Goal: Task Accomplishment & Management: Use online tool/utility

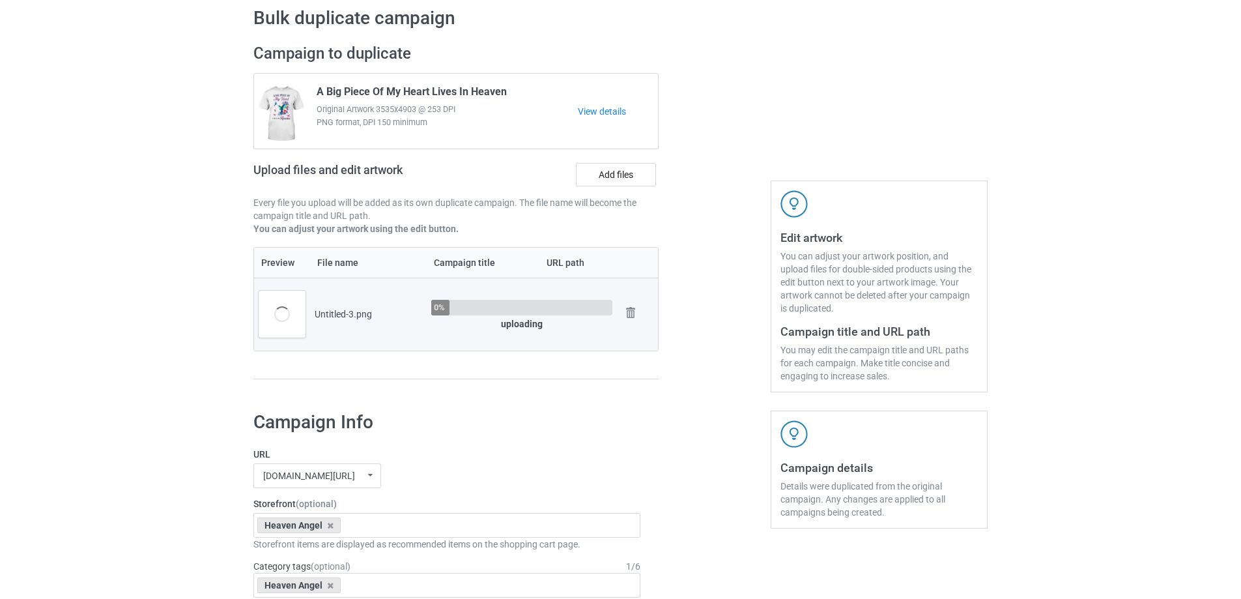
scroll to position [65, 0]
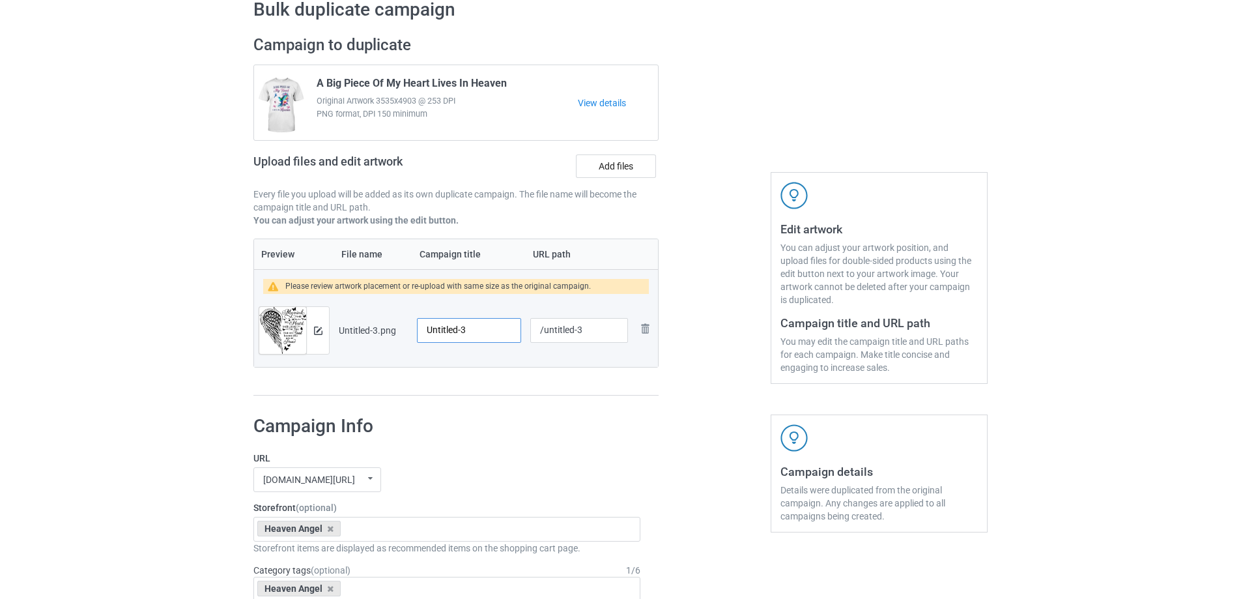
click at [449, 339] on input "Untitled-3" at bounding box center [469, 330] width 104 height 25
paste input "My Mind Still Talks To You And My Heart Still Looks For You But My Soul Knows Y…"
type input "My Mind Still Talks To You And My Heart Still Looks For You But My Soul Knows Y…"
click at [487, 383] on div "Preview File name Campaign title URL path Please review artwork placement or re…" at bounding box center [455, 317] width 405 height 158
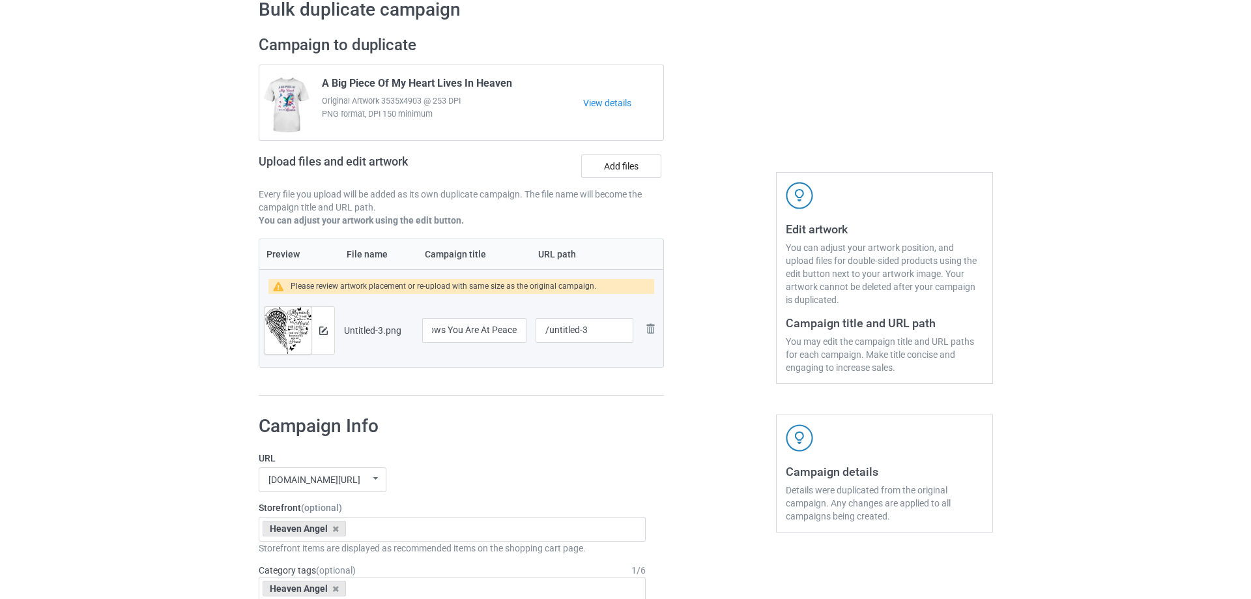
scroll to position [0, 0]
drag, startPoint x: 548, startPoint y: 333, endPoint x: 660, endPoint y: 332, distance: 112.0
click at [660, 332] on div "Campaign to duplicate A Big Piece Of My Heart Lives In Heaven Original Artwork …" at bounding box center [455, 215] width 423 height 379
type input "/mms21"
click at [653, 403] on div "Campaign to duplicate A Big Piece Of My Heart Lives In Heaven Original Artwork …" at bounding box center [455, 215] width 423 height 379
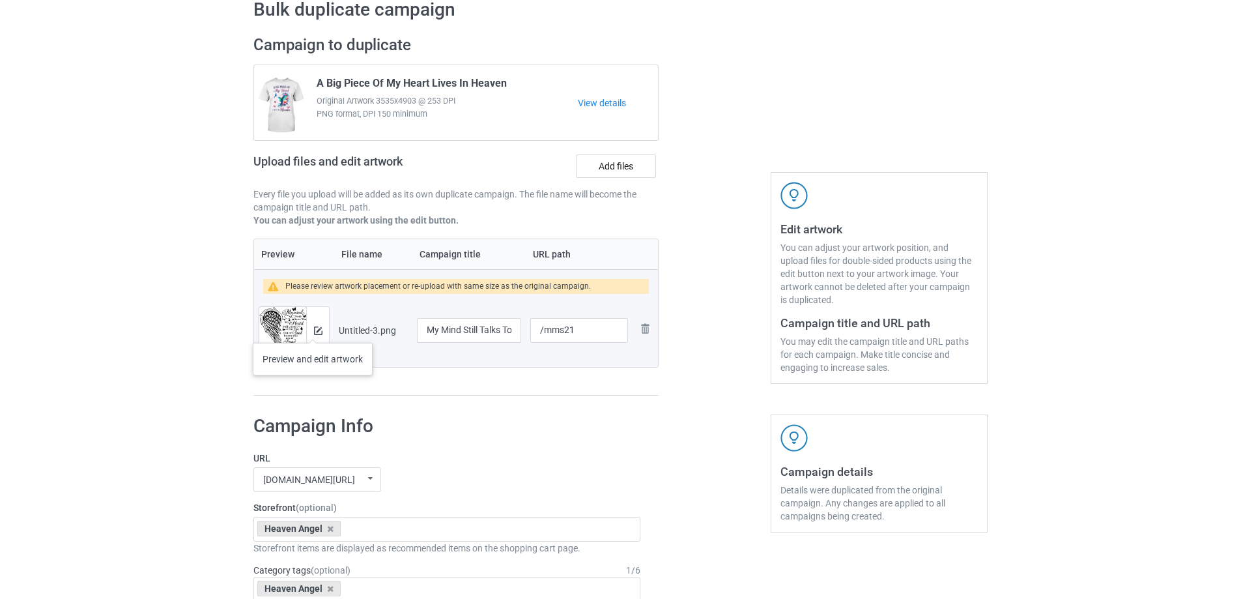
click at [313, 330] on div at bounding box center [317, 330] width 23 height 47
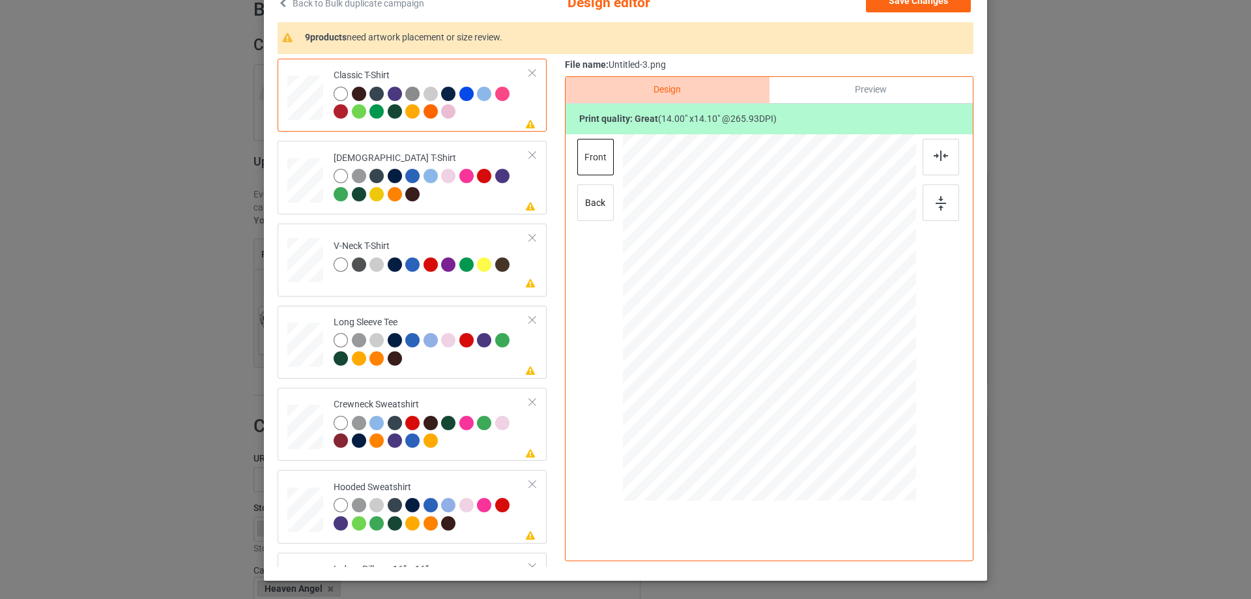
scroll to position [130, 0]
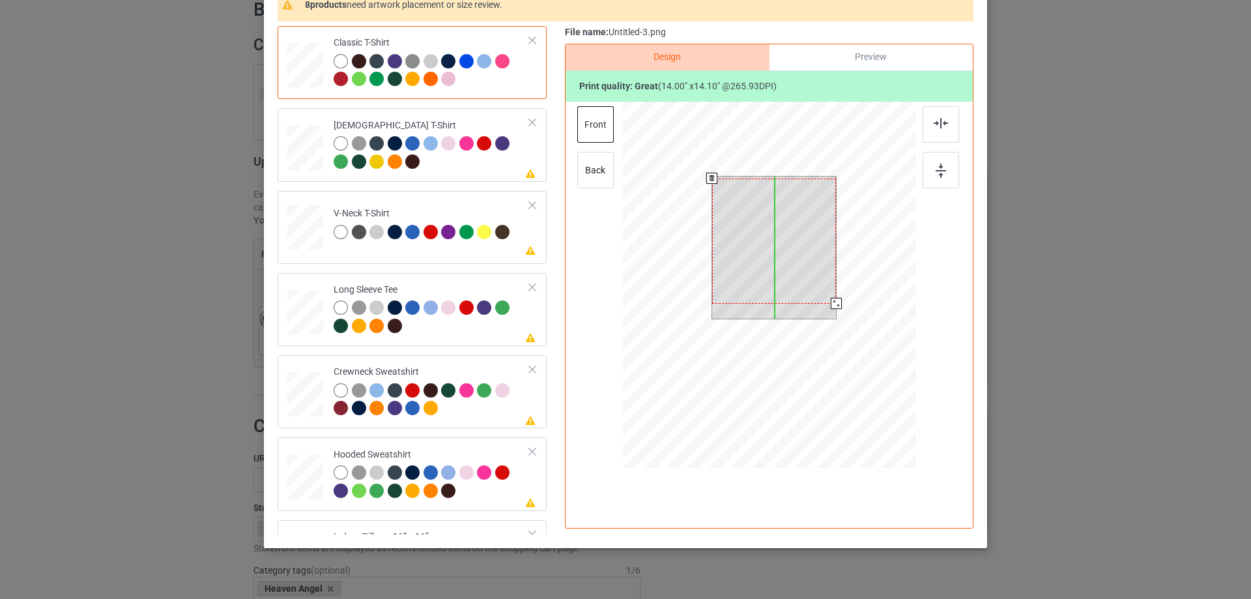
click at [806, 246] on div at bounding box center [774, 240] width 124 height 125
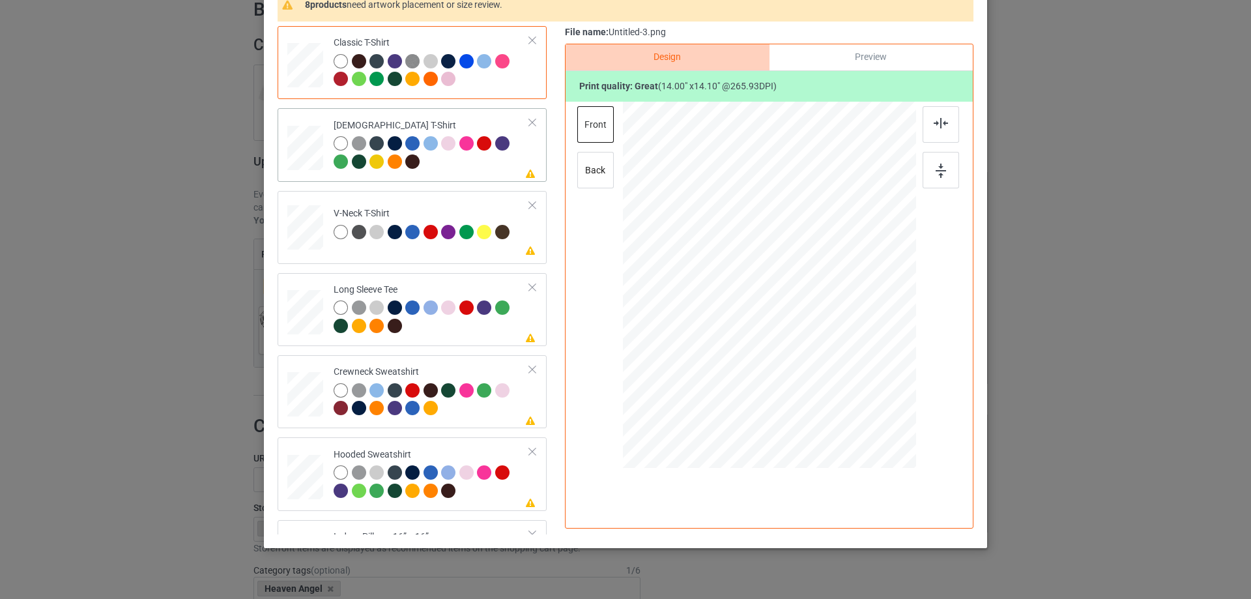
click at [488, 166] on div at bounding box center [431, 154] width 196 height 36
click at [933, 124] on img at bounding box center [940, 123] width 14 height 10
click at [457, 206] on td "Please review artwork placement V-Neck T-Shirt" at bounding box center [431, 224] width 210 height 57
click at [935, 115] on div at bounding box center [940, 124] width 36 height 36
click at [498, 336] on div at bounding box center [431, 318] width 196 height 36
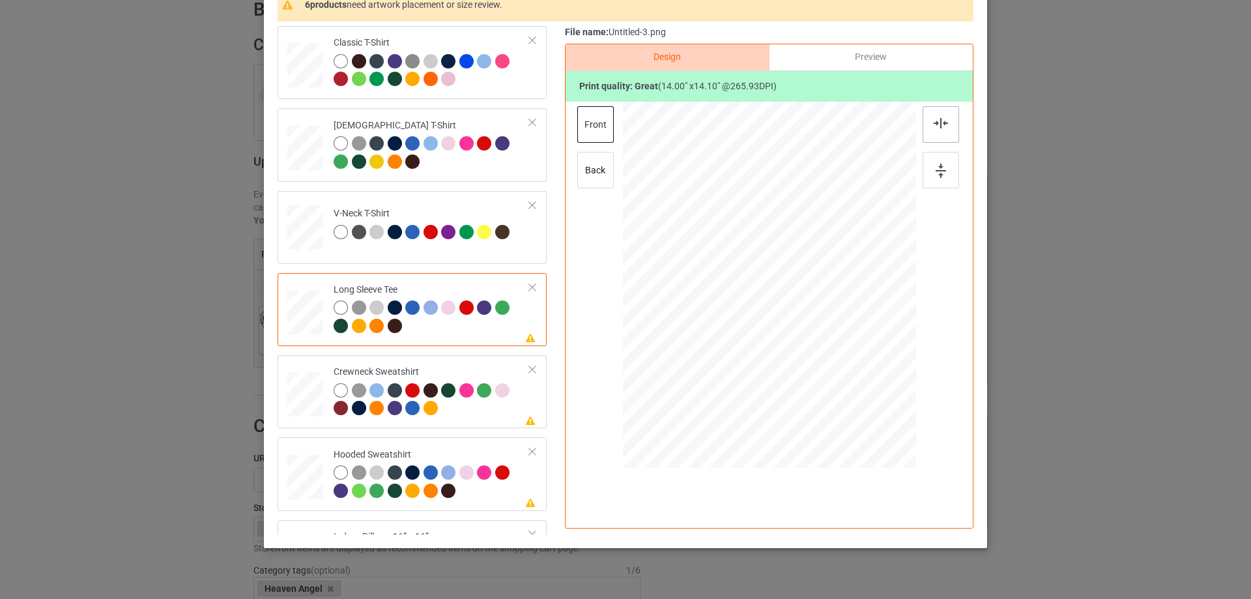
click at [945, 134] on div at bounding box center [940, 124] width 36 height 36
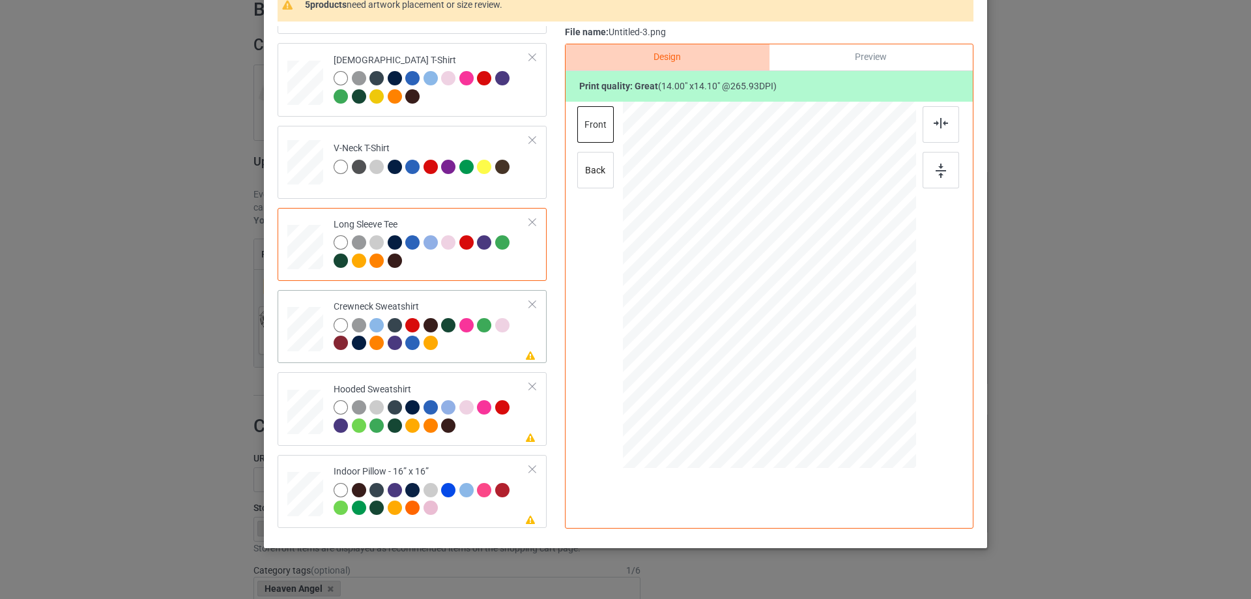
click at [432, 296] on td "Please review artwork placement Crewneck Sweatshirt" at bounding box center [431, 326] width 210 height 63
click at [926, 133] on div at bounding box center [940, 124] width 36 height 36
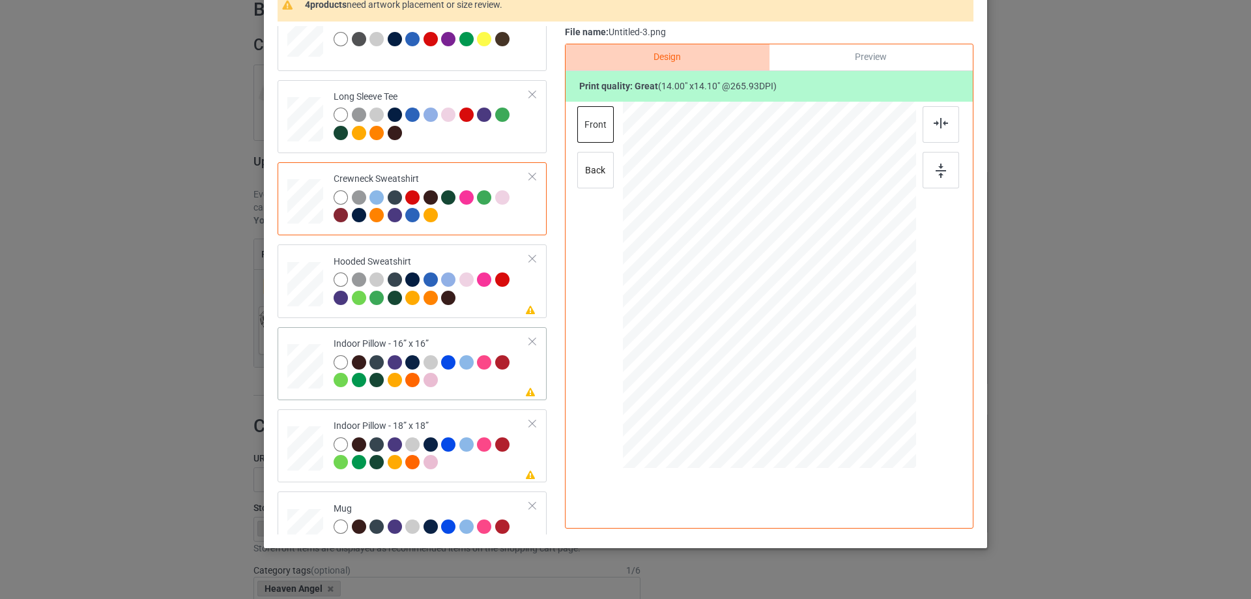
scroll to position [195, 0]
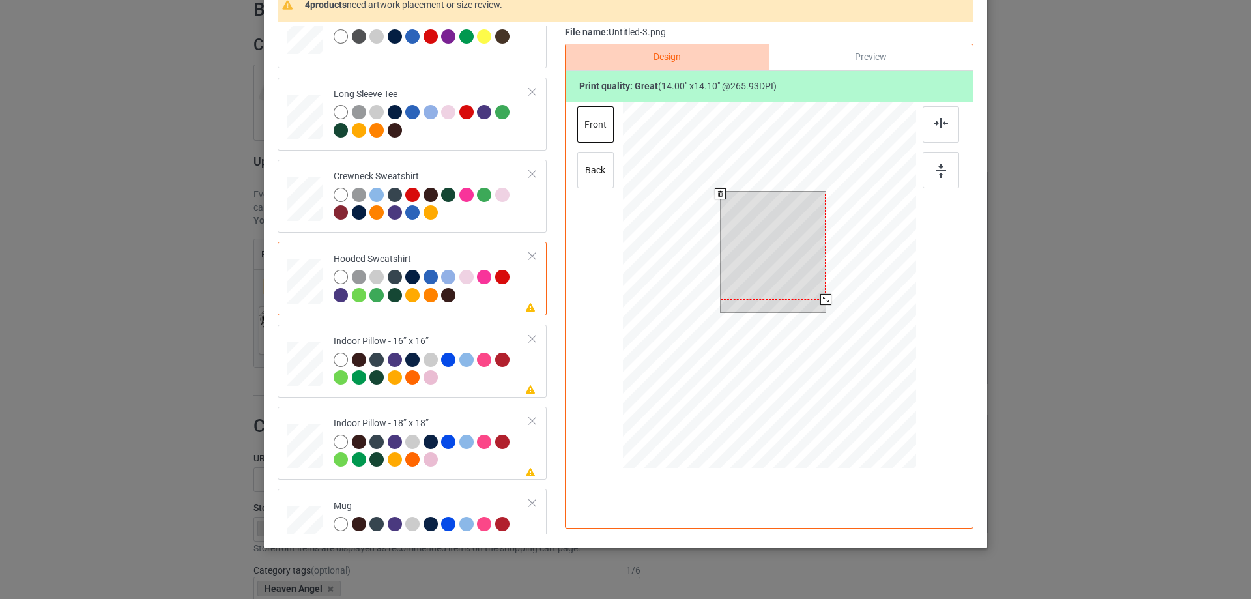
click at [790, 235] on div at bounding box center [773, 246] width 106 height 106
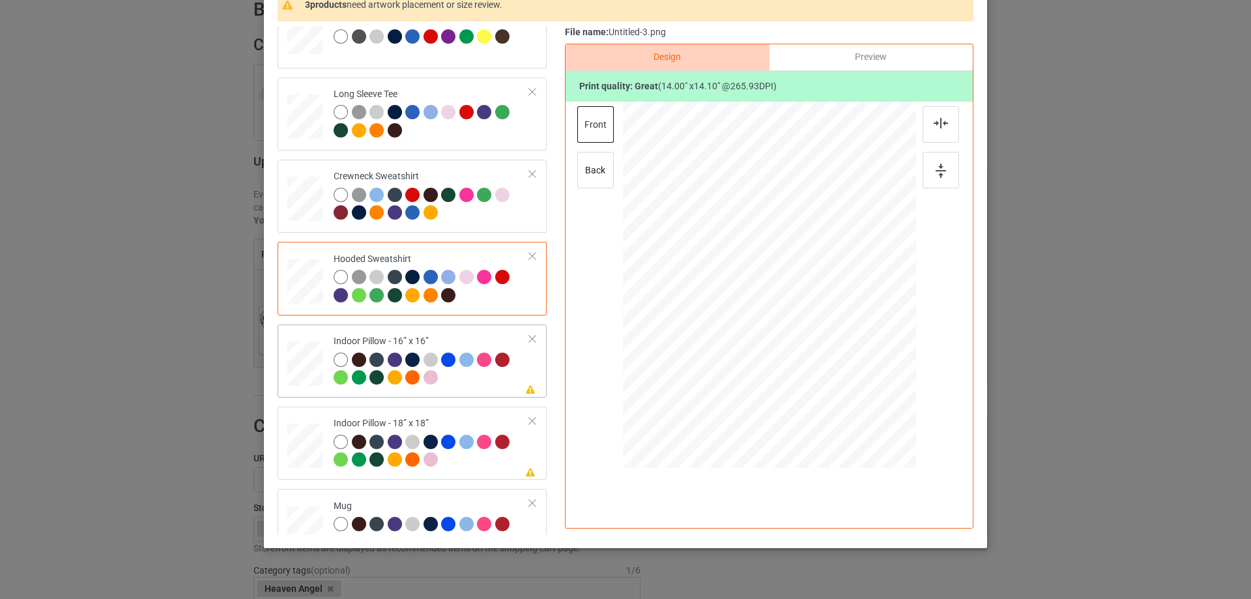
click at [452, 333] on td "Please review artwork placement Indoor Pillow - 16” x 16”" at bounding box center [431, 361] width 210 height 63
drag, startPoint x: 850, startPoint y: 375, endPoint x: 861, endPoint y: 385, distance: 14.8
click at [862, 385] on div at bounding box center [867, 383] width 11 height 11
click at [803, 54] on div "Preview" at bounding box center [870, 57] width 203 height 26
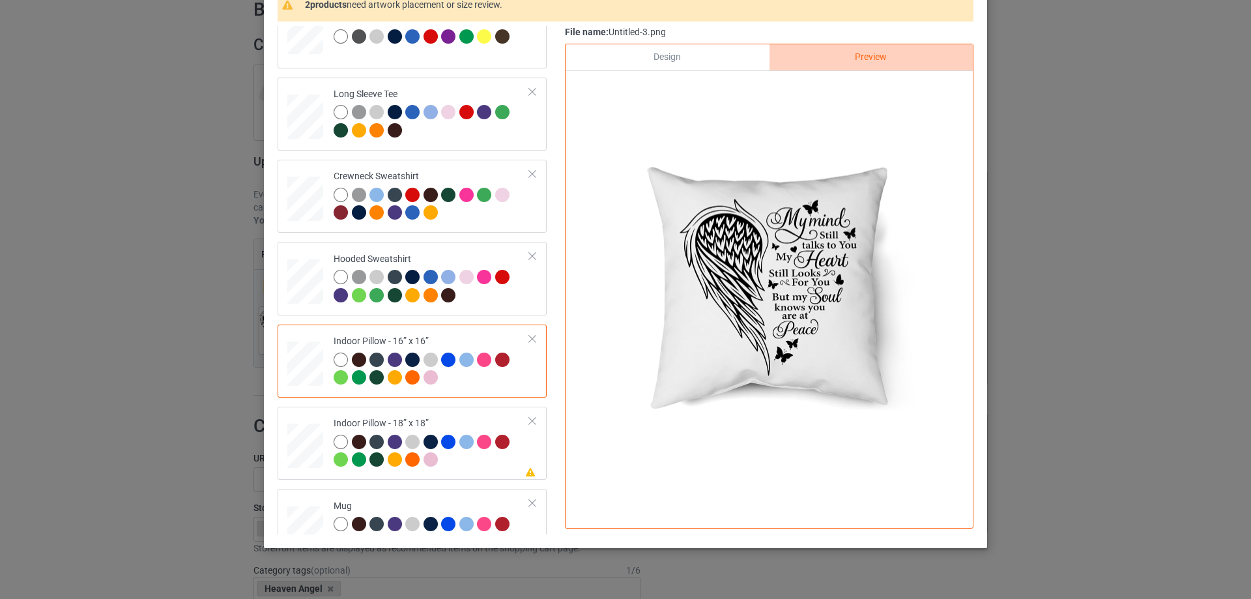
click at [695, 57] on div "Design" at bounding box center [666, 57] width 203 height 26
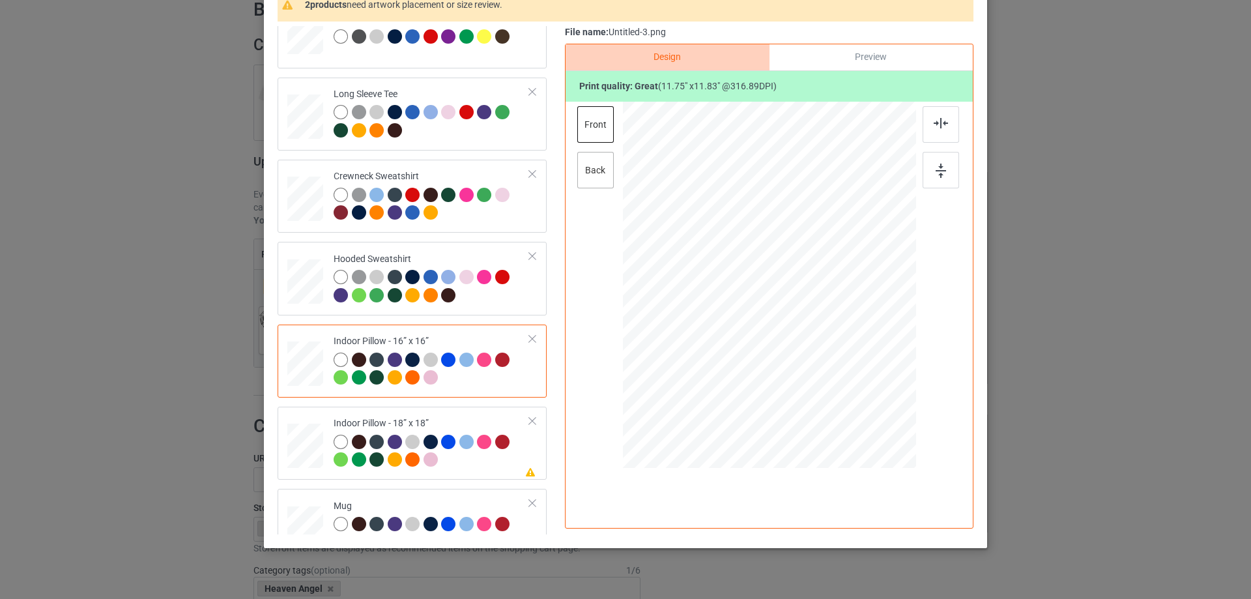
click at [586, 167] on div "back" at bounding box center [595, 170] width 36 height 36
click at [861, 382] on div at bounding box center [866, 383] width 11 height 11
click at [406, 408] on div "Please review artwork placement Indoor Pillow - 18” x 18”" at bounding box center [411, 442] width 269 height 73
drag, startPoint x: 848, startPoint y: 375, endPoint x: 853, endPoint y: 388, distance: 14.0
click at [853, 388] on div at bounding box center [769, 285] width 292 height 292
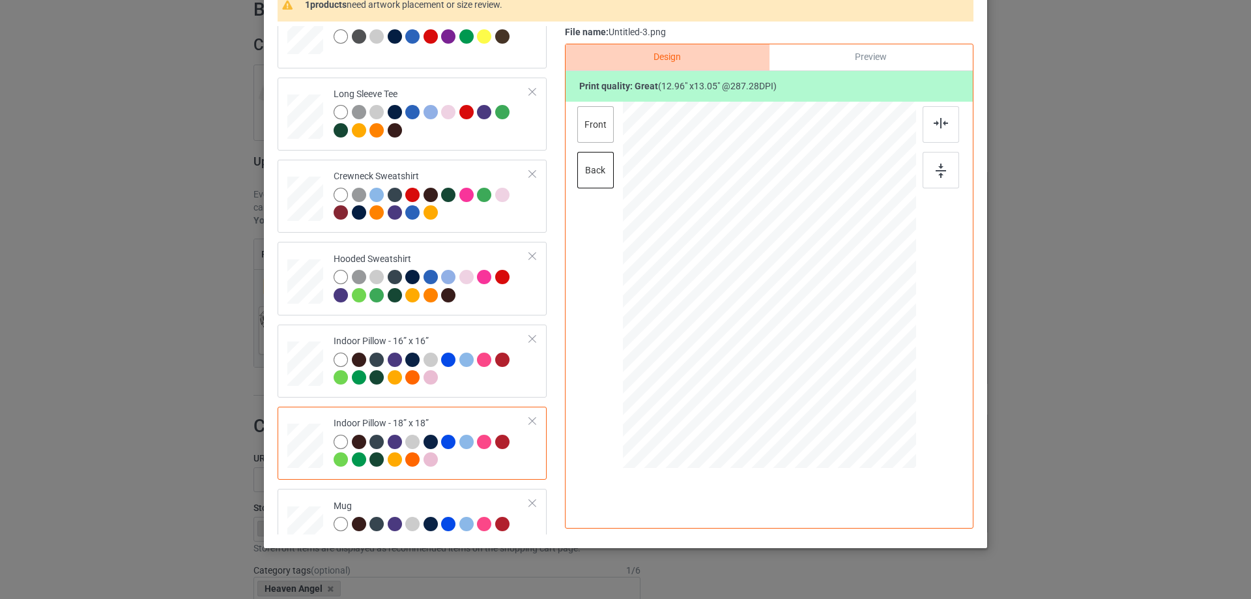
click at [584, 123] on div "front" at bounding box center [595, 124] width 36 height 36
drag, startPoint x: 851, startPoint y: 373, endPoint x: 858, endPoint y: 385, distance: 14.1
click at [861, 385] on div at bounding box center [866, 383] width 11 height 11
click at [342, 502] on div "Mug" at bounding box center [431, 524] width 196 height 49
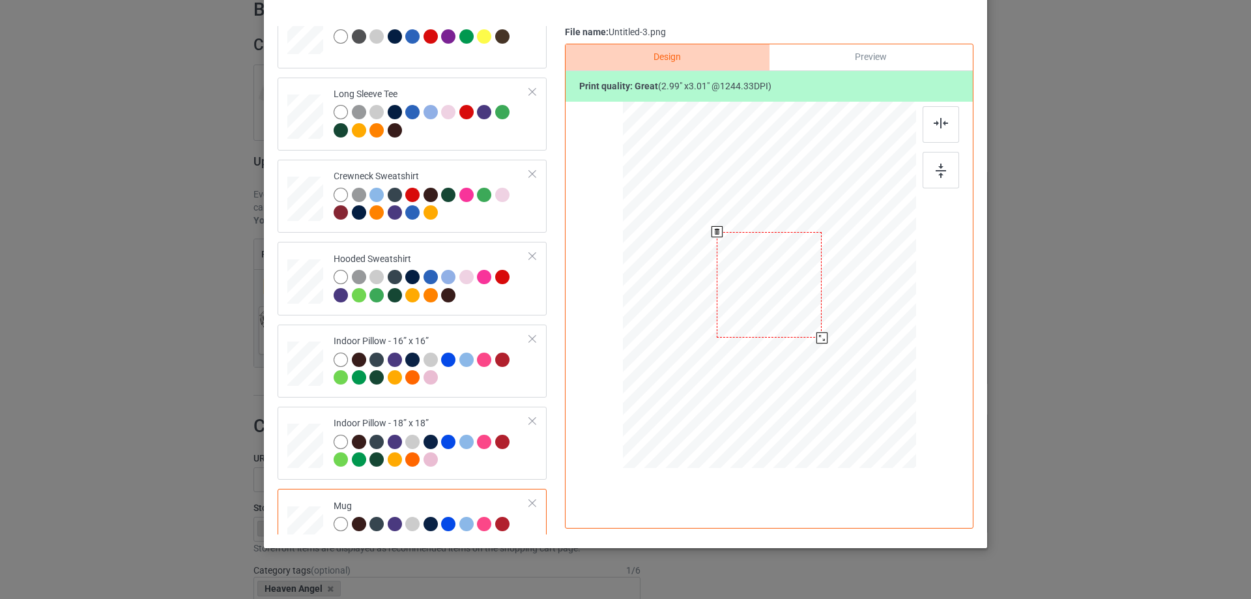
drag, startPoint x: 852, startPoint y: 372, endPoint x: 819, endPoint y: 333, distance: 50.9
click at [819, 333] on div at bounding box center [821, 337] width 11 height 11
drag, startPoint x: 799, startPoint y: 314, endPoint x: 881, endPoint y: 315, distance: 81.4
click at [881, 315] on div at bounding box center [850, 286] width 105 height 106
click at [939, 180] on div at bounding box center [940, 170] width 36 height 36
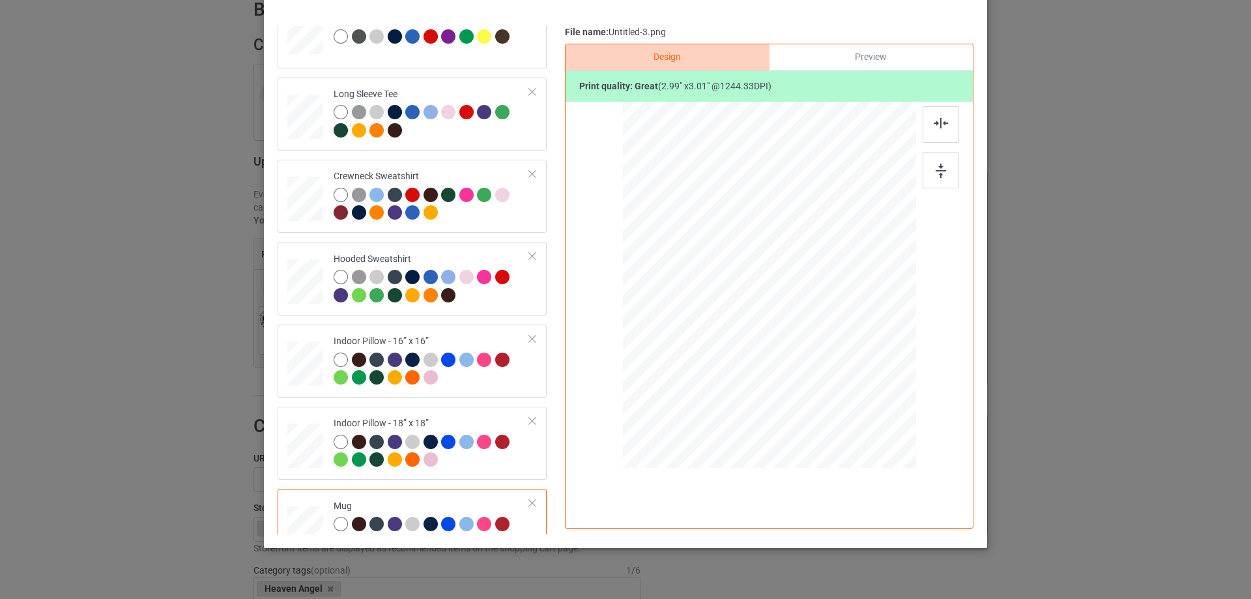
click at [864, 56] on div "Preview" at bounding box center [870, 57] width 203 height 26
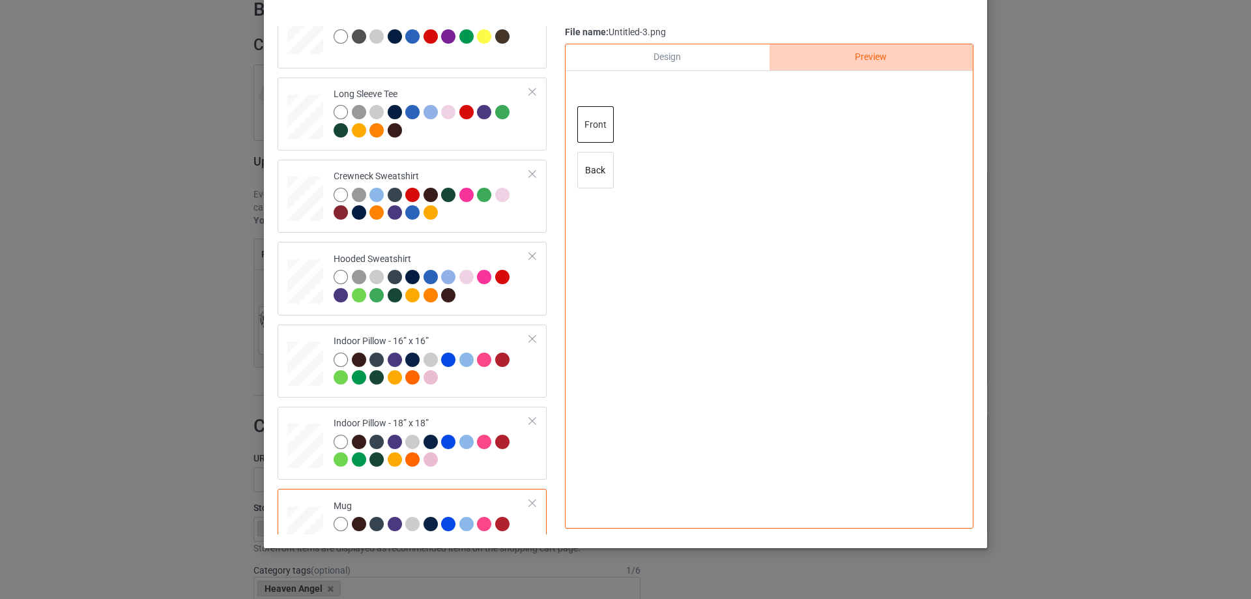
click at [648, 58] on div "Design" at bounding box center [666, 57] width 203 height 26
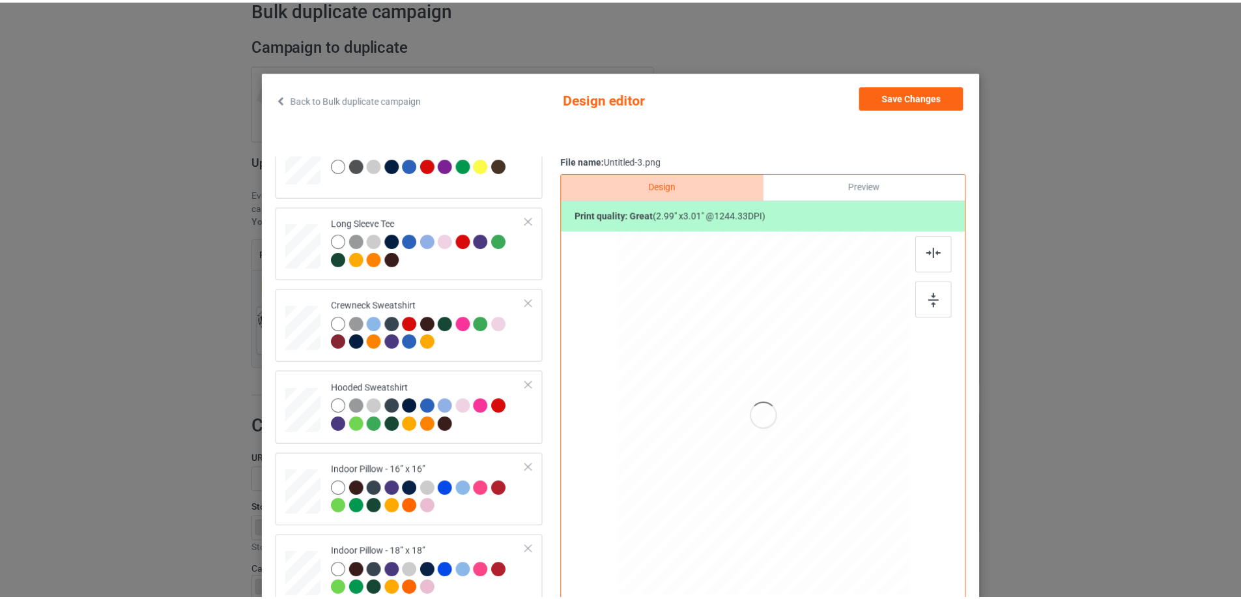
scroll to position [0, 0]
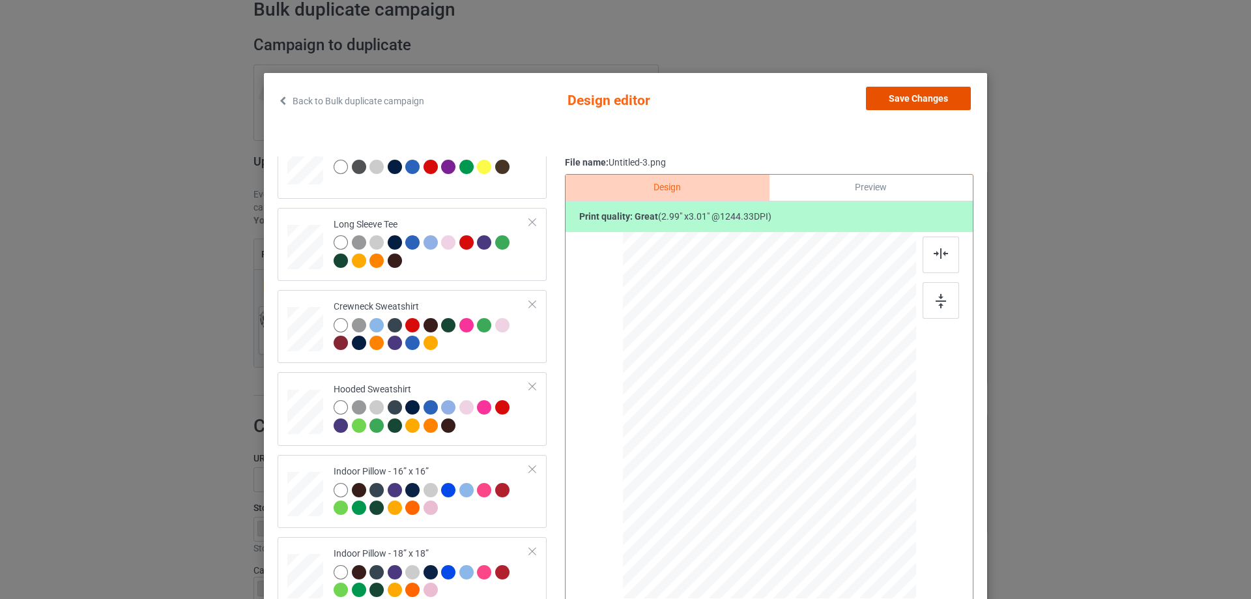
click at [911, 104] on button "Save Changes" at bounding box center [918, 98] width 105 height 23
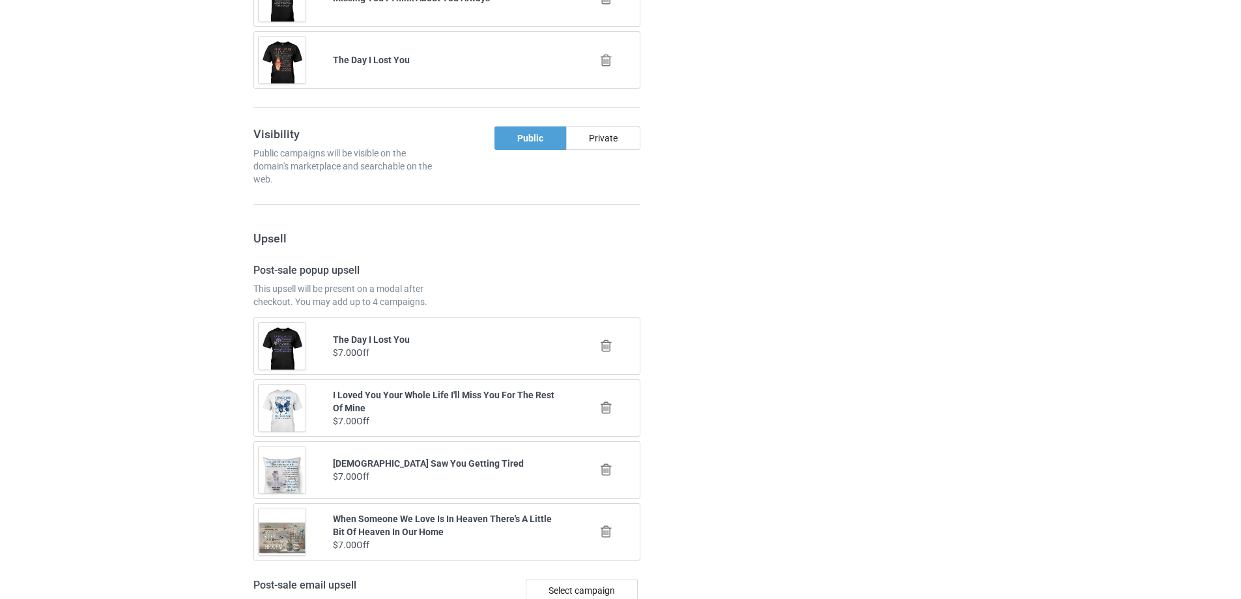
scroll to position [1516, 0]
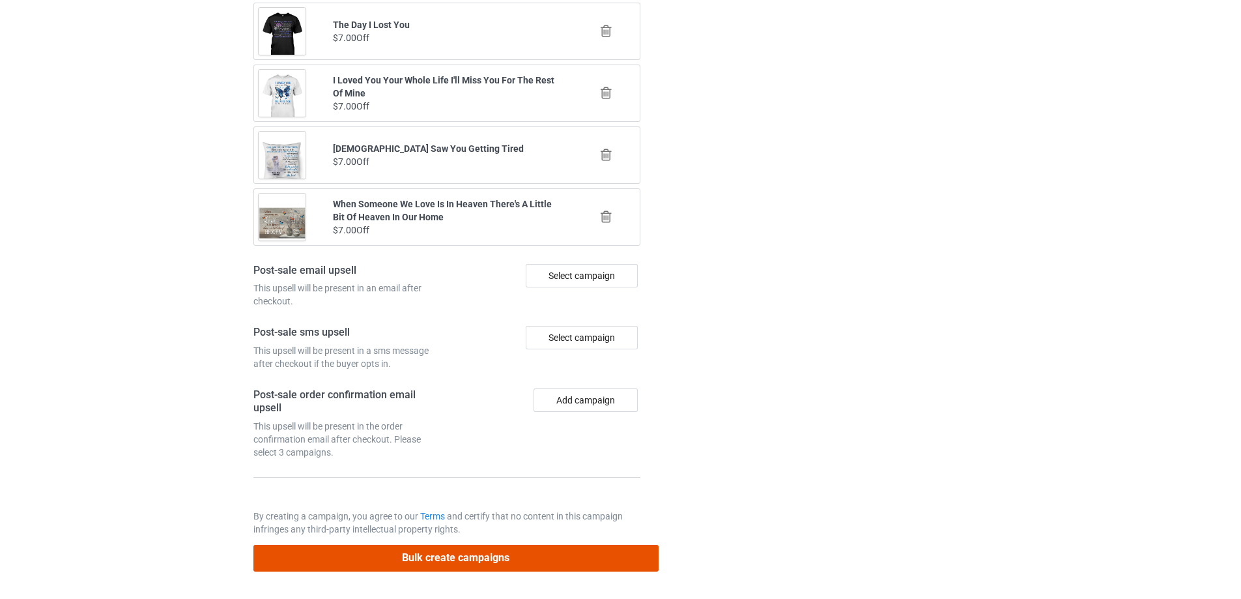
click at [533, 553] on button "Bulk create campaigns" at bounding box center [455, 558] width 405 height 27
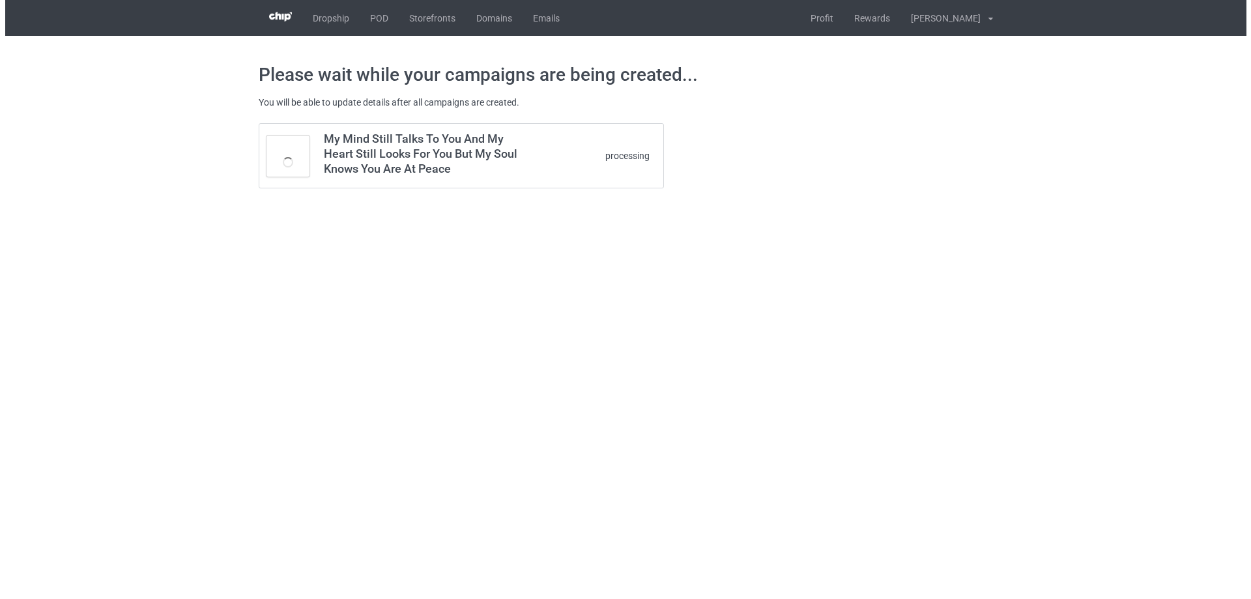
scroll to position [0, 0]
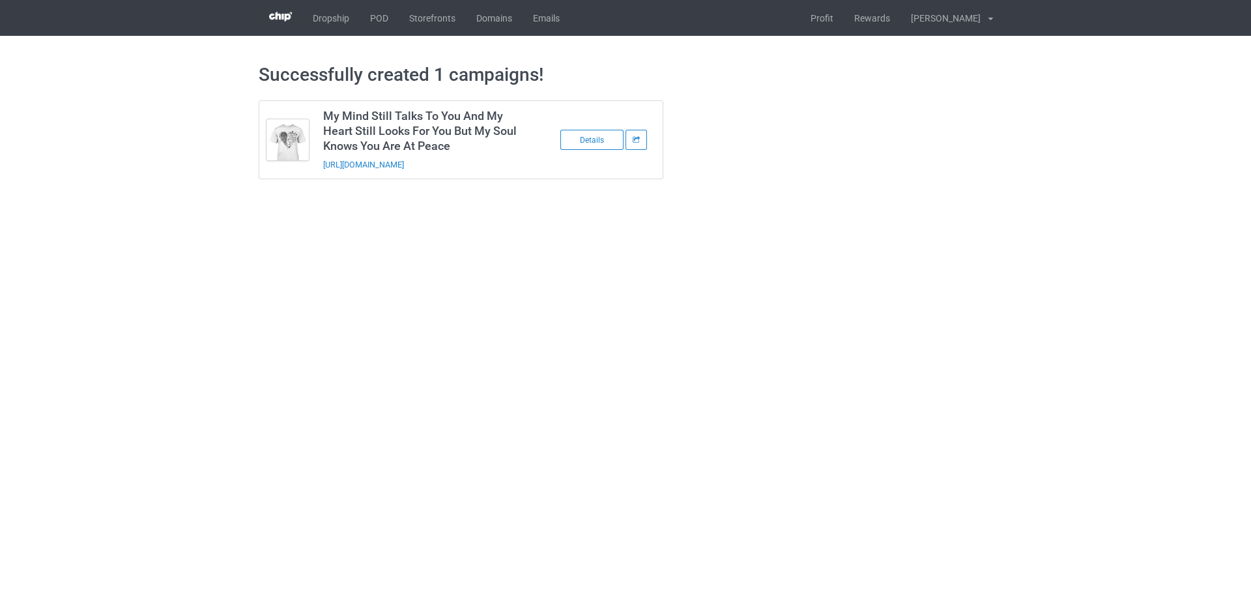
drag, startPoint x: 509, startPoint y: 167, endPoint x: 318, endPoint y: 166, distance: 190.8
click at [318, 166] on td "My Mind Still Talks To You And My Heart Still Looks For You But My Soul Knows Y…" at bounding box center [426, 140] width 220 height 78
copy link "https://www.sendinglovetoheaven.com/mms21"
click at [1038, 263] on body "Dropship POD Storefronts Domains Emails Profit Rewards Đỗ Cao Thái Settings Log…" at bounding box center [625, 299] width 1251 height 599
click at [376, 16] on link "POD" at bounding box center [379, 18] width 39 height 36
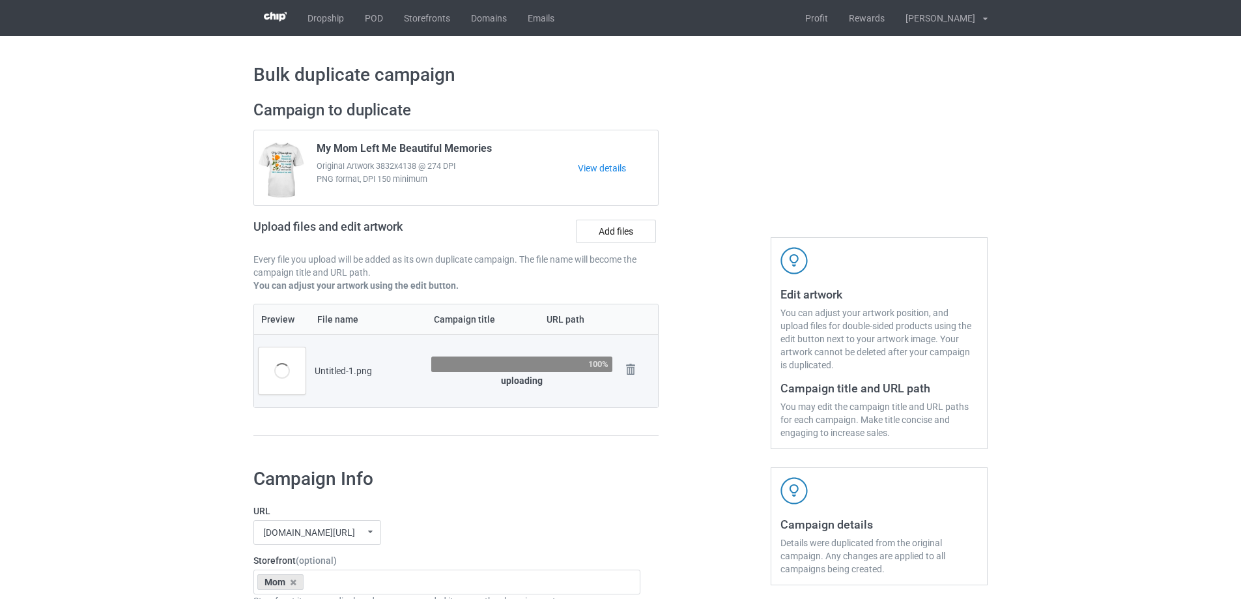
click at [692, 356] on div at bounding box center [715, 274] width 94 height 367
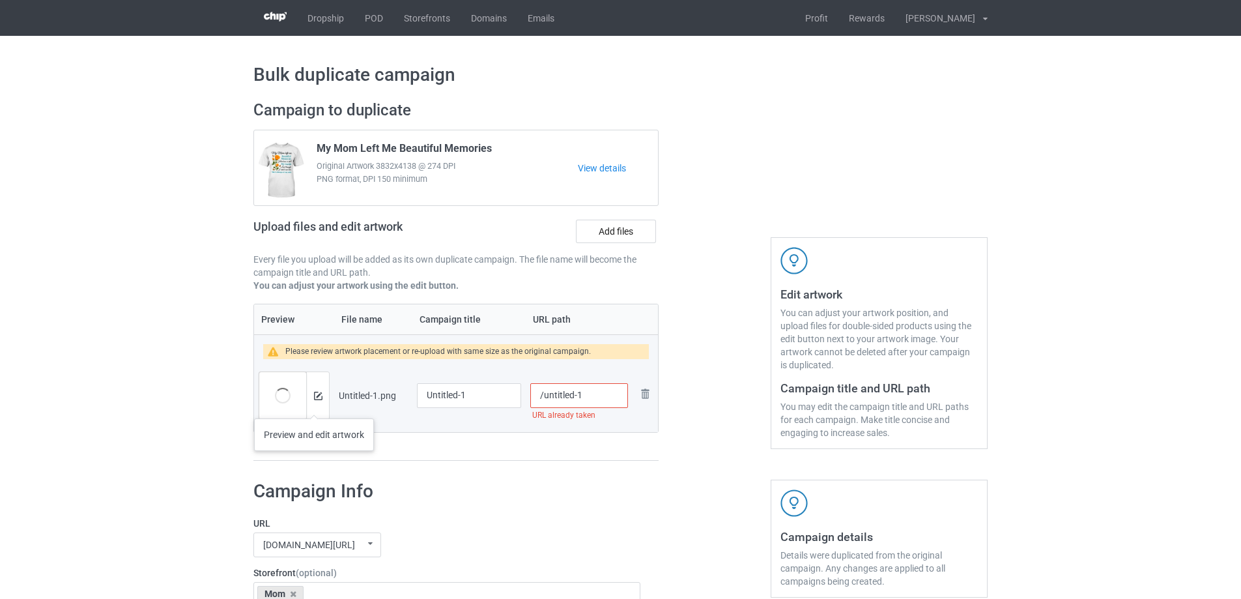
click at [314, 405] on div at bounding box center [317, 395] width 23 height 47
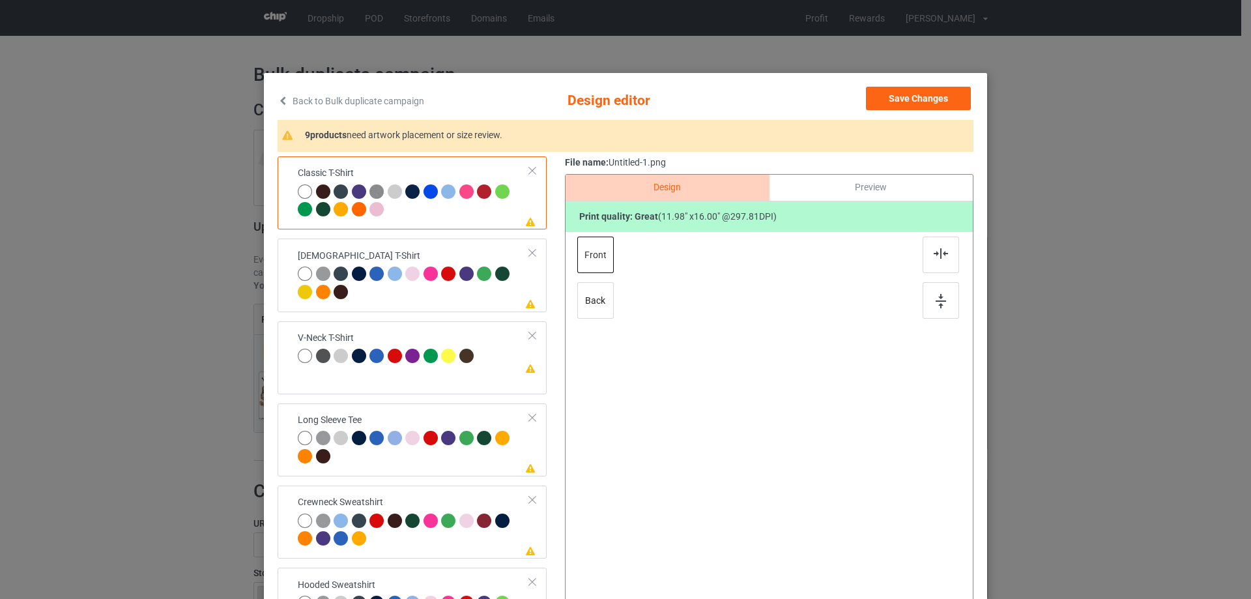
click at [558, 376] on div "Please review artwork placement Classic T-Shirt Please review artwork placement…" at bounding box center [625, 410] width 696 height 508
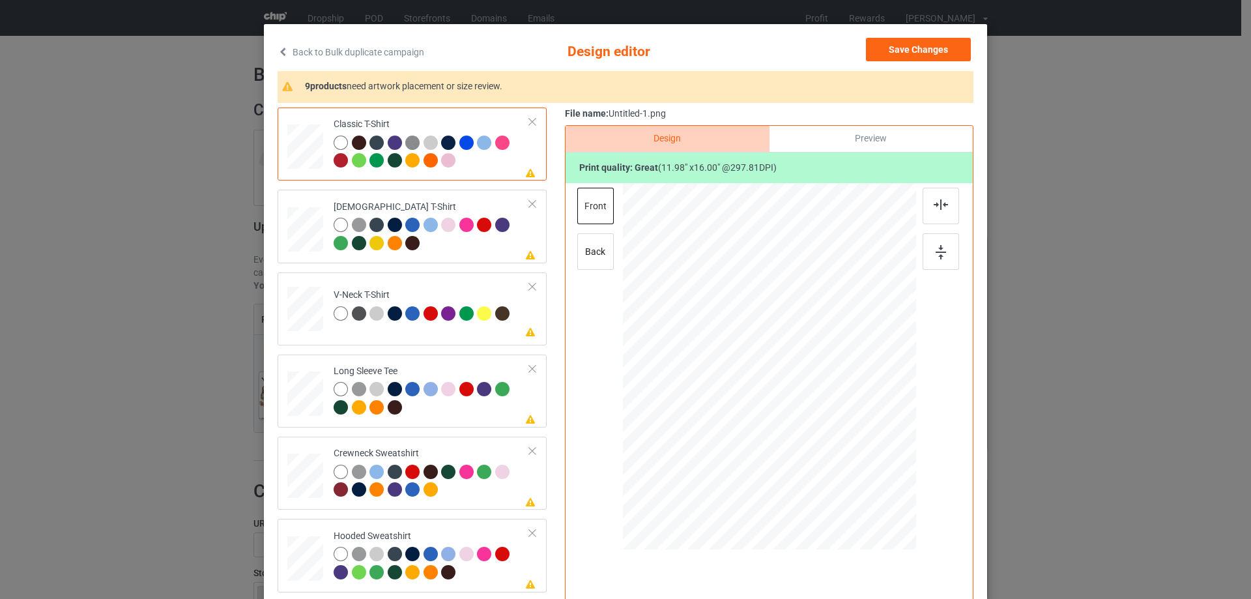
scroll to position [130, 0]
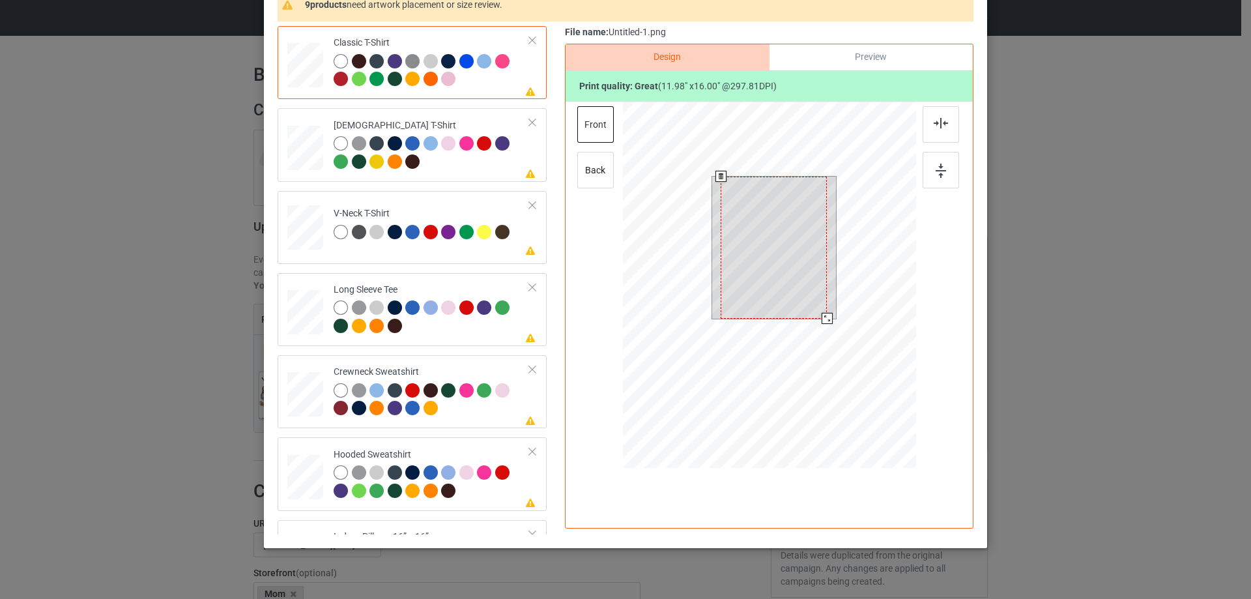
click at [731, 271] on div at bounding box center [773, 248] width 106 height 142
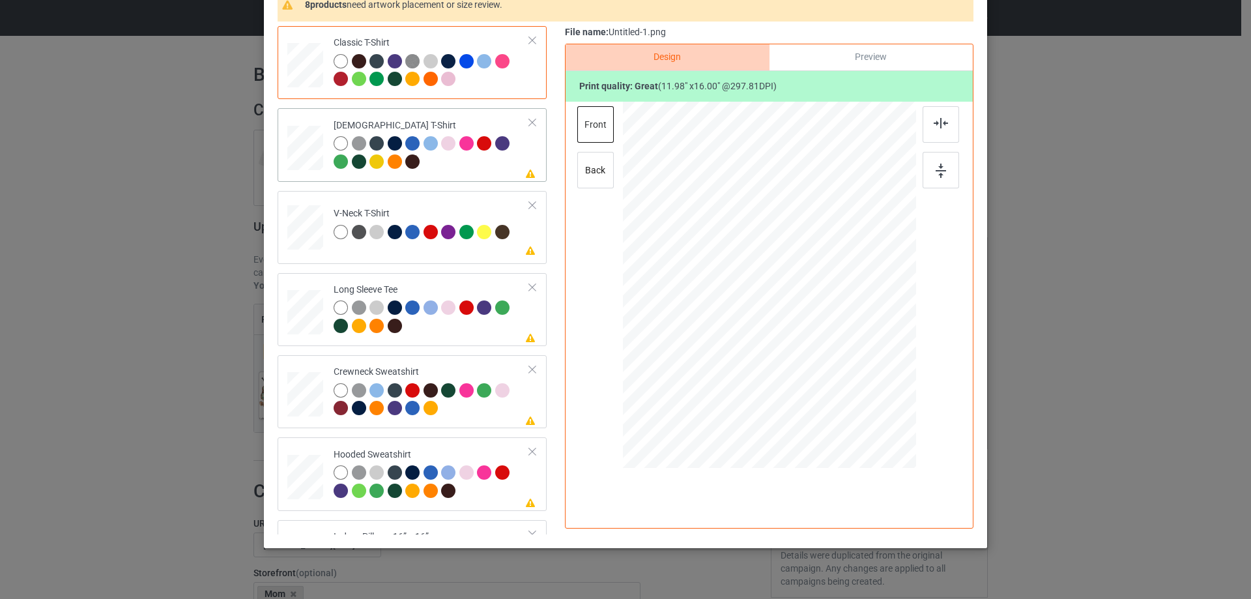
click at [500, 166] on div at bounding box center [431, 154] width 196 height 36
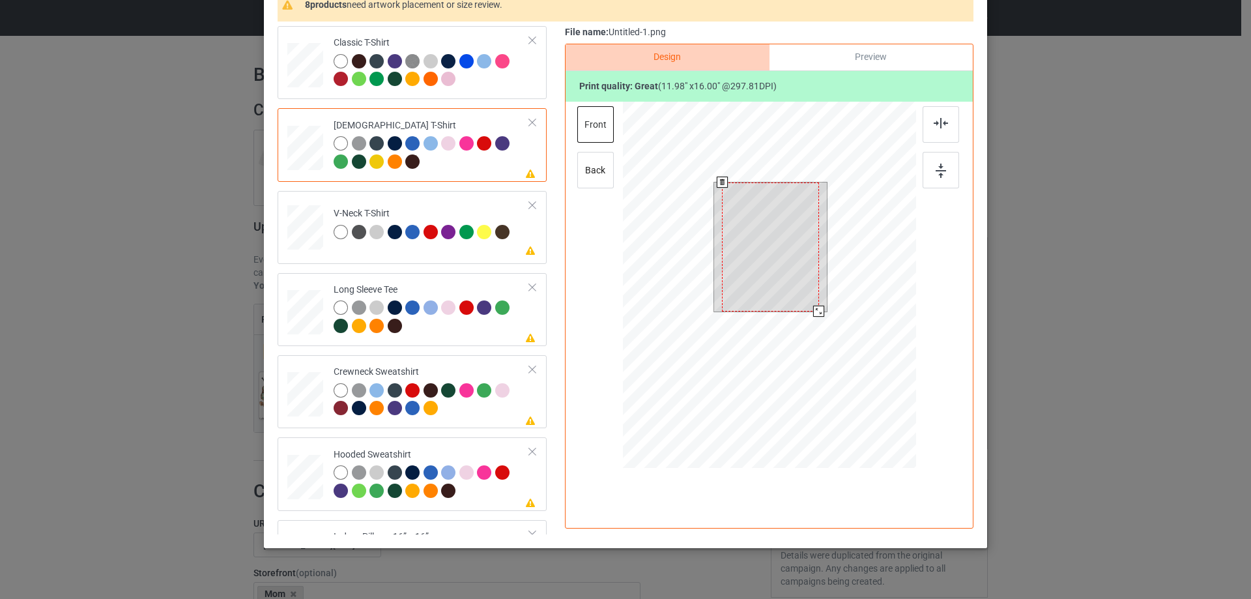
click at [758, 256] on div at bounding box center [770, 246] width 96 height 129
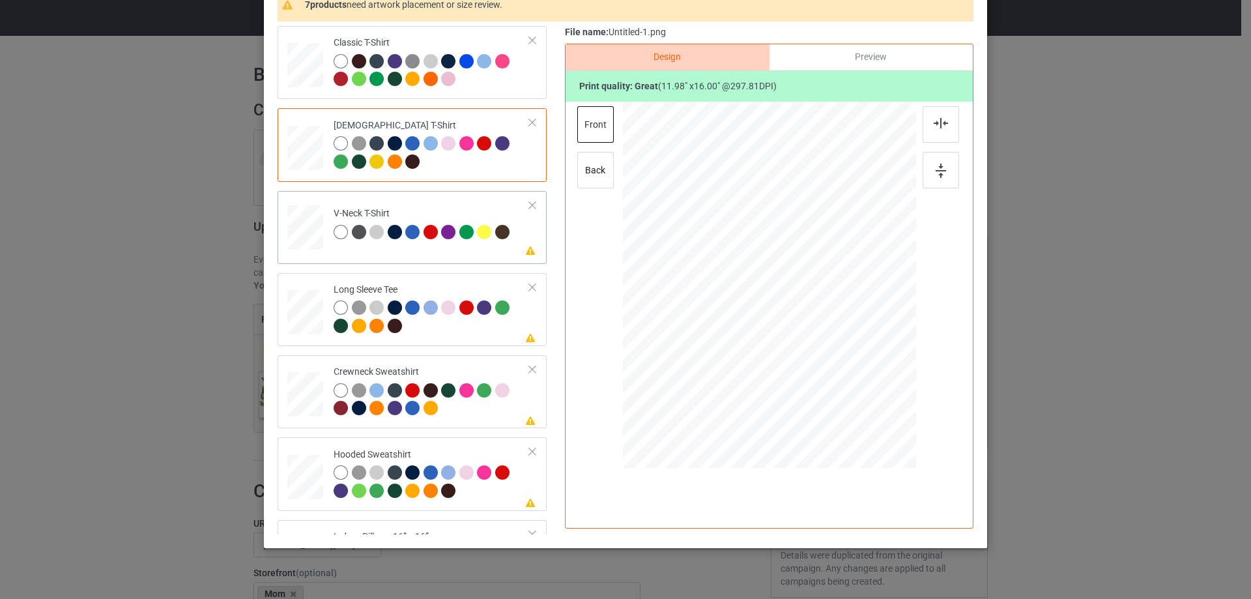
click at [503, 251] on td "Please review artwork placement V-Neck T-Shirt" at bounding box center [431, 224] width 210 height 57
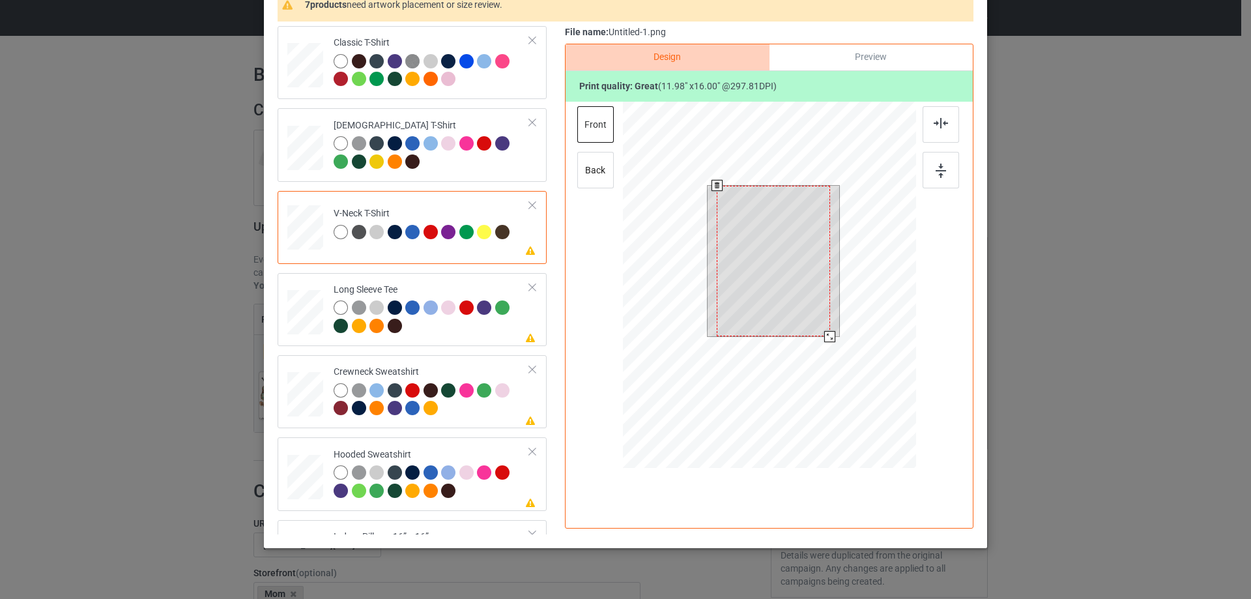
click at [751, 228] on div at bounding box center [772, 261] width 113 height 150
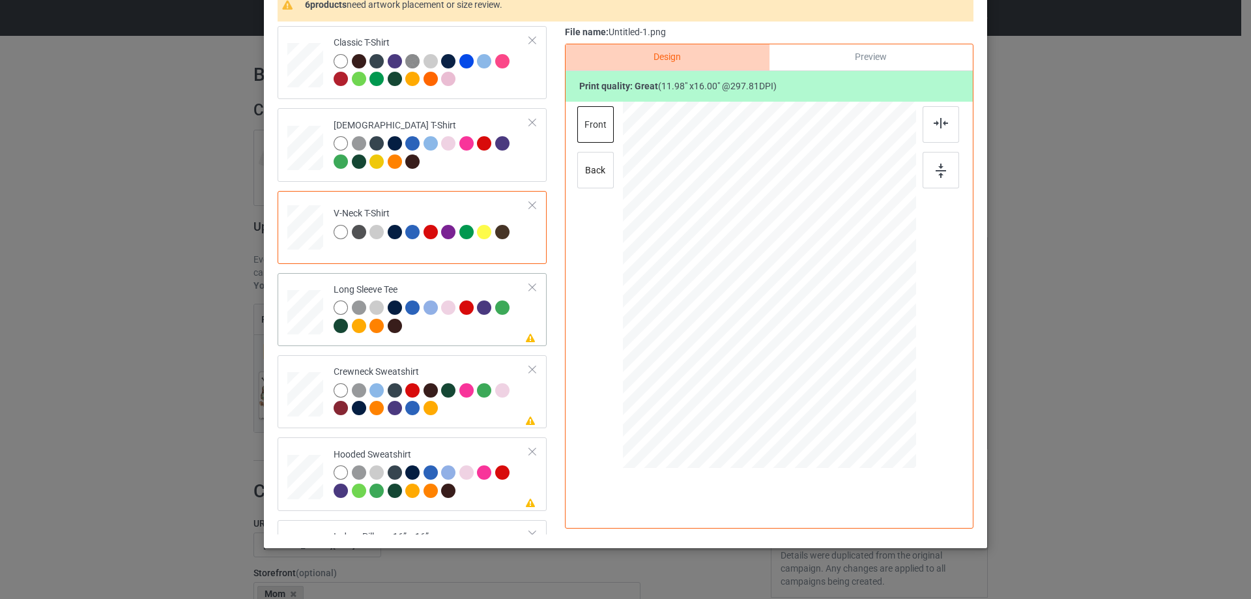
click at [459, 326] on div at bounding box center [431, 318] width 196 height 36
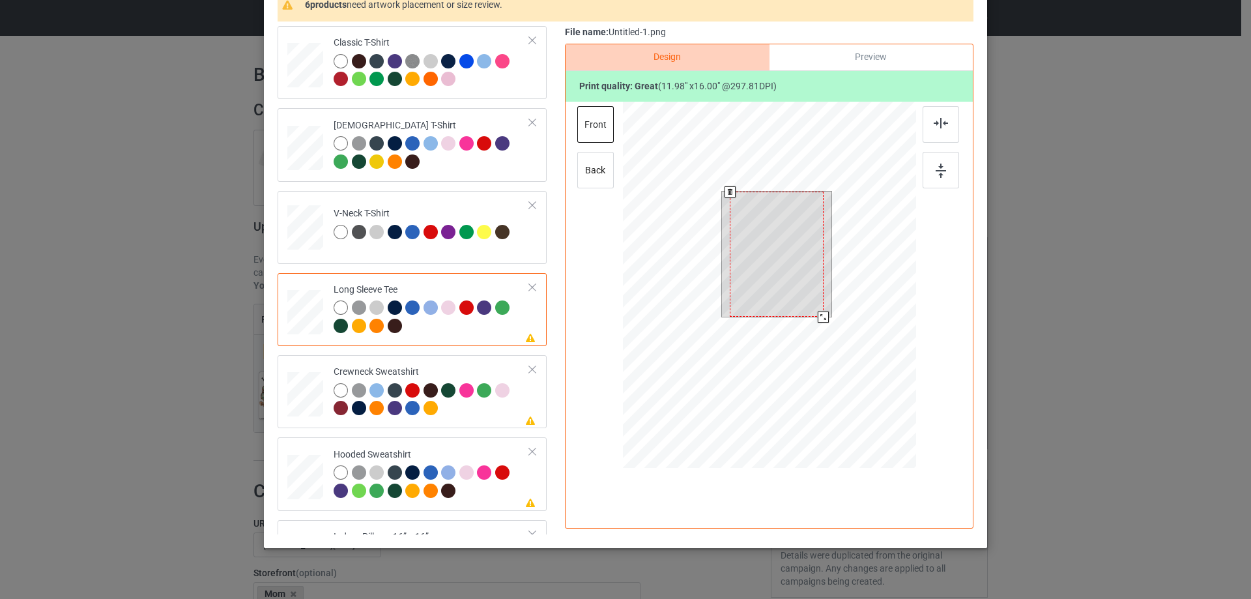
click at [729, 265] on div at bounding box center [776, 253] width 94 height 125
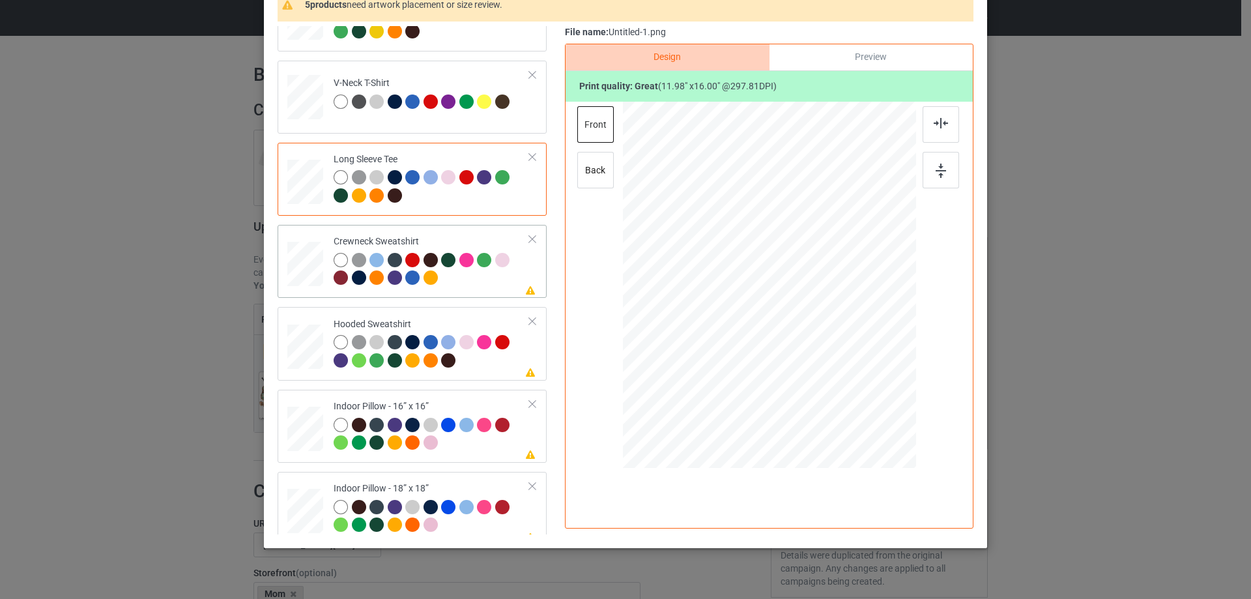
click at [483, 280] on div at bounding box center [431, 271] width 196 height 36
click at [772, 242] on div at bounding box center [769, 271] width 339 height 339
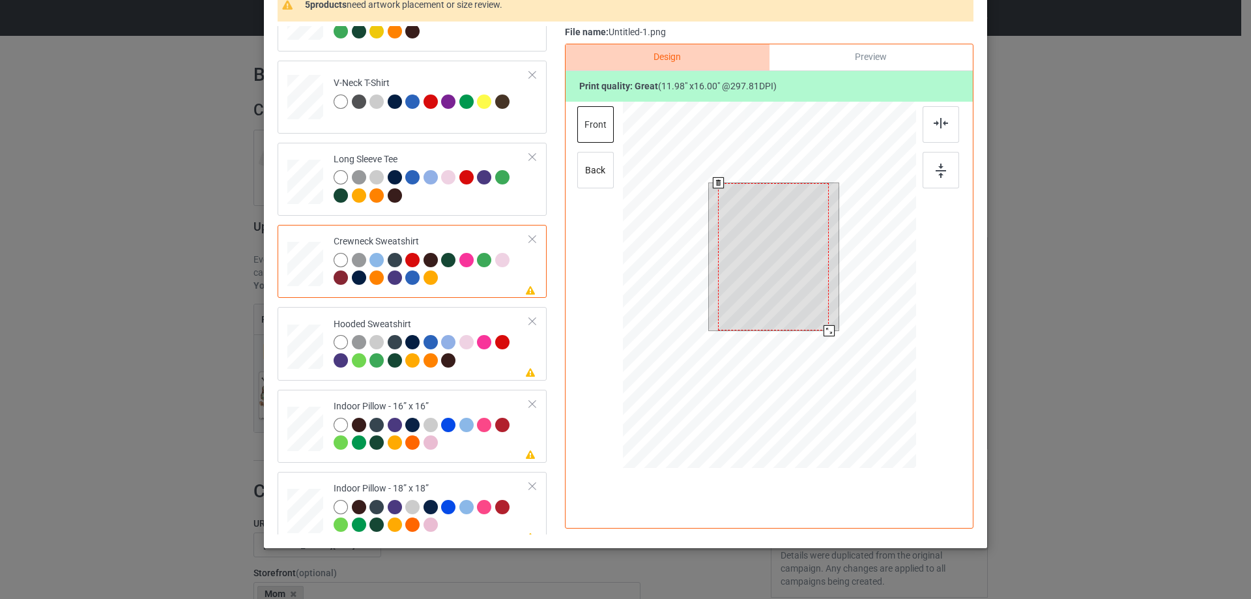
click at [768, 246] on div at bounding box center [773, 257] width 111 height 148
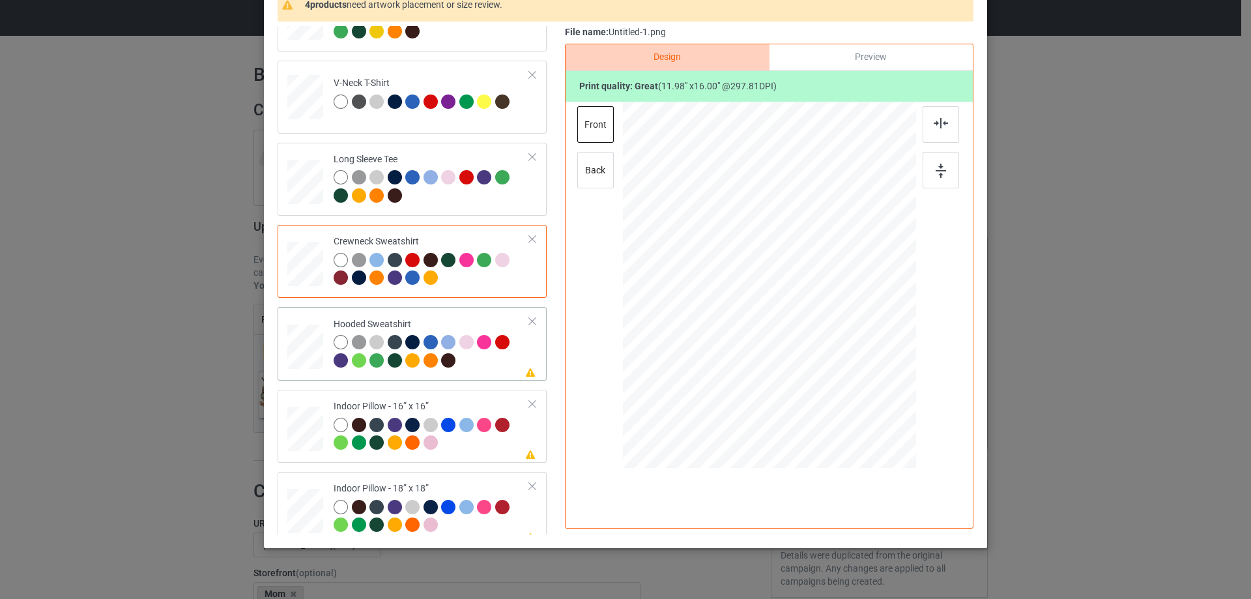
click at [504, 363] on div at bounding box center [431, 353] width 196 height 36
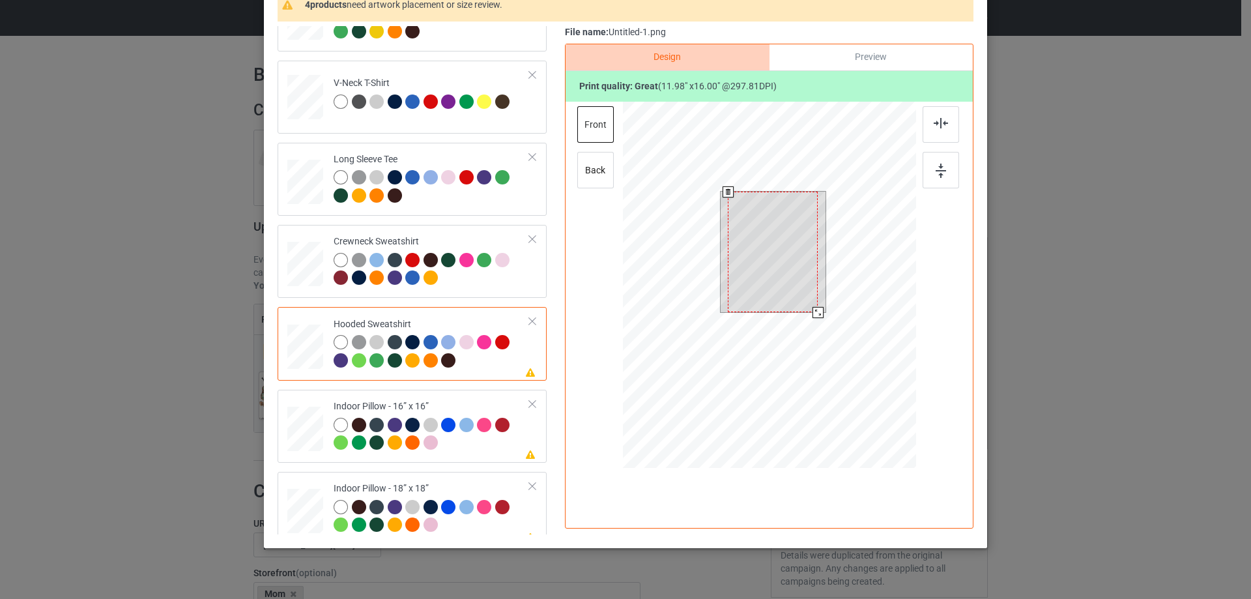
click at [782, 275] on div at bounding box center [773, 251] width 90 height 120
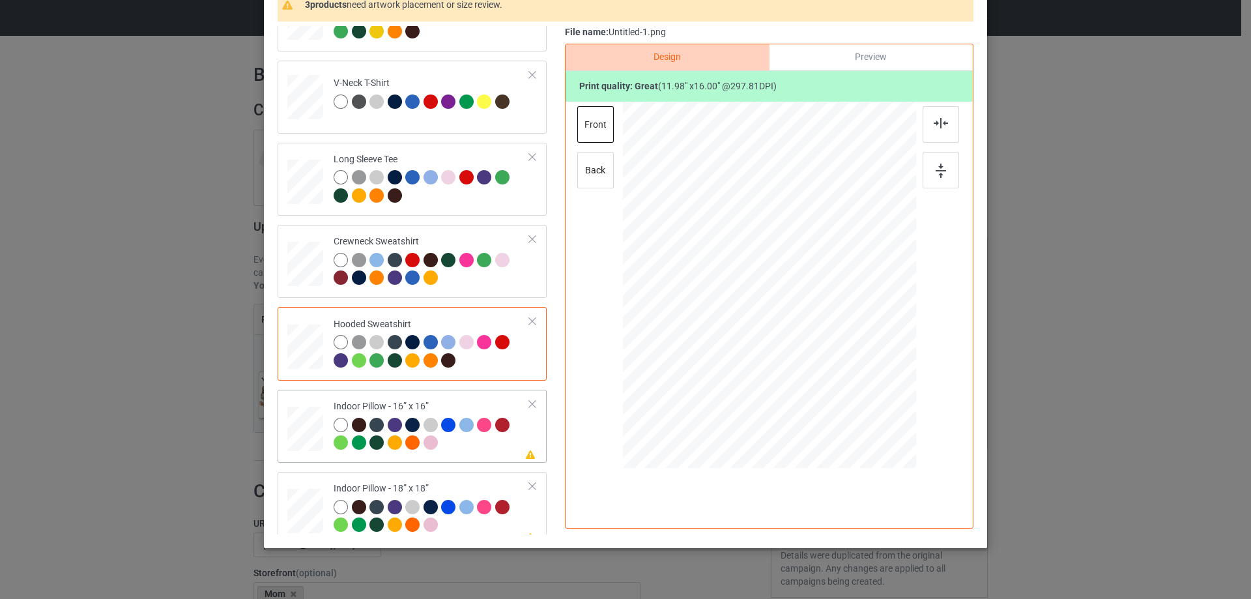
click at [453, 404] on div "Indoor Pillow - 16” x 16”" at bounding box center [431, 424] width 196 height 49
drag, startPoint x: 852, startPoint y: 402, endPoint x: 842, endPoint y: 384, distance: 20.1
click at [842, 384] on div at bounding box center [844, 385] width 11 height 11
click at [857, 47] on div "Preview" at bounding box center [870, 57] width 203 height 26
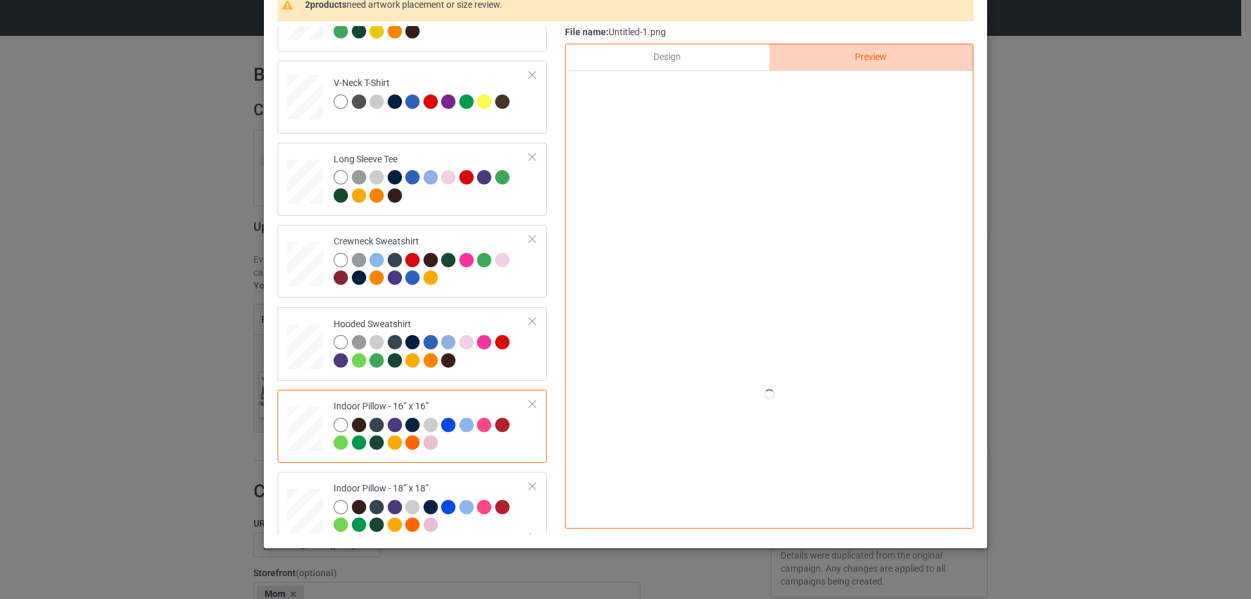
scroll to position [65, 0]
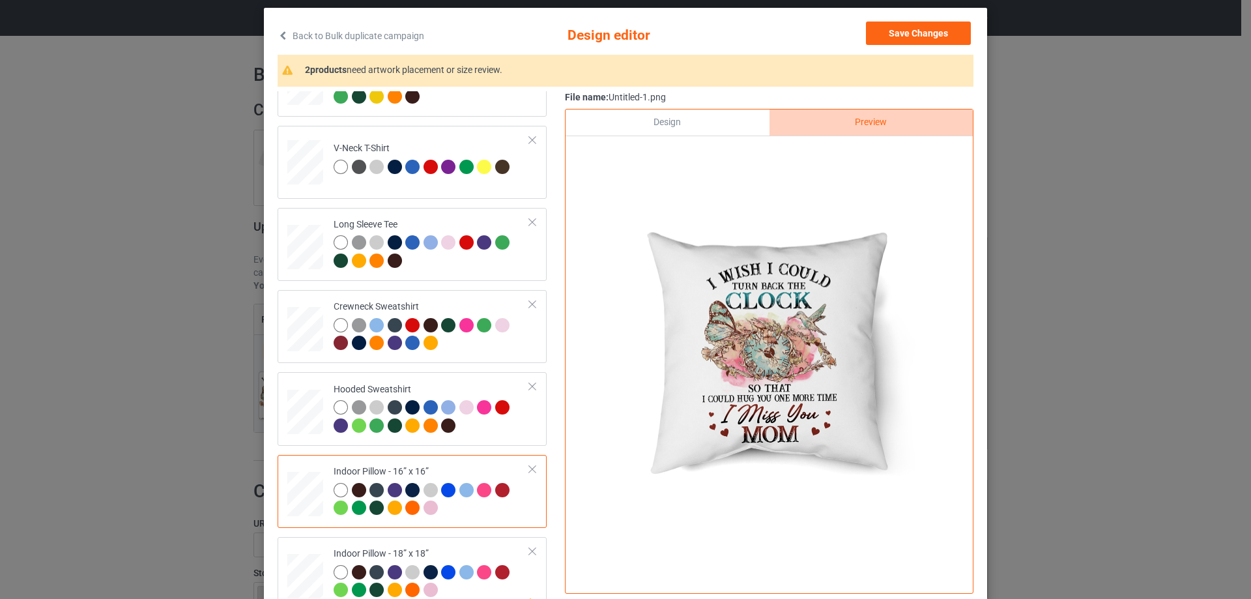
click at [701, 121] on div "Design" at bounding box center [666, 122] width 203 height 26
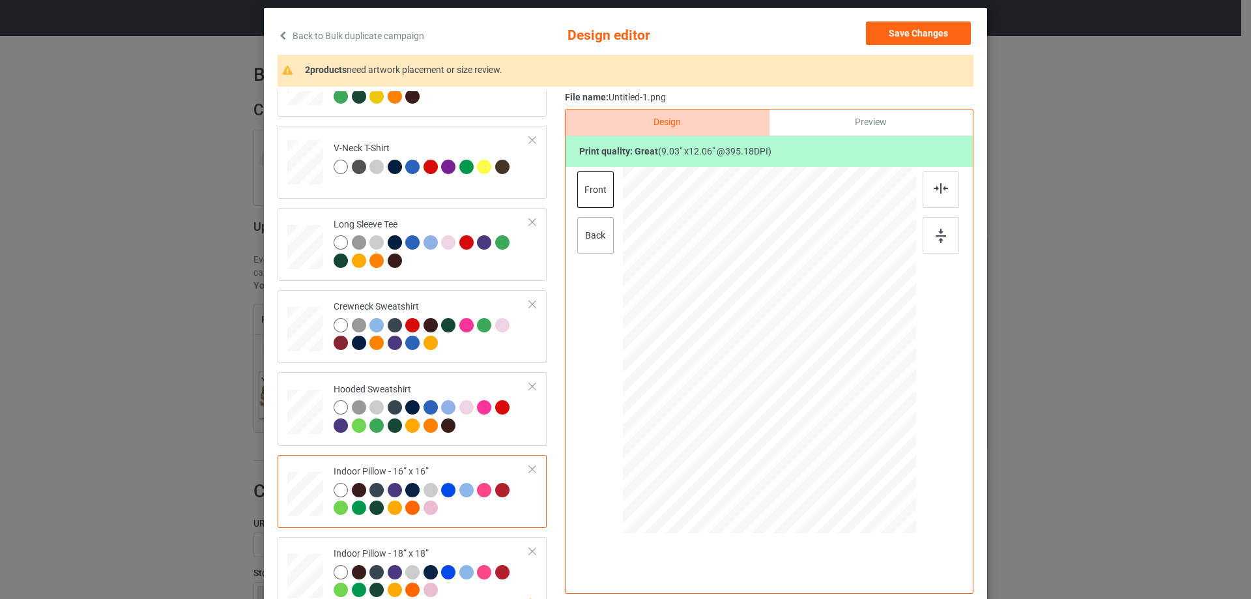
click at [589, 245] on div "back" at bounding box center [595, 235] width 36 height 36
drag, startPoint x: 853, startPoint y: 468, endPoint x: 840, endPoint y: 451, distance: 21.4
click at [840, 451] on div at bounding box center [843, 450] width 11 height 11
click at [441, 546] on td "Please review artwork placement Indoor Pillow - 18” x 18”" at bounding box center [431, 573] width 210 height 63
drag, startPoint x: 851, startPoint y: 468, endPoint x: 840, endPoint y: 451, distance: 20.2
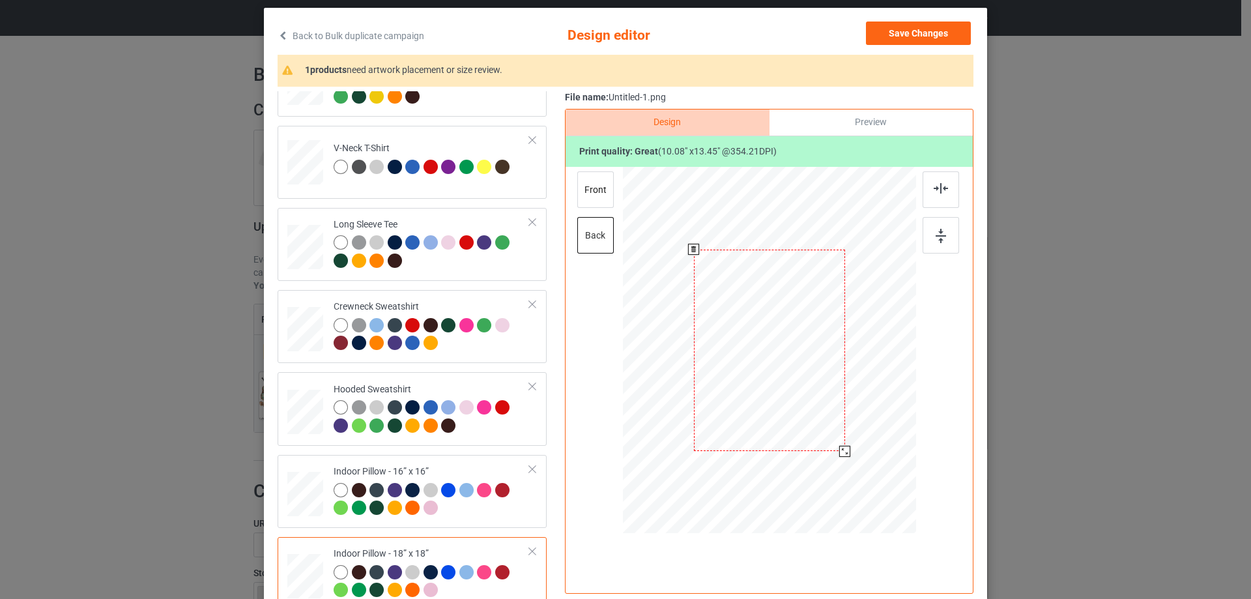
click at [840, 451] on div at bounding box center [844, 451] width 11 height 11
click at [577, 182] on div "front" at bounding box center [595, 189] width 36 height 36
click at [839, 448] on div at bounding box center [844, 451] width 11 height 11
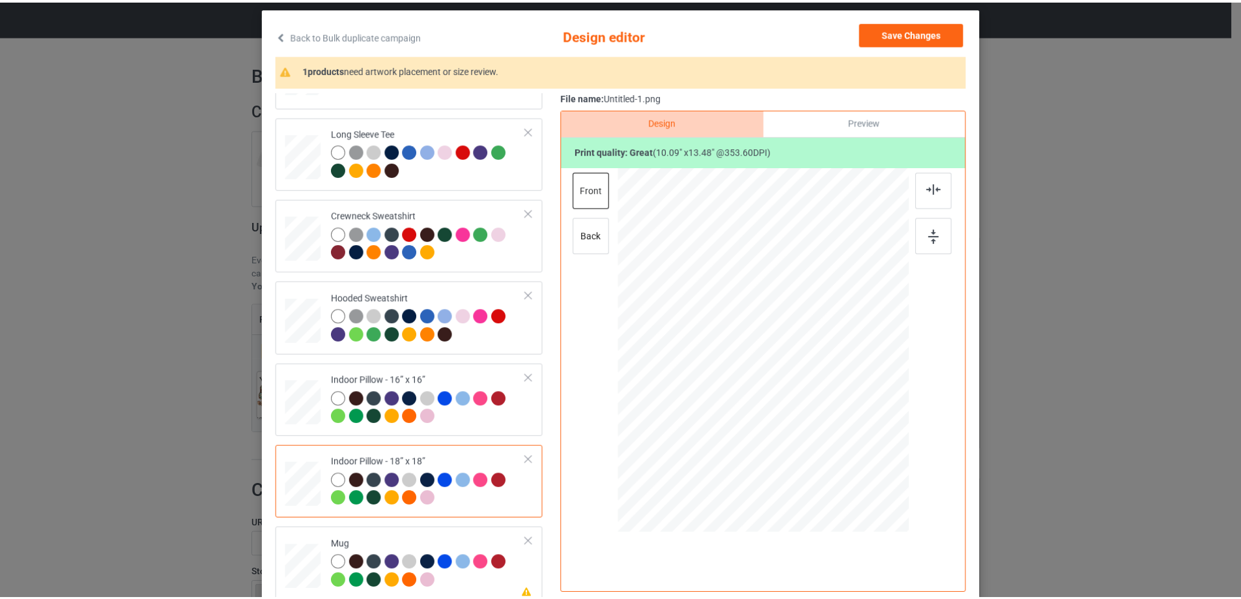
scroll to position [223, 0]
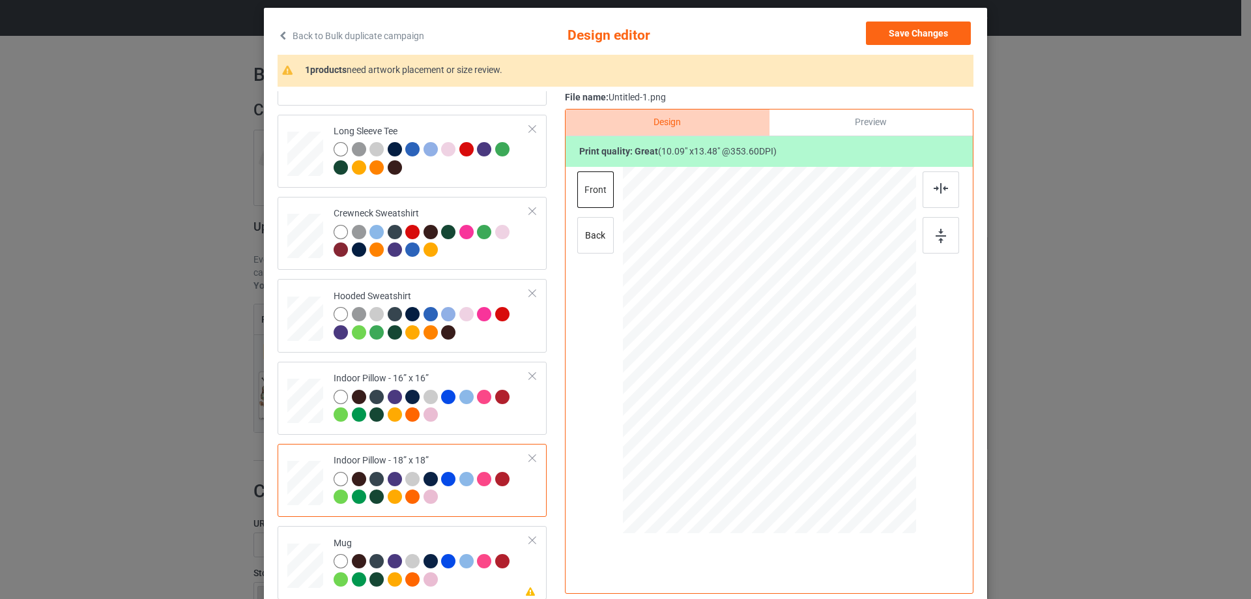
click at [384, 524] on div "Classic T-Shirt Ladies T-Shirt V-Neck T-Shirt Long Sleeve Tee Crewneck Sweatshi…" at bounding box center [416, 233] width 278 height 731
click at [381, 530] on div "Please review artwork placement Mug" at bounding box center [411, 562] width 269 height 73
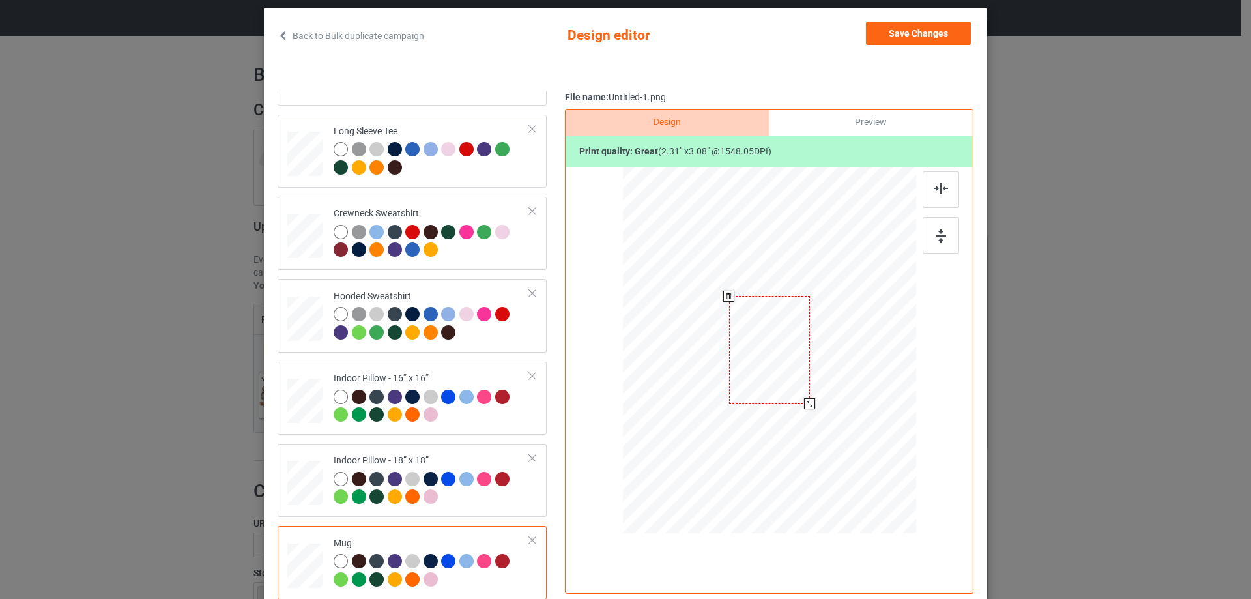
drag, startPoint x: 851, startPoint y: 472, endPoint x: 812, endPoint y: 400, distance: 81.6
click at [812, 400] on div at bounding box center [769, 350] width 293 height 122
drag, startPoint x: 838, startPoint y: 386, endPoint x: 848, endPoint y: 386, distance: 9.8
click at [848, 386] on div at bounding box center [850, 350] width 81 height 108
click at [935, 240] on img at bounding box center [940, 236] width 10 height 14
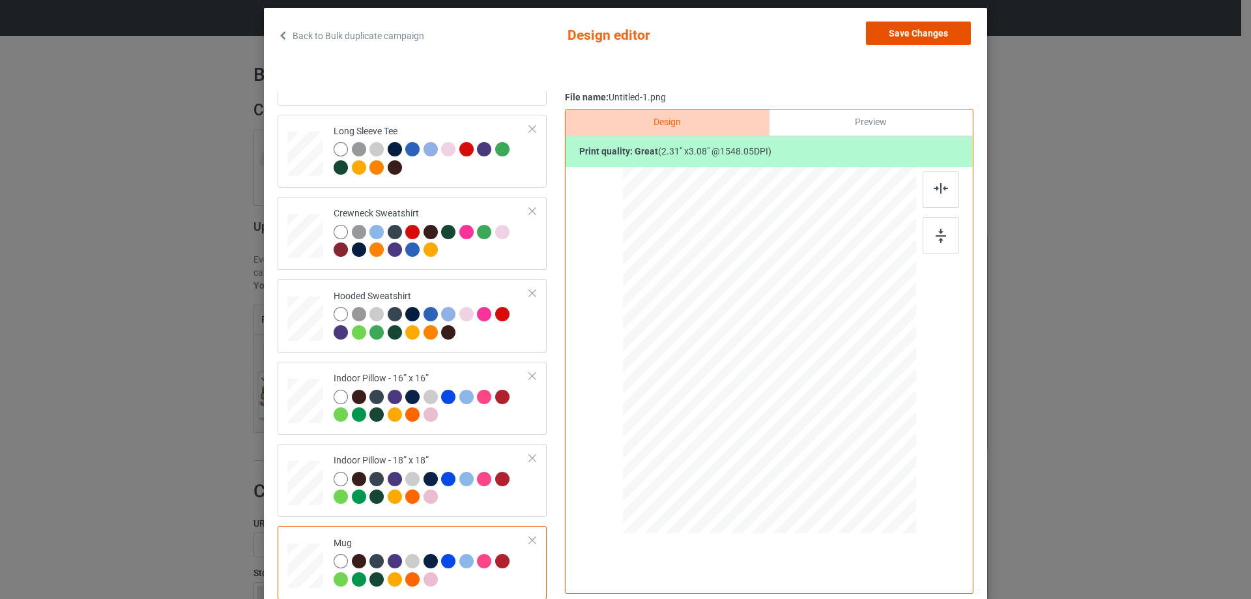
click at [925, 38] on button "Save Changes" at bounding box center [918, 32] width 105 height 23
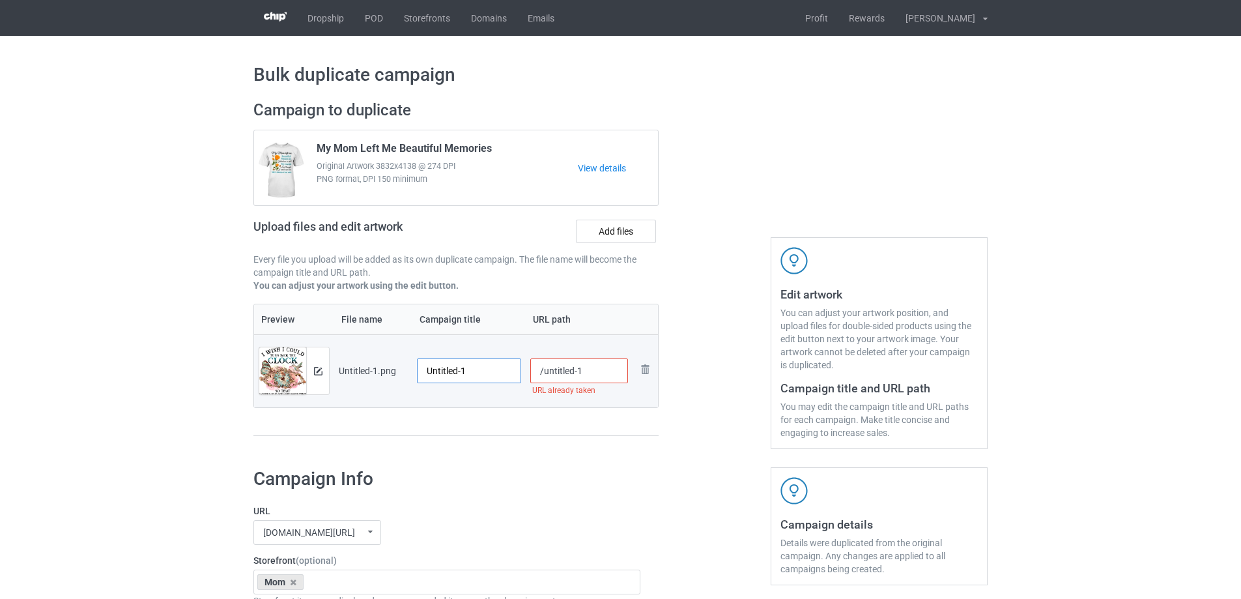
click at [497, 369] on input "Untitled-1" at bounding box center [469, 370] width 104 height 25
paste input "I Wish I Could Turn Back The Clock So That I Could Hug You One More Time I Miss…"
type input "I Wish I Could Turn Back The Clock So That I Could Hug You One More Time I Miss…"
drag, startPoint x: 480, startPoint y: 425, endPoint x: 565, endPoint y: 386, distance: 93.3
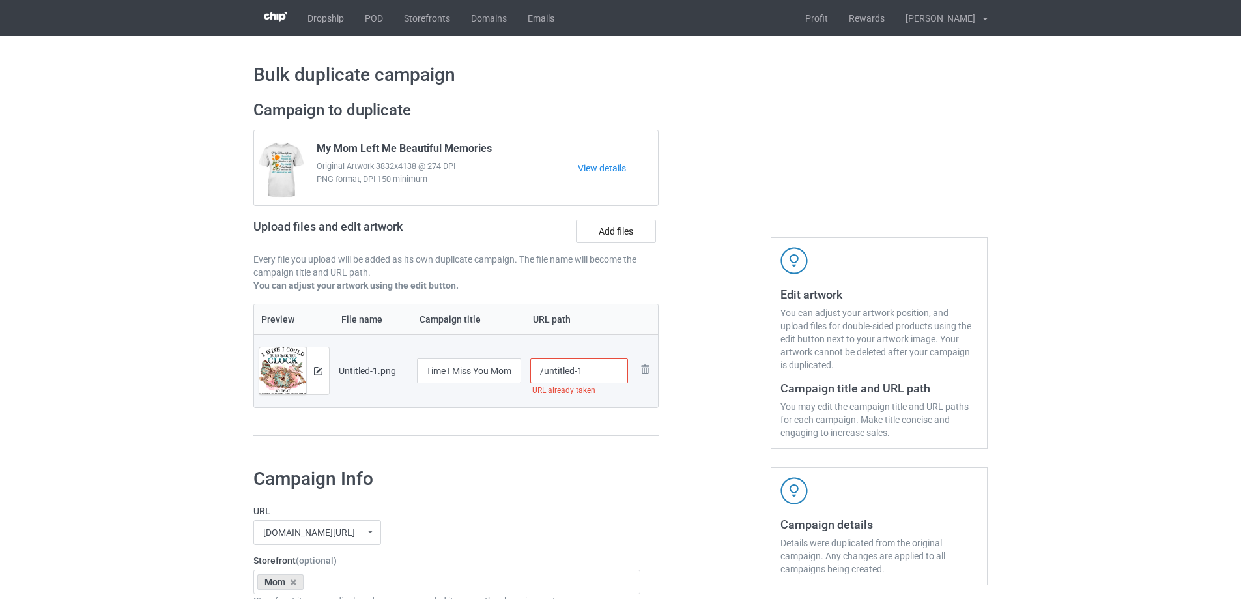
click at [482, 424] on div "Preview File name Campaign title URL path Preview and edit artwork Untitled-1.p…" at bounding box center [455, 370] width 405 height 133
drag, startPoint x: 542, startPoint y: 376, endPoint x: 610, endPoint y: 369, distance: 68.2
click at [610, 369] on input "/untitled-1" at bounding box center [579, 370] width 98 height 25
type input "/miwi16"
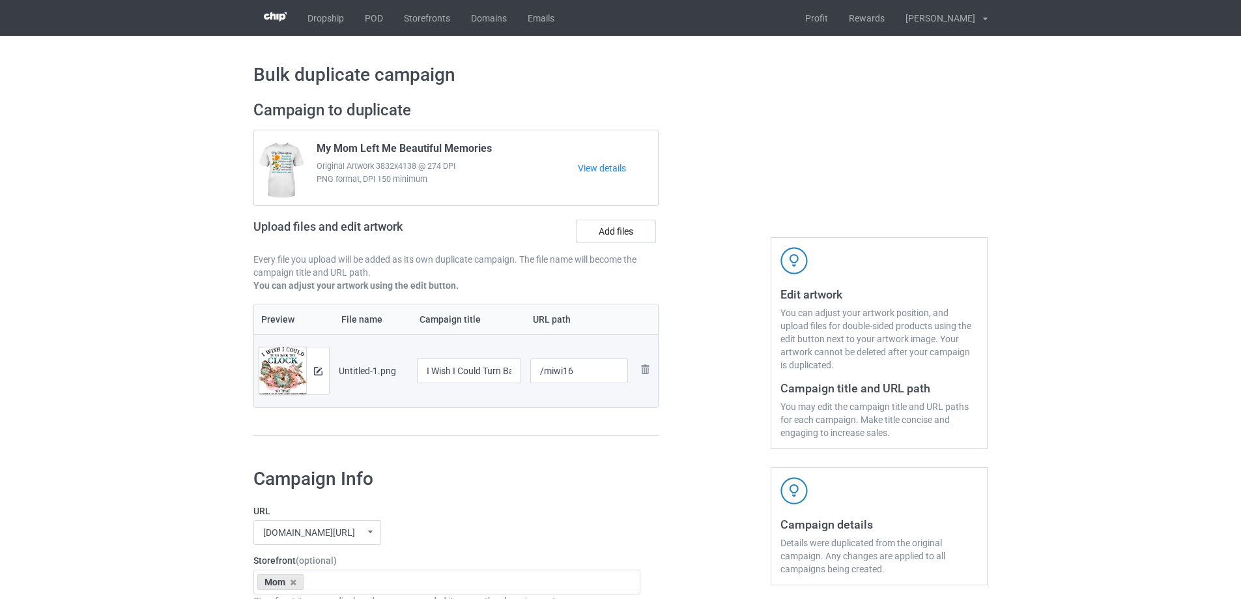
click at [690, 328] on div at bounding box center [715, 274] width 94 height 367
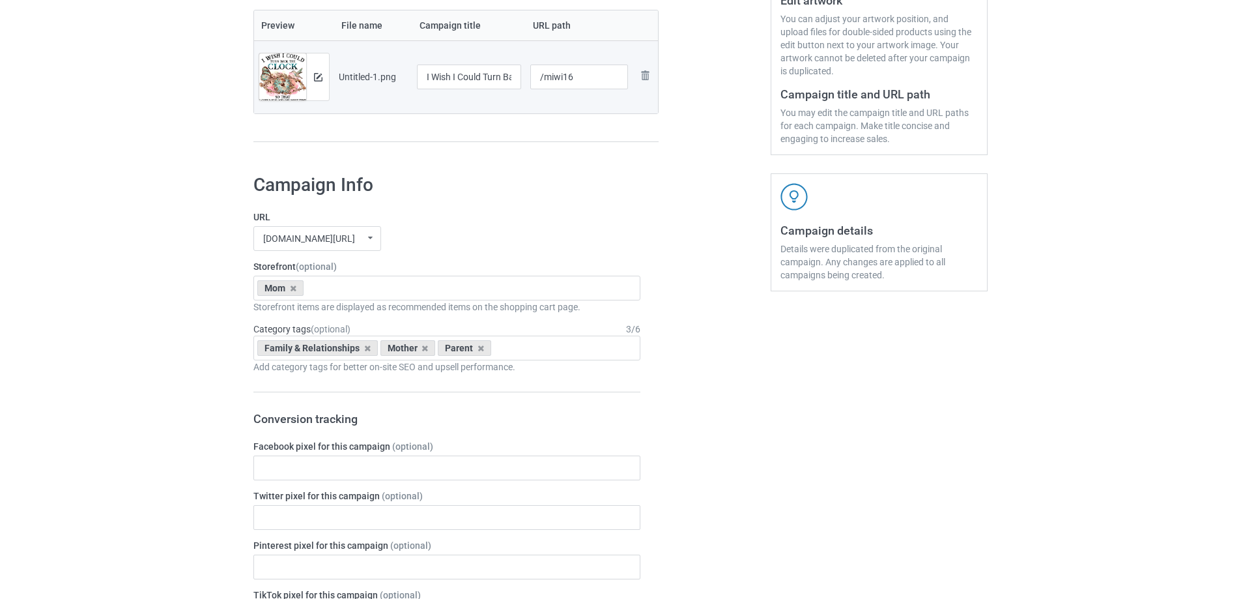
scroll to position [1516, 0]
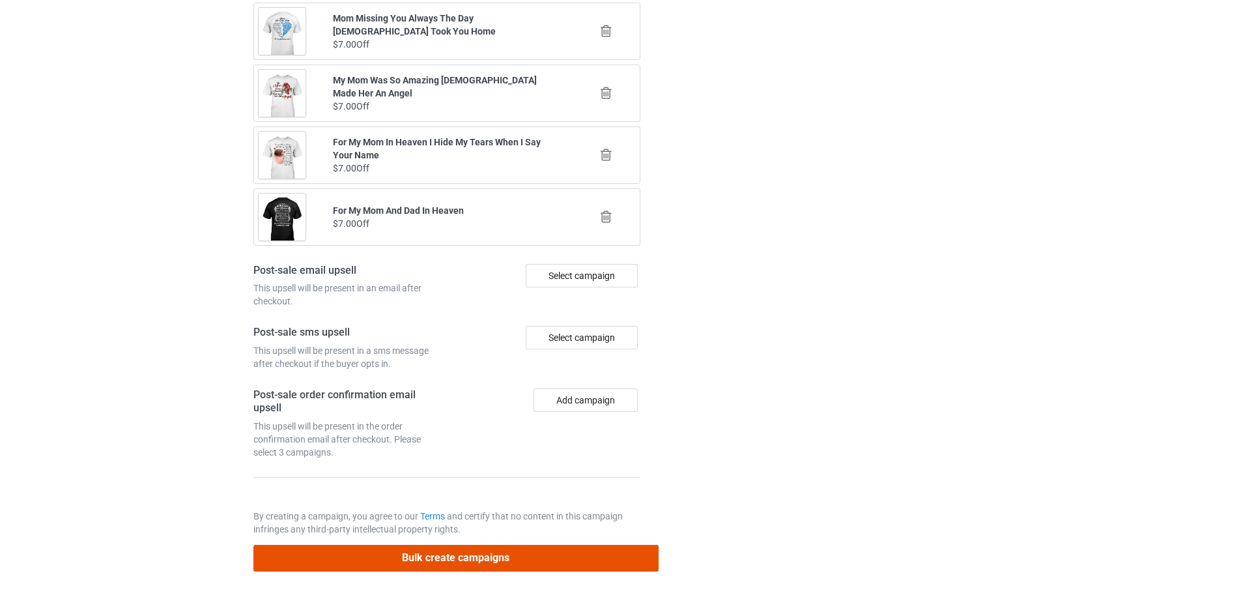
click at [548, 569] on button "Bulk create campaigns" at bounding box center [455, 558] width 405 height 27
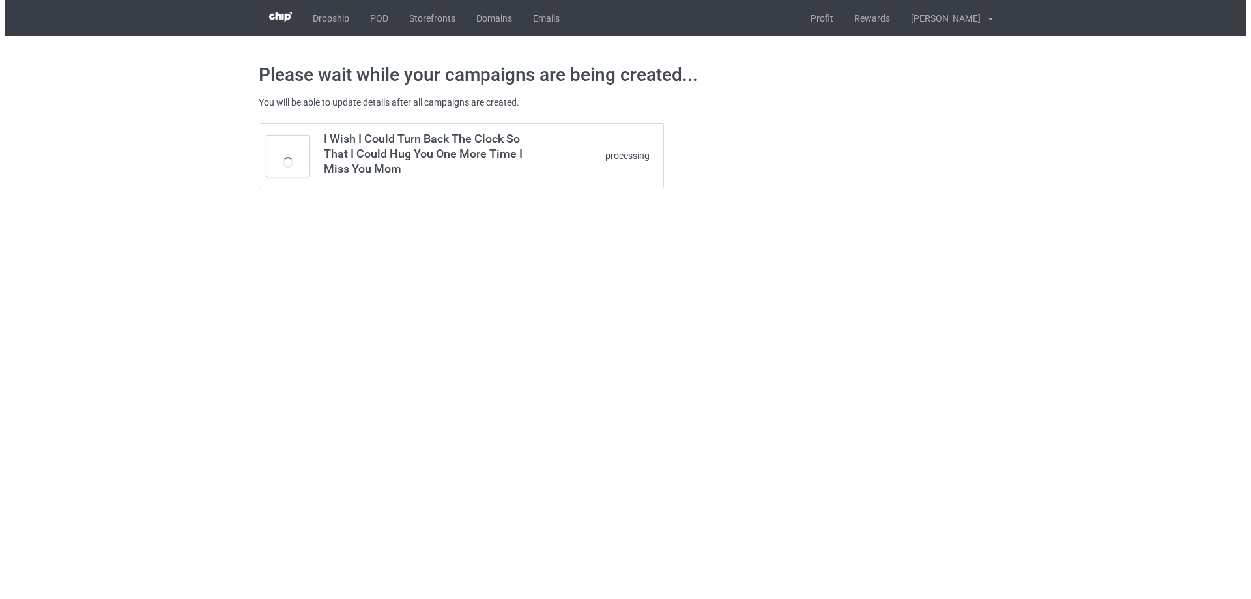
scroll to position [0, 0]
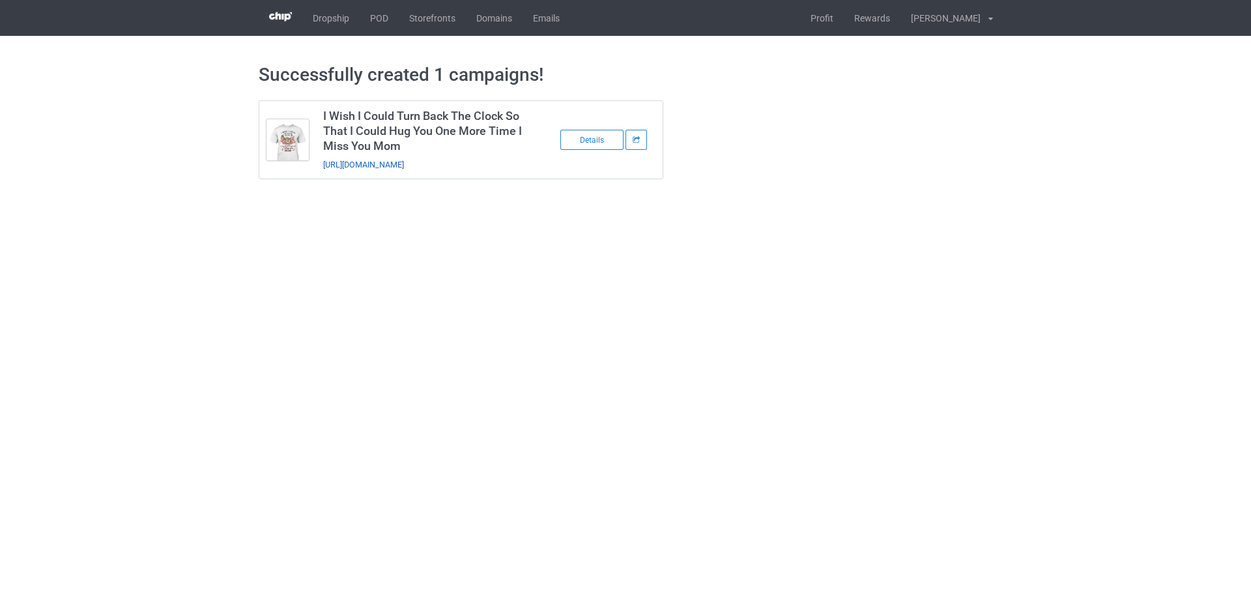
drag, startPoint x: 511, startPoint y: 170, endPoint x: 324, endPoint y: 169, distance: 187.6
click at [324, 169] on td "I Wish I Could Turn Back The Clock So That I Could Hug You One More Time I Miss…" at bounding box center [426, 140] width 220 height 78
copy link "https://www.sendinglovetoheaven.com/miwi16"
click at [1062, 271] on body "Dropship POD Storefronts Domains Emails Profit Rewards Đỗ Cao Thái Settings Log…" at bounding box center [625, 299] width 1251 height 599
click at [378, 22] on link "POD" at bounding box center [379, 18] width 39 height 36
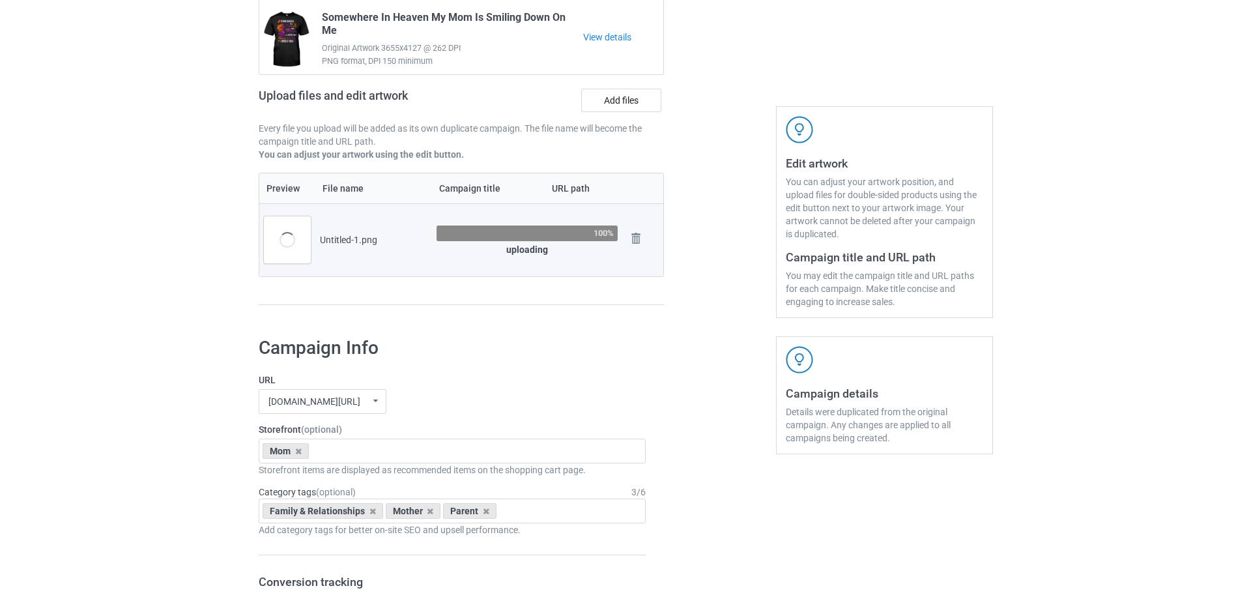
scroll to position [130, 0]
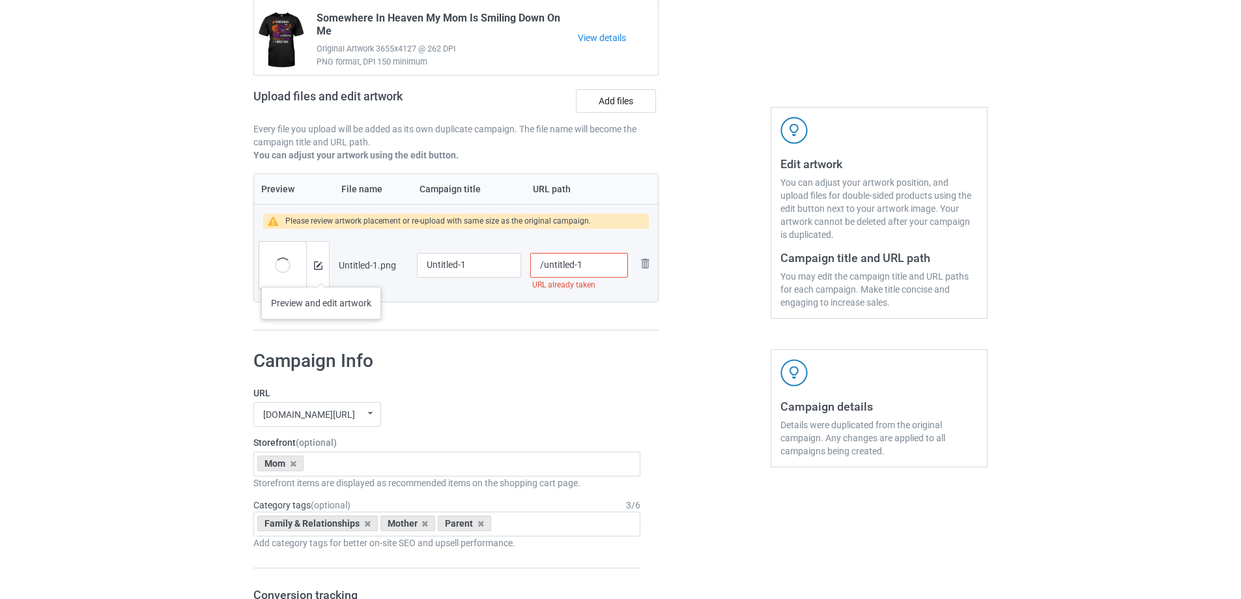
click at [321, 273] on div at bounding box center [317, 265] width 23 height 47
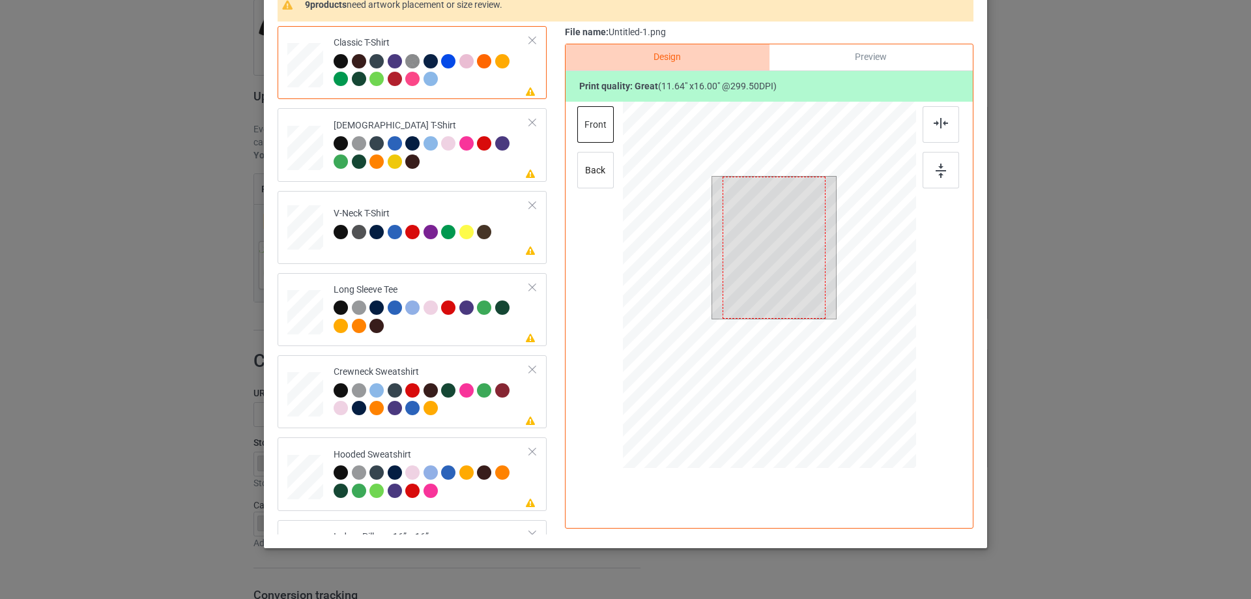
click at [803, 262] on div at bounding box center [773, 248] width 103 height 142
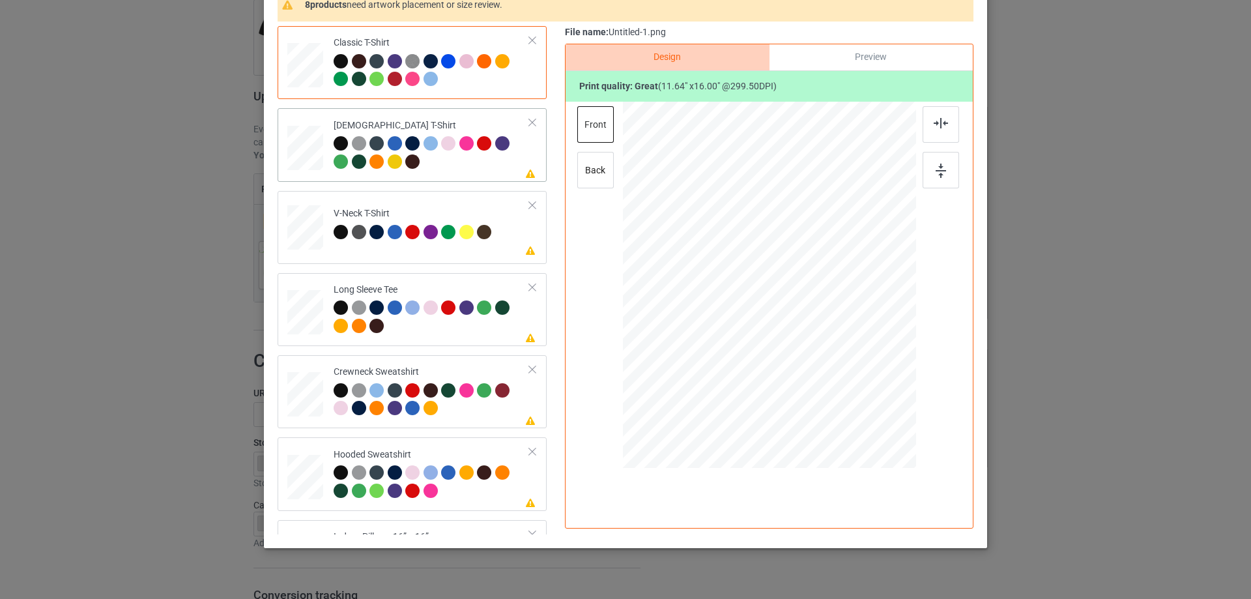
click at [488, 167] on div at bounding box center [431, 154] width 196 height 36
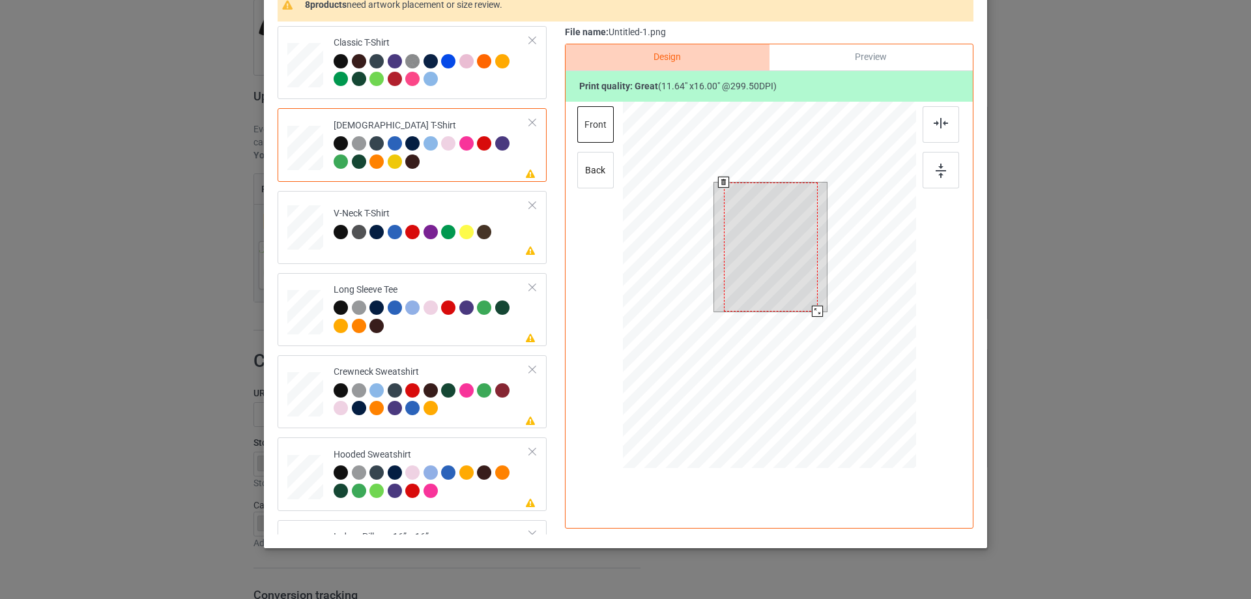
click at [791, 255] on div at bounding box center [771, 246] width 94 height 129
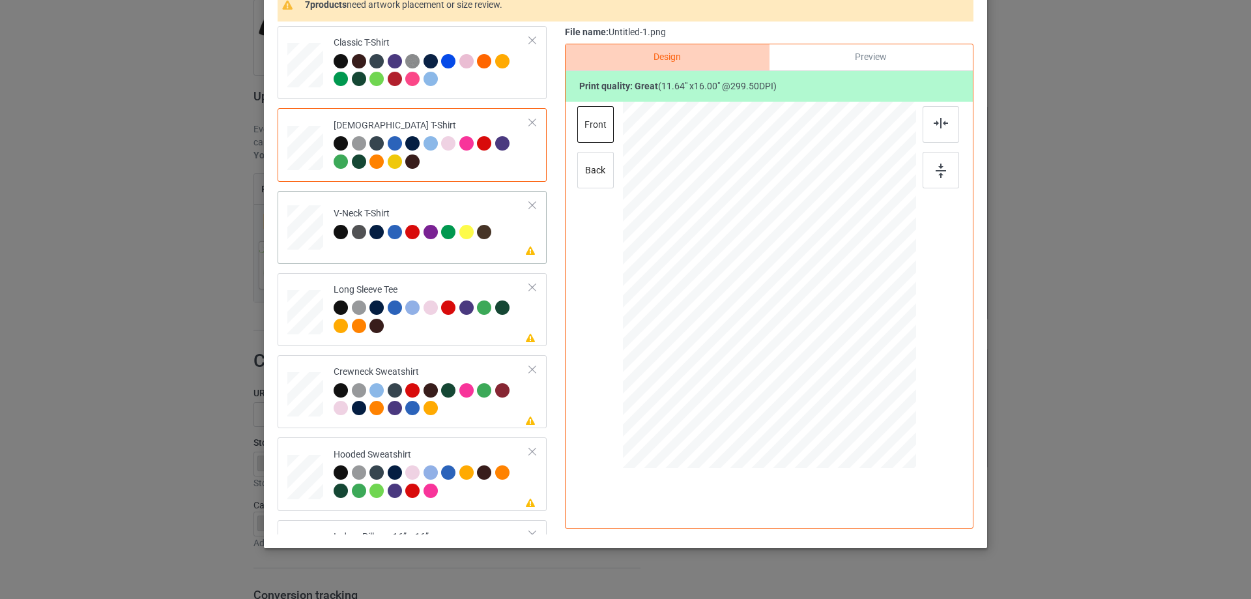
click at [475, 249] on td "Please review artwork placement V-Neck T-Shirt" at bounding box center [431, 224] width 210 height 57
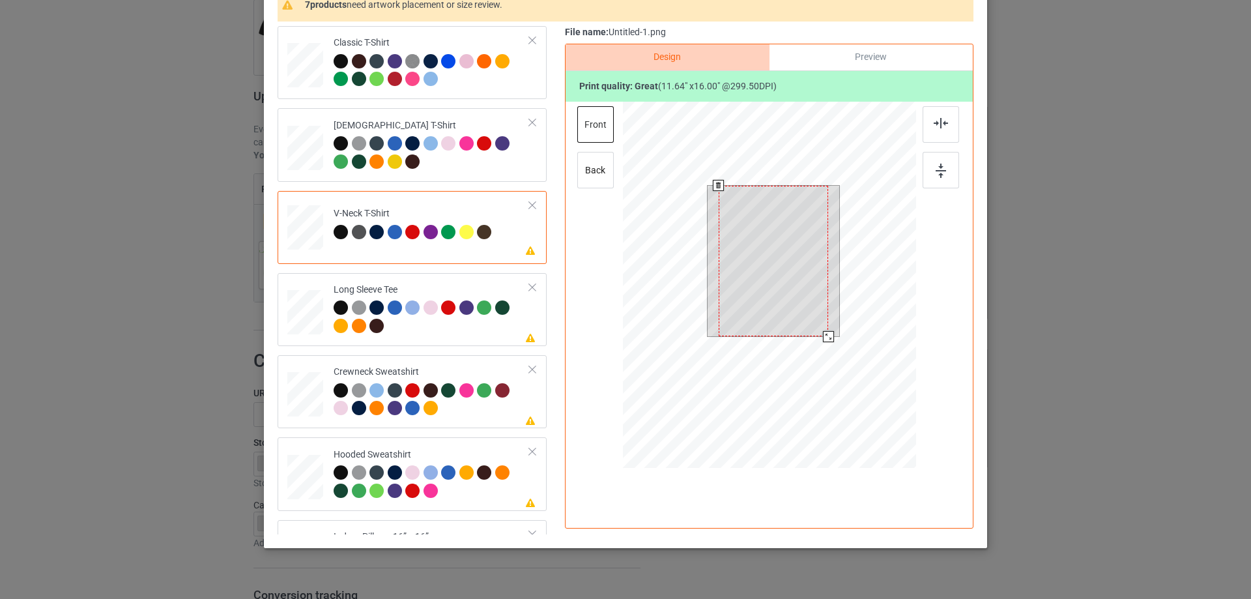
click at [772, 251] on div at bounding box center [772, 261] width 109 height 150
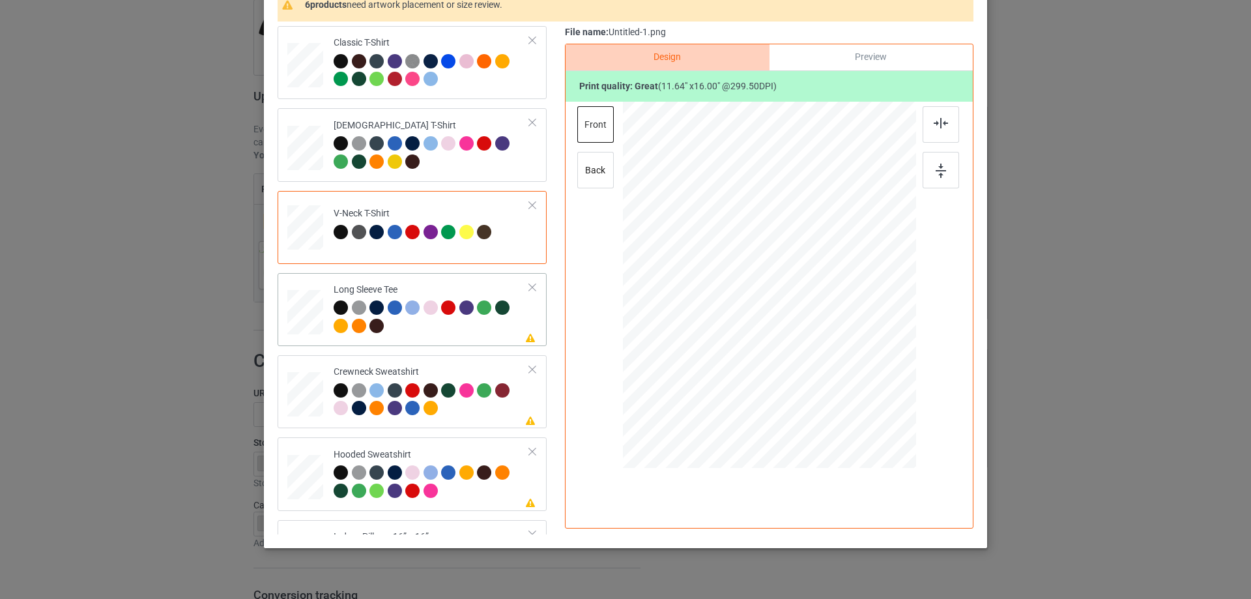
click at [483, 339] on td "Please review artwork placement Long Sleeve Tee" at bounding box center [431, 309] width 210 height 63
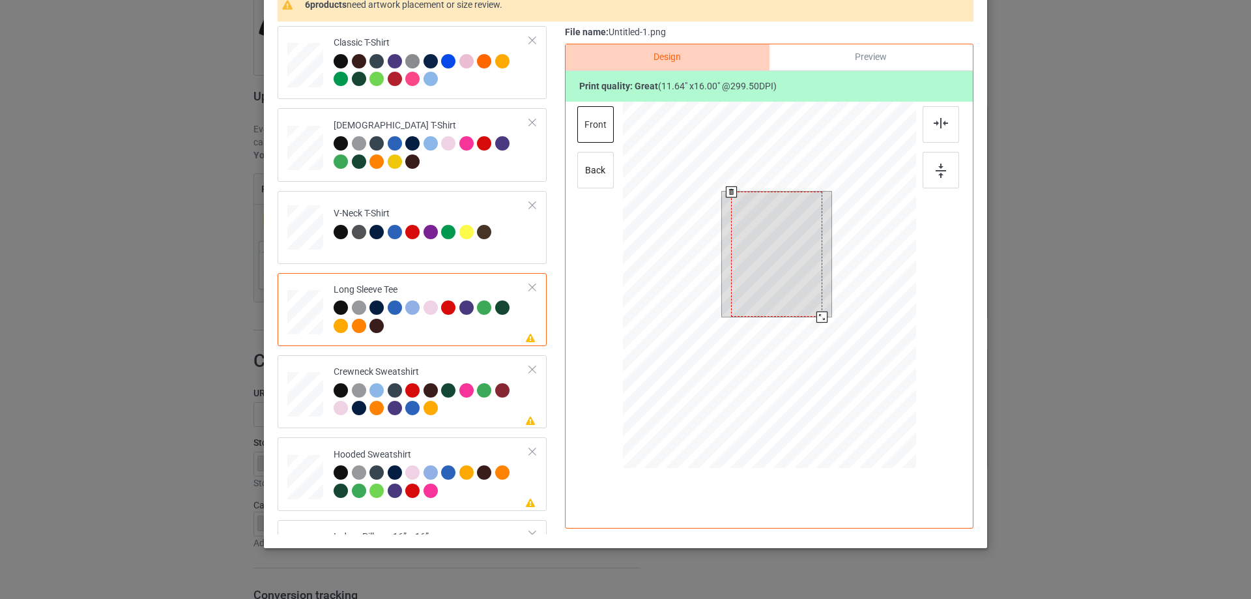
click at [777, 279] on div at bounding box center [776, 253] width 91 height 125
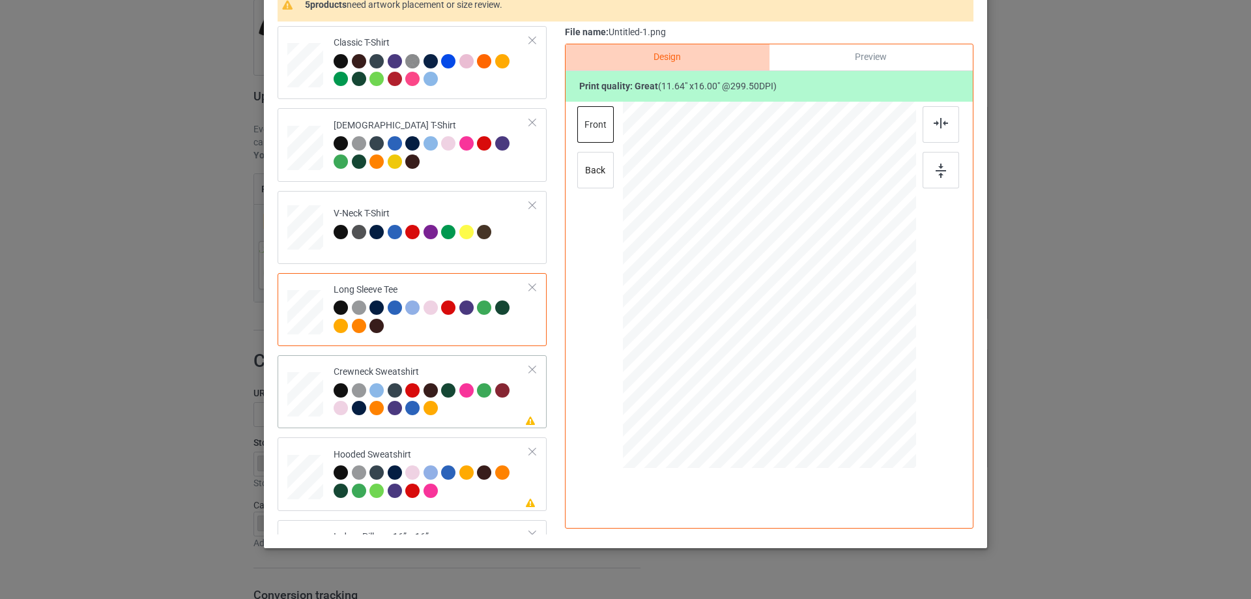
click at [465, 358] on div "Please review artwork placement Crewneck Sweatshirt" at bounding box center [411, 391] width 269 height 73
click at [735, 294] on div at bounding box center [773, 257] width 107 height 148
click at [464, 446] on td "Please review artwork placement Hooded Sweatshirt" at bounding box center [431, 473] width 210 height 63
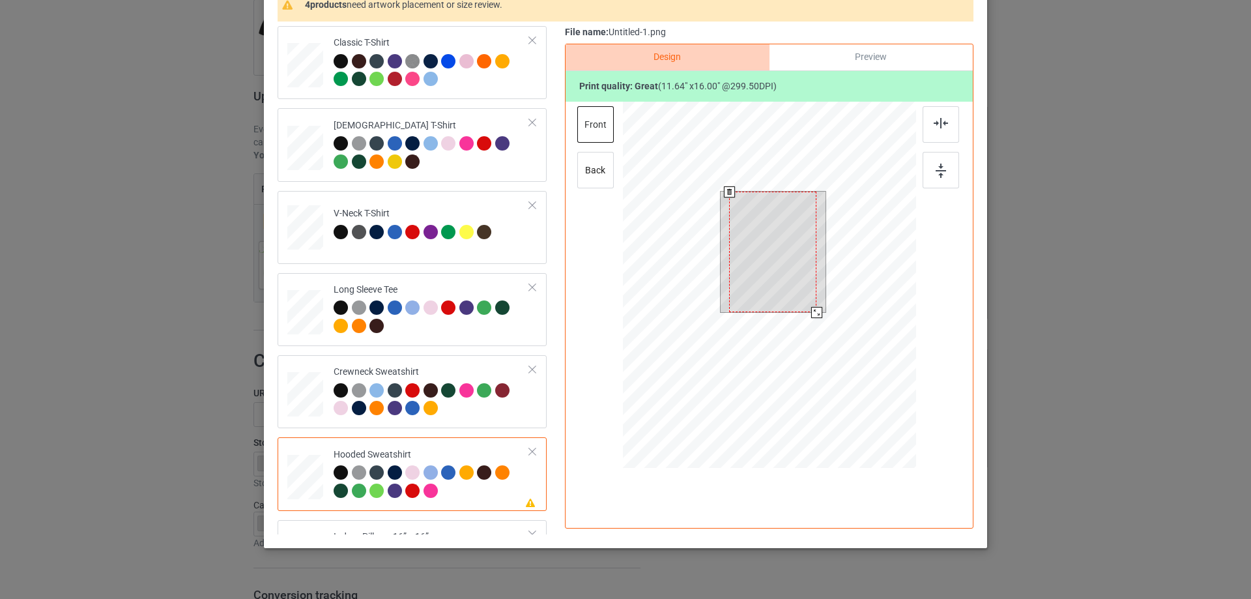
click at [761, 276] on div at bounding box center [772, 251] width 87 height 120
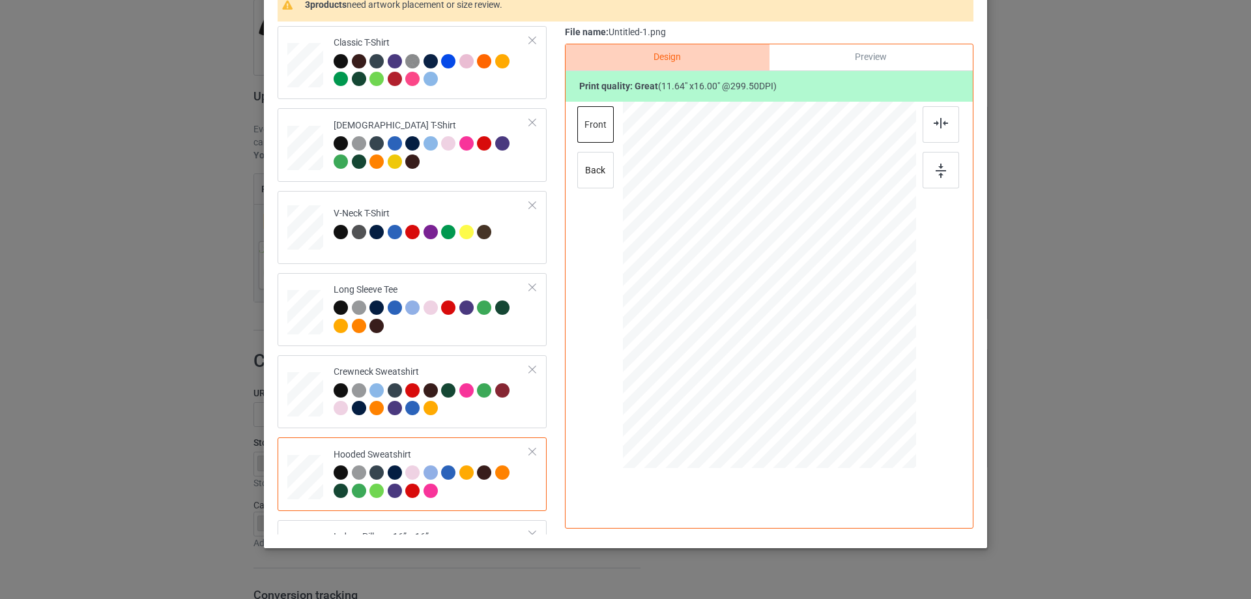
scroll to position [195, 0]
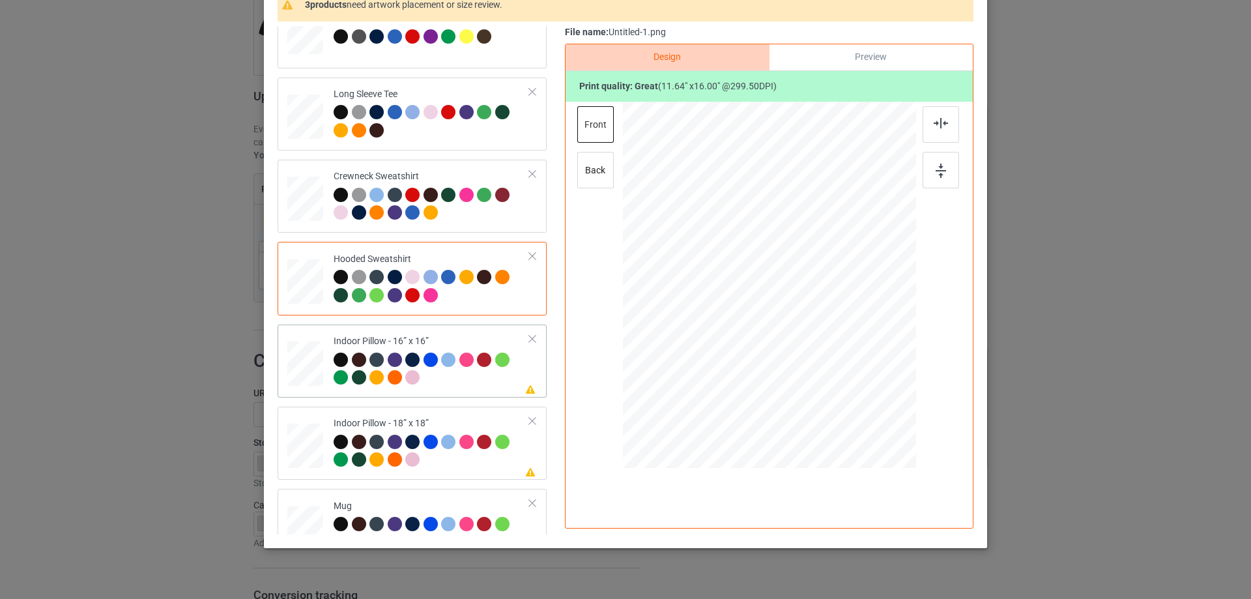
click at [483, 338] on div "Indoor Pillow - 16” x 16”" at bounding box center [431, 359] width 196 height 49
drag, startPoint x: 848, startPoint y: 401, endPoint x: 837, endPoint y: 371, distance: 31.3
click at [837, 371] on div at bounding box center [769, 285] width 293 height 292
click at [891, 38] on div "File name: Untitled-1.png" at bounding box center [769, 32] width 408 height 13
click at [883, 52] on div "Preview" at bounding box center [870, 57] width 203 height 26
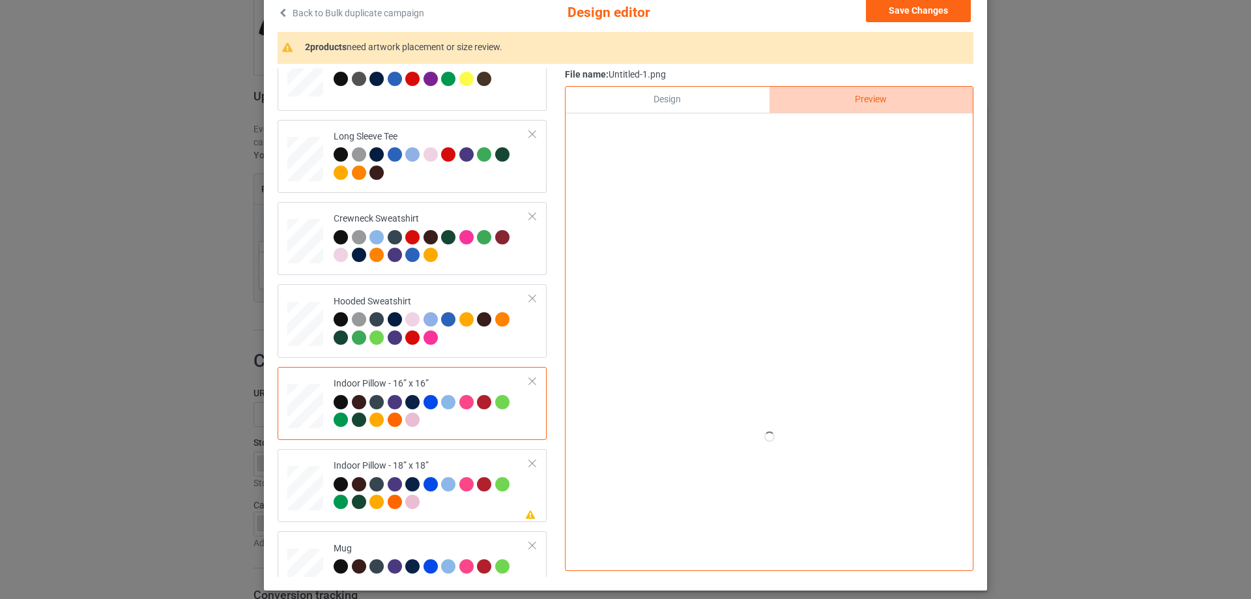
scroll to position [65, 0]
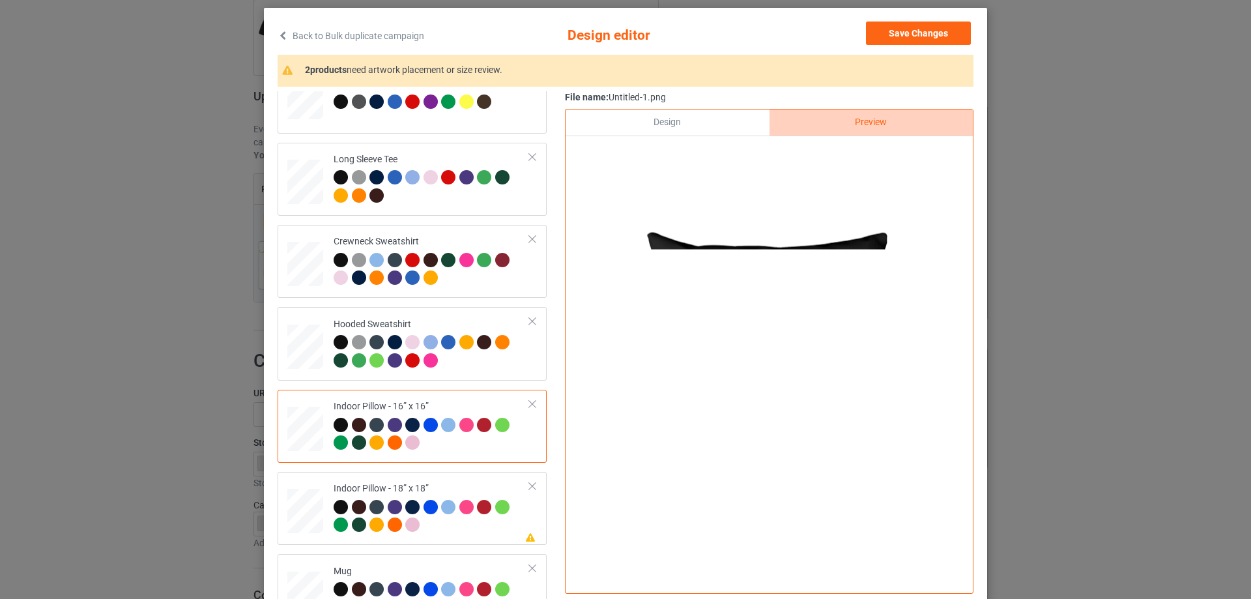
click at [701, 124] on div "Design" at bounding box center [666, 122] width 203 height 26
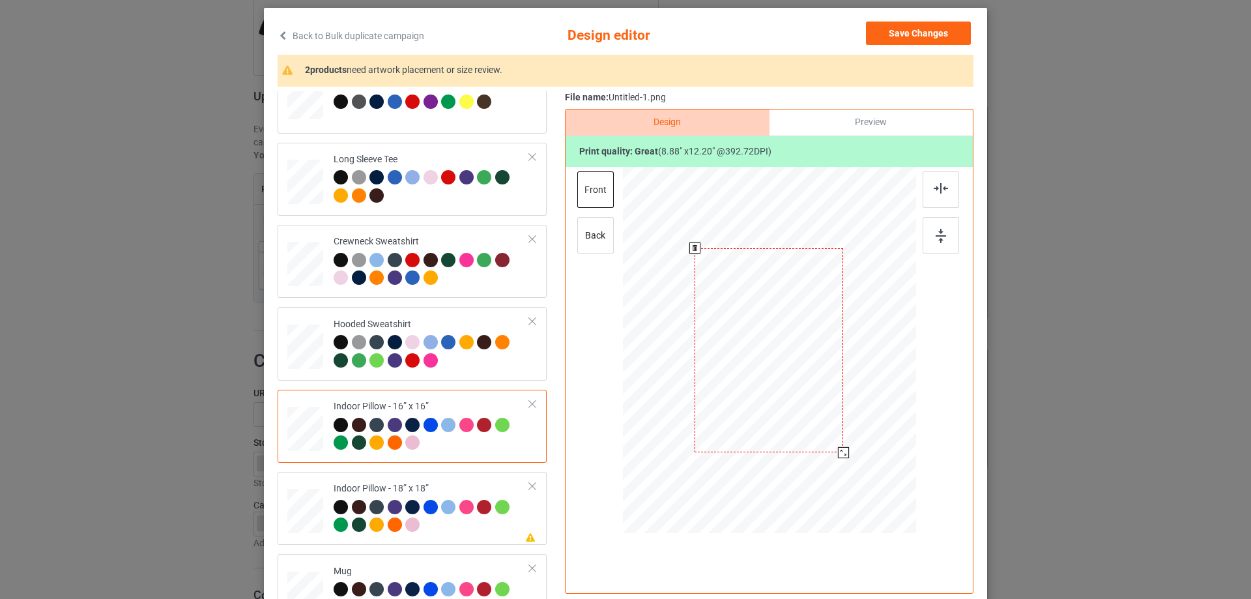
click at [840, 447] on div at bounding box center [843, 452] width 11 height 11
drag, startPoint x: 827, startPoint y: 117, endPoint x: 793, endPoint y: 122, distance: 34.2
click at [827, 117] on div "Preview" at bounding box center [870, 122] width 203 height 26
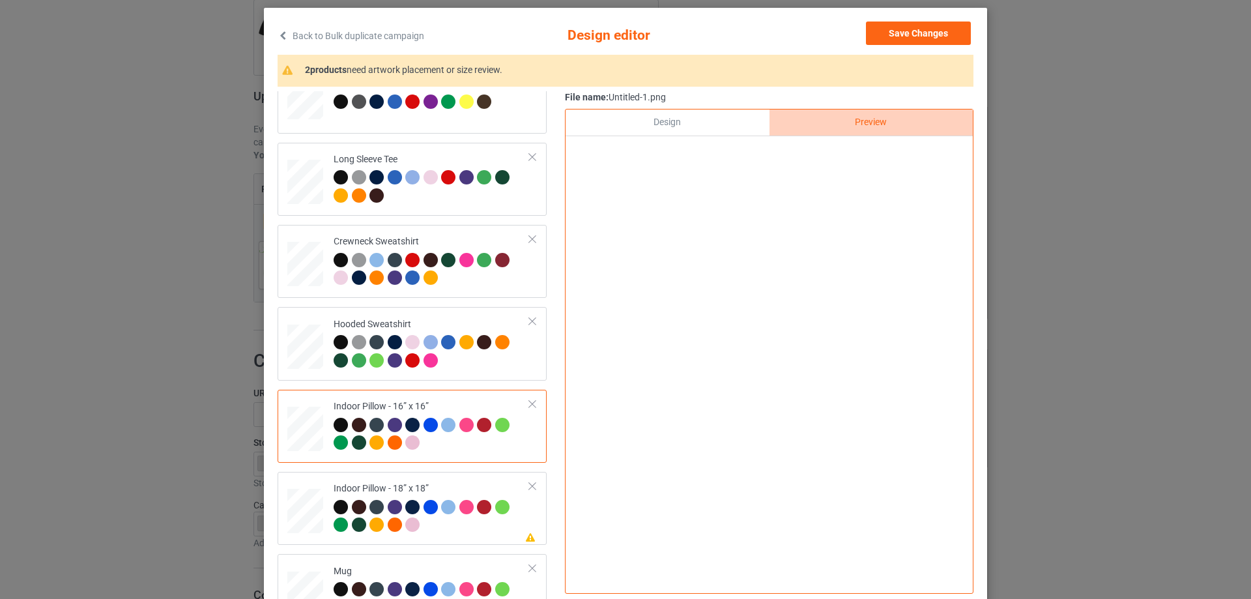
click at [673, 115] on div "Design" at bounding box center [666, 122] width 203 height 26
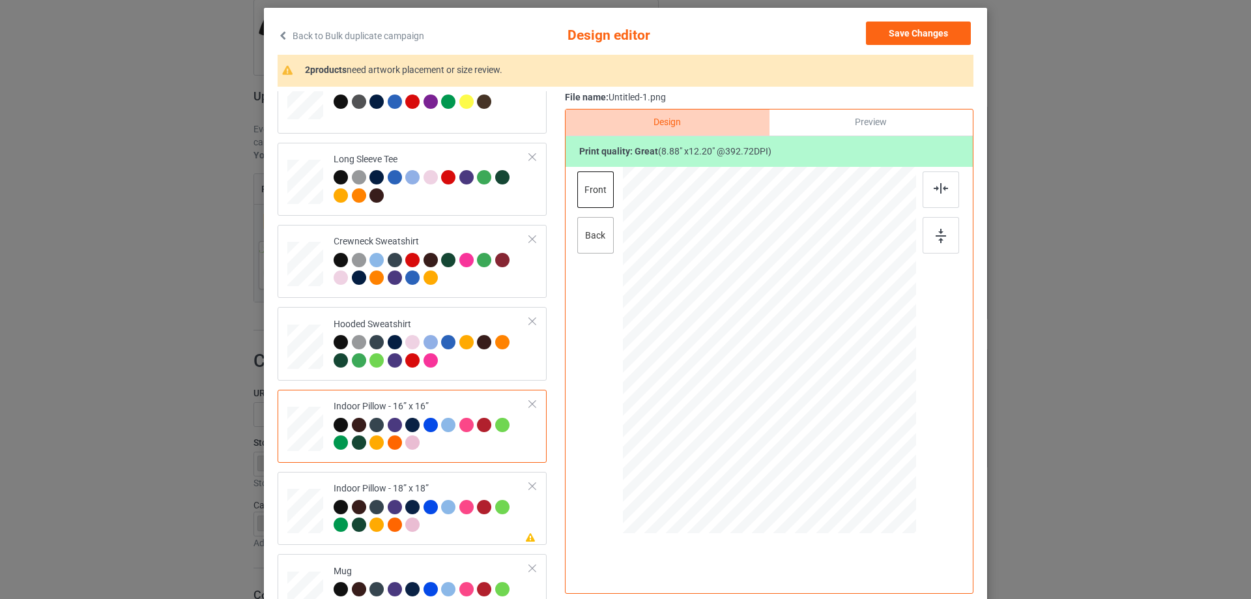
click at [597, 229] on div "back" at bounding box center [595, 235] width 36 height 36
drag, startPoint x: 849, startPoint y: 470, endPoint x: 838, endPoint y: 450, distance: 22.5
click at [838, 450] on div at bounding box center [843, 452] width 11 height 11
click at [419, 533] on div at bounding box center [431, 518] width 196 height 36
drag, startPoint x: 852, startPoint y: 472, endPoint x: 840, endPoint y: 451, distance: 23.9
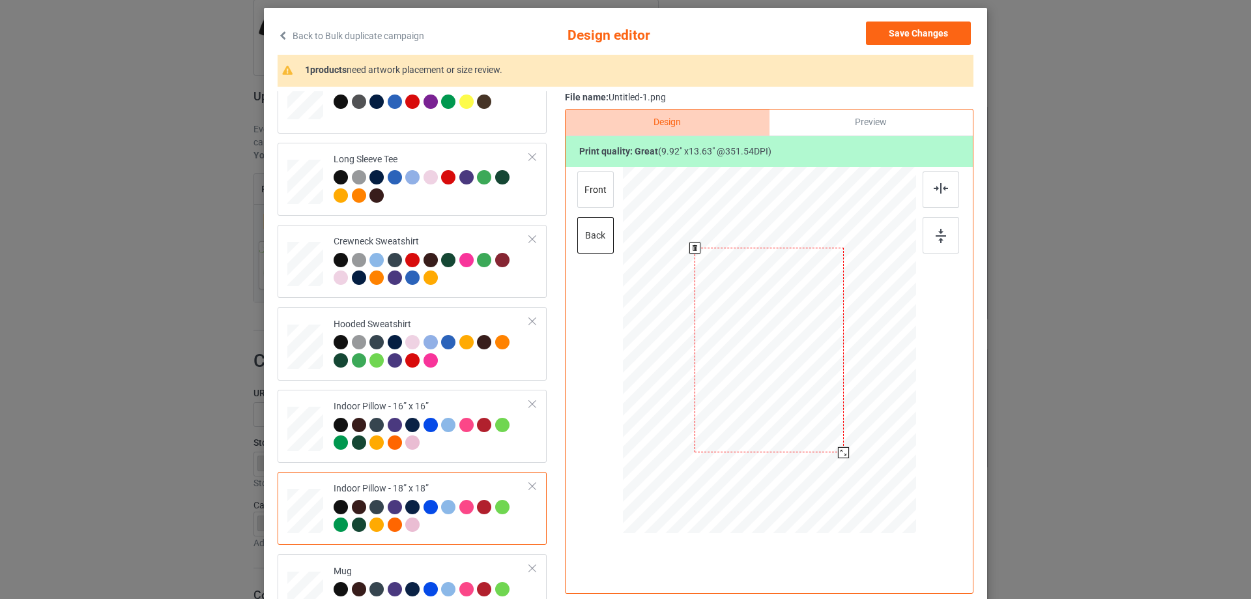
click at [840, 451] on div at bounding box center [843, 452] width 11 height 11
click at [599, 182] on div "front" at bounding box center [595, 189] width 36 height 36
drag, startPoint x: 850, startPoint y: 470, endPoint x: 843, endPoint y: 447, distance: 23.7
click at [843, 447] on div at bounding box center [769, 350] width 292 height 292
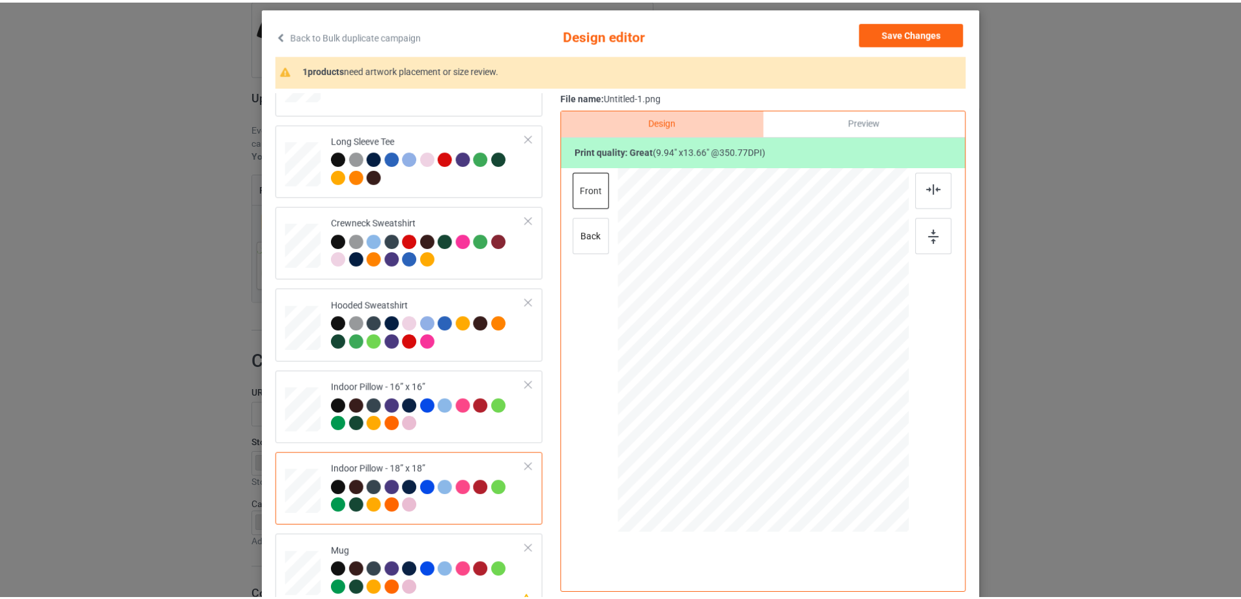
scroll to position [223, 0]
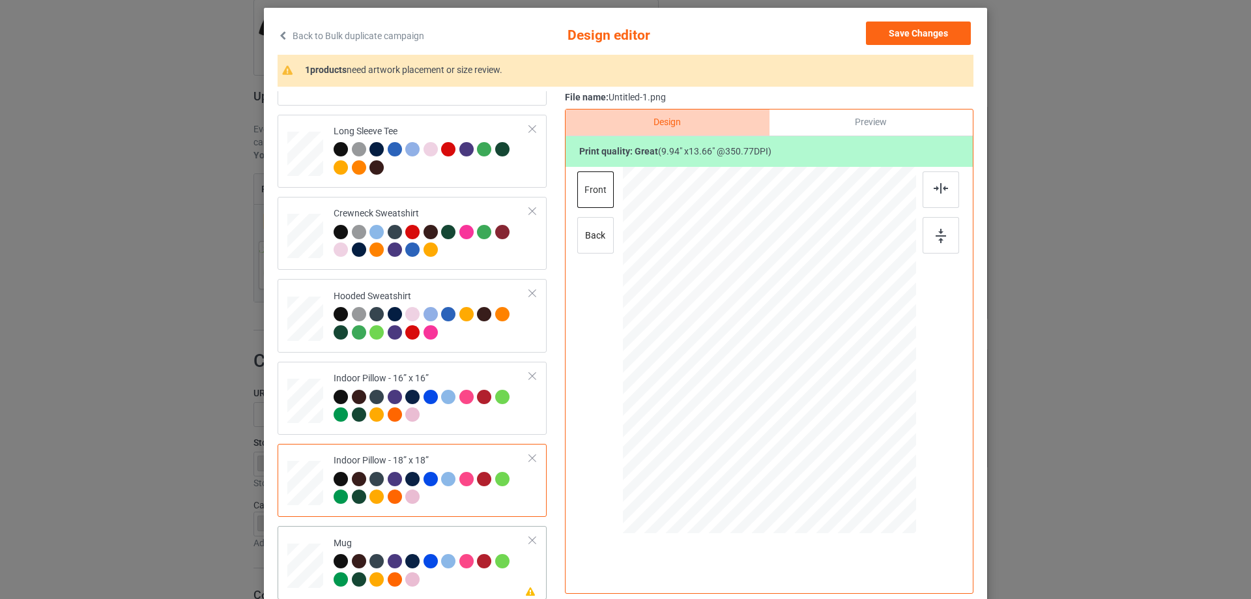
click at [414, 543] on div "Mug" at bounding box center [431, 561] width 196 height 49
click at [850, 462] on div at bounding box center [769, 352] width 293 height 370
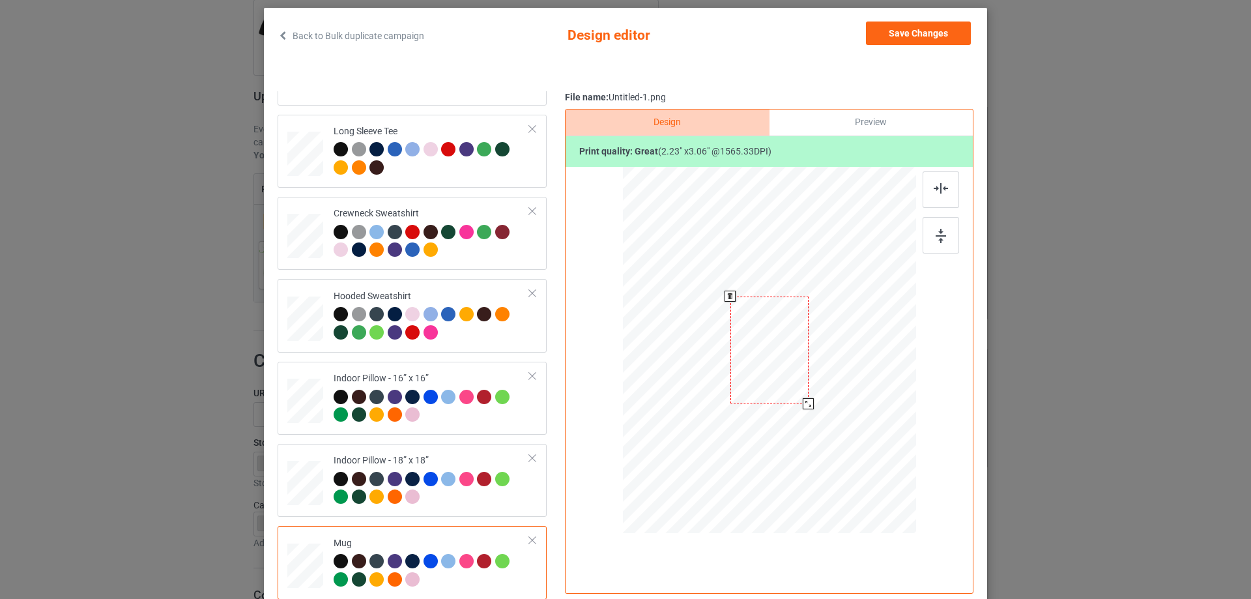
drag, startPoint x: 853, startPoint y: 466, endPoint x: 812, endPoint y: 394, distance: 82.8
click at [812, 394] on div at bounding box center [769, 350] width 293 height 122
drag, startPoint x: 853, startPoint y: 388, endPoint x: 864, endPoint y: 386, distance: 11.2
click at [864, 386] on div at bounding box center [850, 349] width 78 height 107
click at [935, 229] on img at bounding box center [940, 236] width 10 height 14
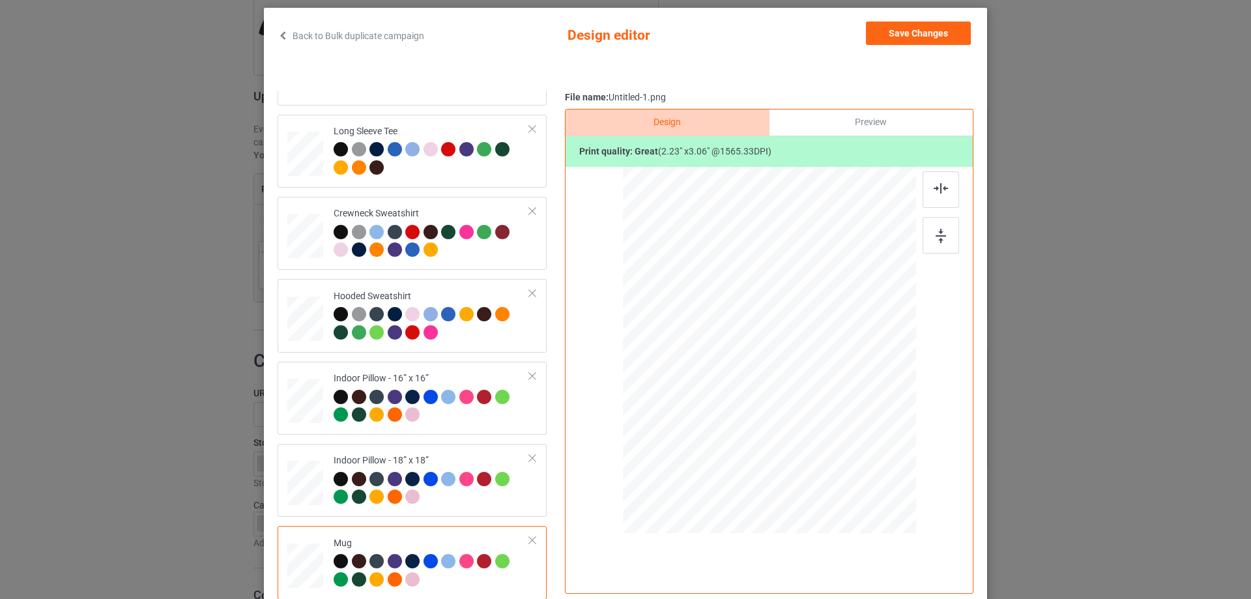
click at [879, 138] on div "Print quality: great ( 2.23 " x 3.06 " @ 1565.33 DPI)" at bounding box center [768, 151] width 407 height 31
click at [876, 135] on div "Preview" at bounding box center [870, 122] width 203 height 26
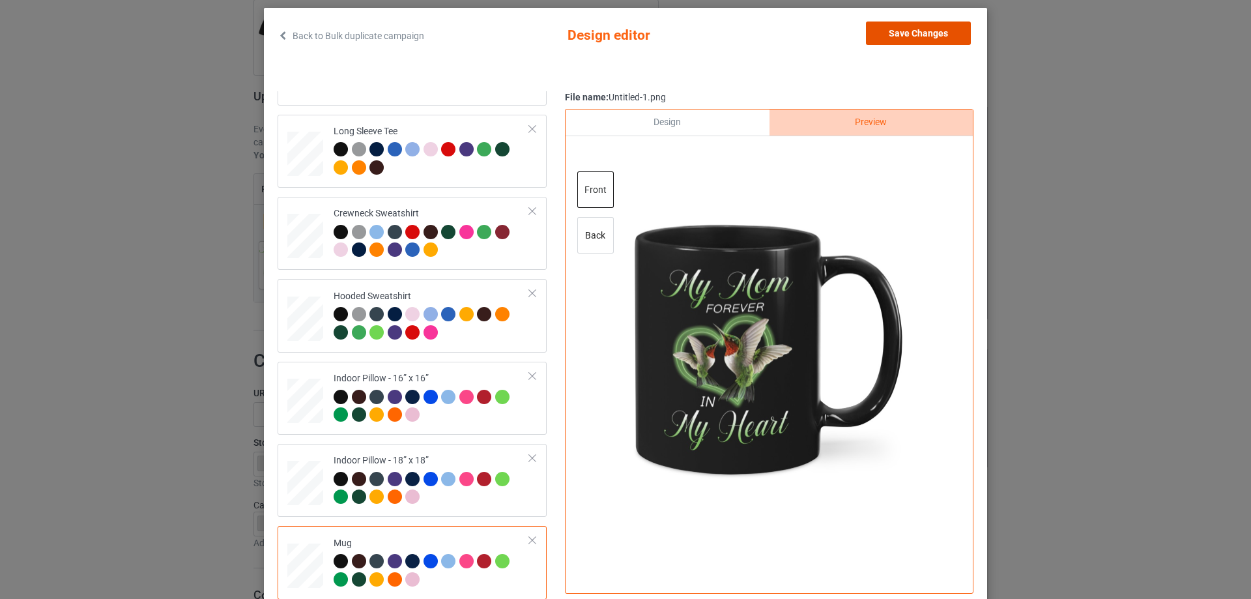
click at [898, 36] on button "Save Changes" at bounding box center [918, 32] width 105 height 23
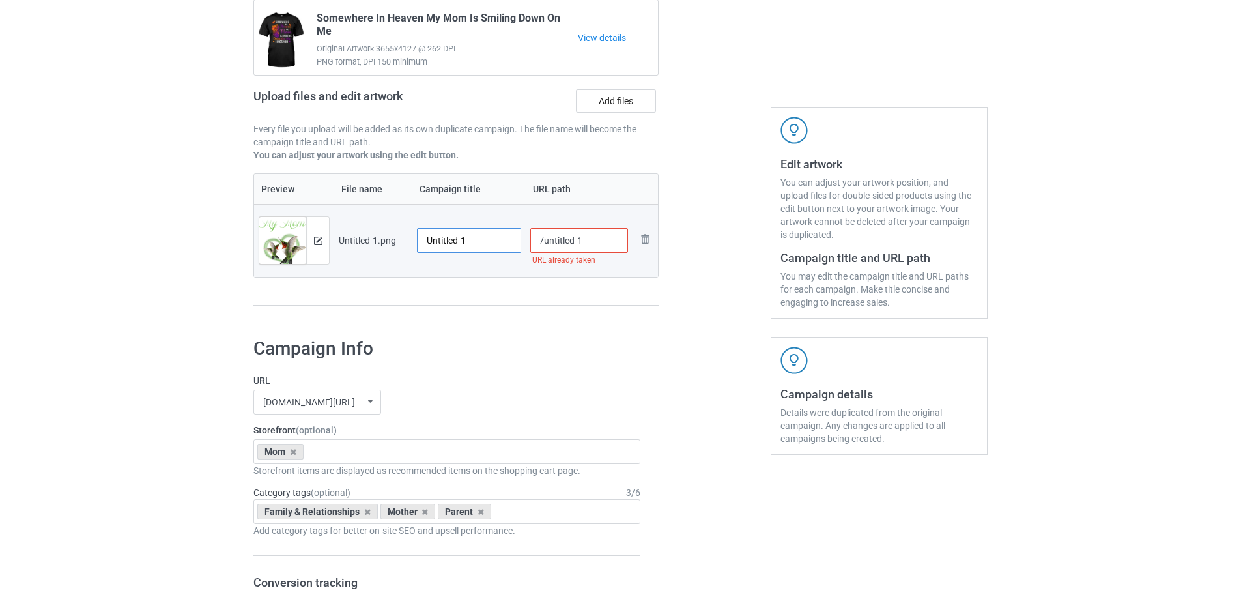
click at [477, 248] on input "Untitled-1" at bounding box center [469, 240] width 104 height 25
paste input "My Mom Forever In My Heart"
type input "My Mom Forever In My Heart"
click at [473, 298] on div "Preview File name Campaign title URL path Preview and edit artwork Untitled-1.p…" at bounding box center [455, 239] width 405 height 133
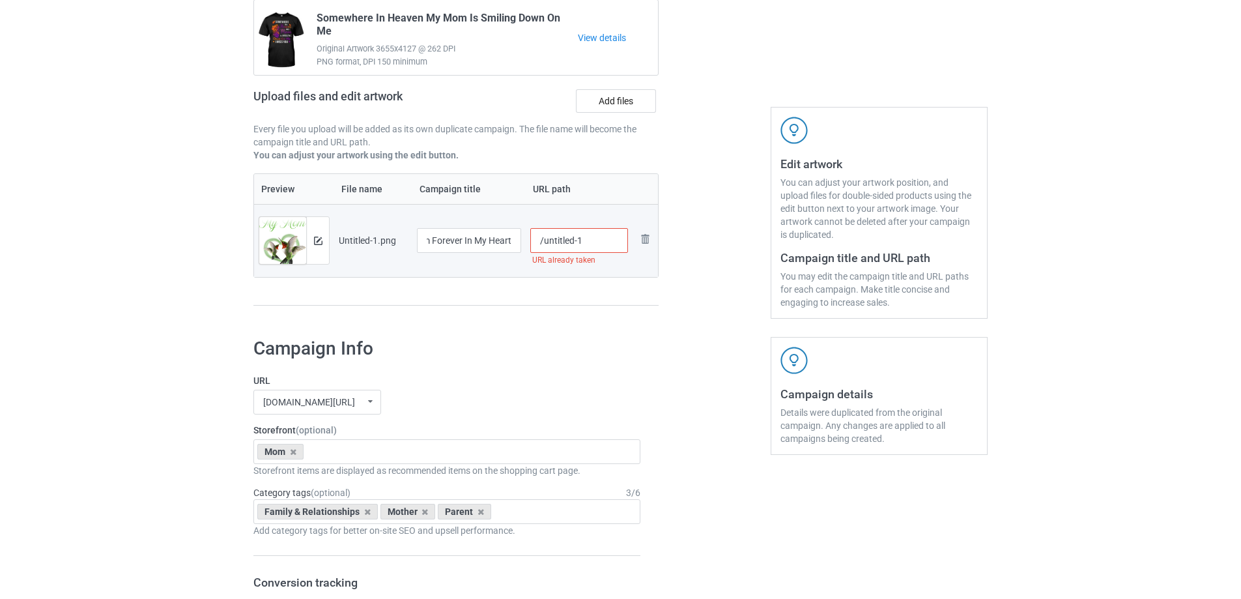
scroll to position [0, 0]
drag, startPoint x: 577, startPoint y: 243, endPoint x: 610, endPoint y: 239, distance: 33.4
click at [610, 239] on input "/untitled-1" at bounding box center [579, 240] width 98 height 25
type input "/mmmf"
click at [615, 295] on div "Preview File name Campaign title URL path Preview and edit artwork Untitled-1.p…" at bounding box center [455, 239] width 405 height 133
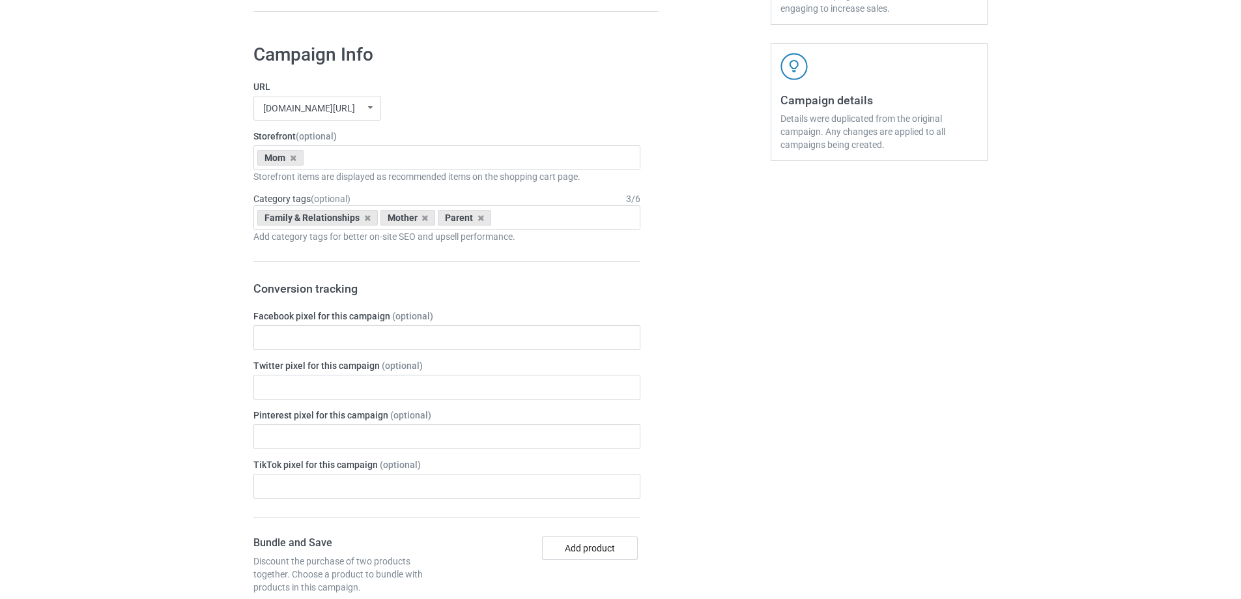
scroll to position [1516, 0]
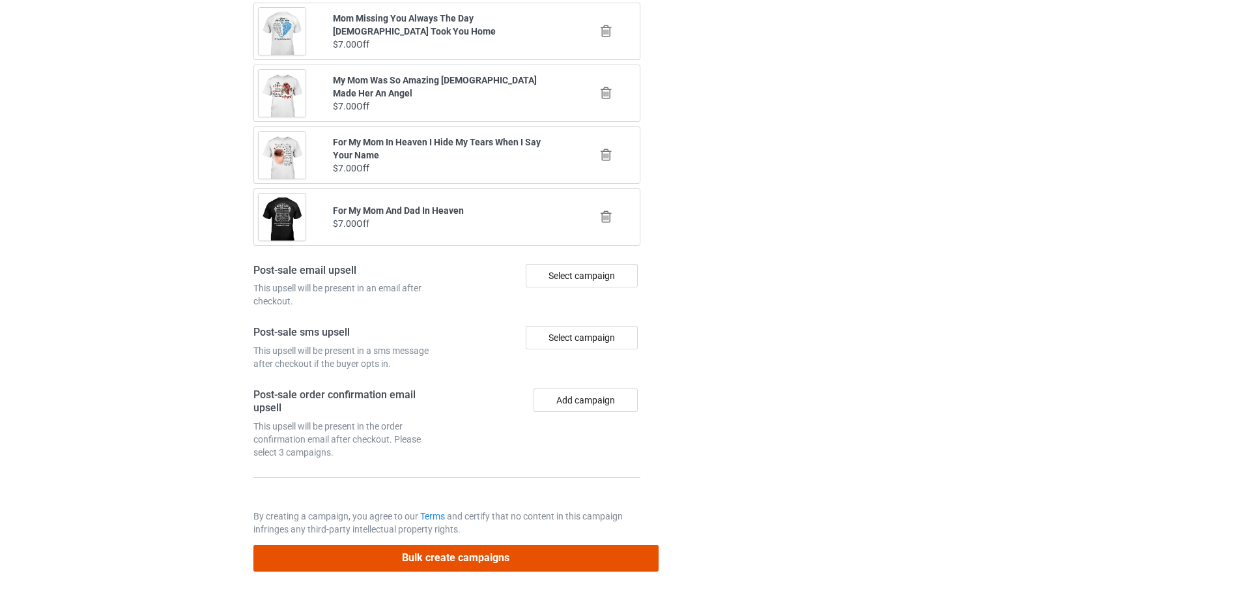
click at [484, 554] on button "Bulk create campaigns" at bounding box center [455, 558] width 405 height 27
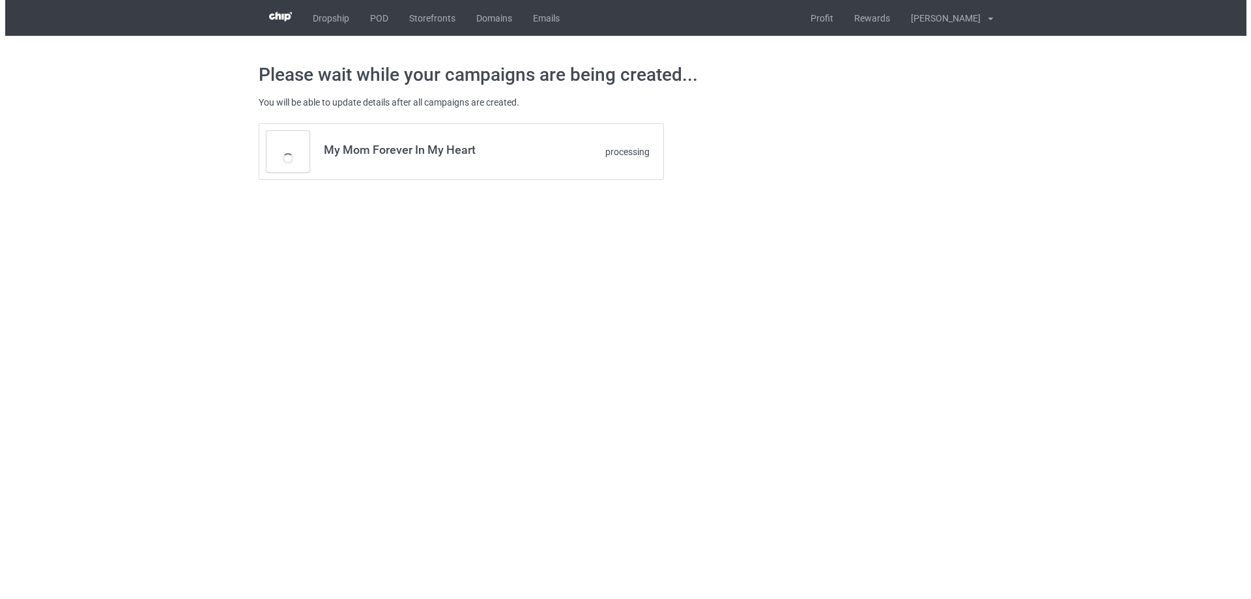
scroll to position [0, 0]
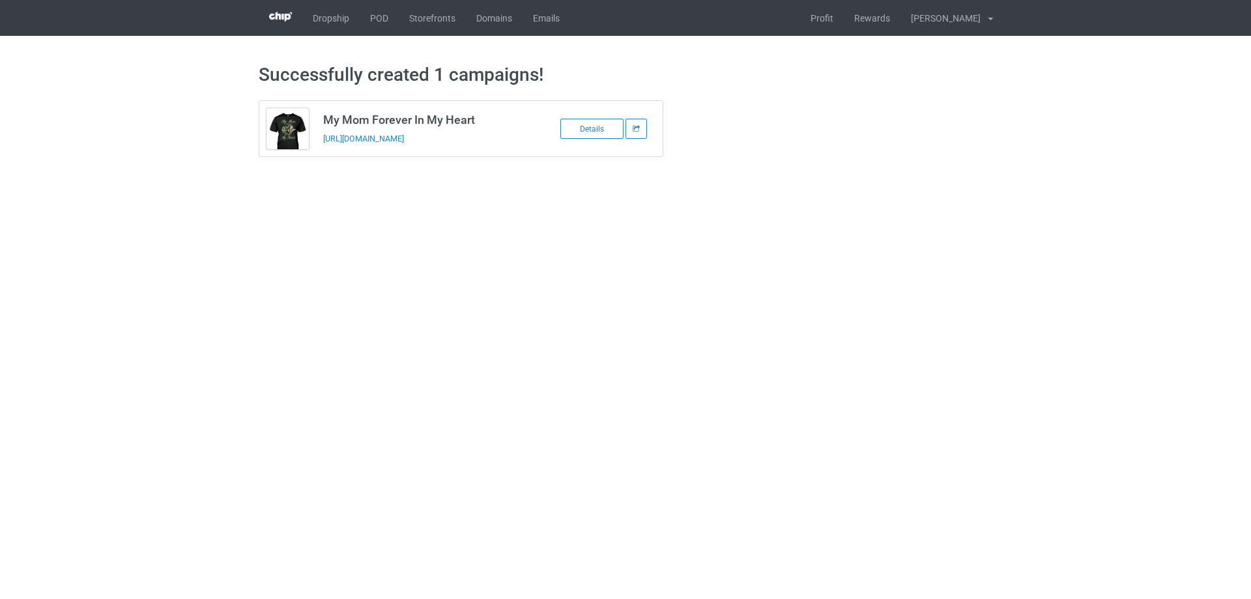
drag, startPoint x: 505, startPoint y: 145, endPoint x: 323, endPoint y: 147, distance: 181.7
click at [323, 147] on td "My Mom Forever In My Heart https://www.sendinglovetoheaven.com/mmmf" at bounding box center [426, 128] width 220 height 55
copy link "https://www.sendinglovetoheaven.com/mmmf"
click at [1060, 395] on body "Dropship POD Storefronts Domains Emails Profit Rewards Đỗ Cao Thái Settings Log…" at bounding box center [625, 299] width 1251 height 599
click at [380, 27] on link "POD" at bounding box center [379, 18] width 39 height 36
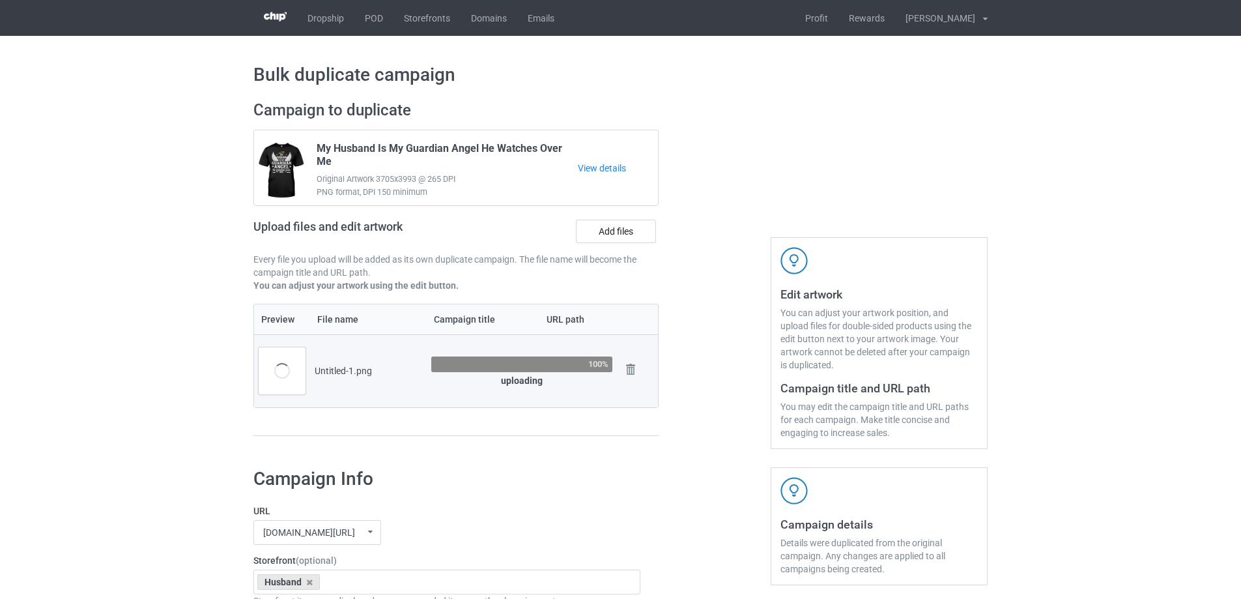
click at [697, 305] on div at bounding box center [715, 274] width 94 height 367
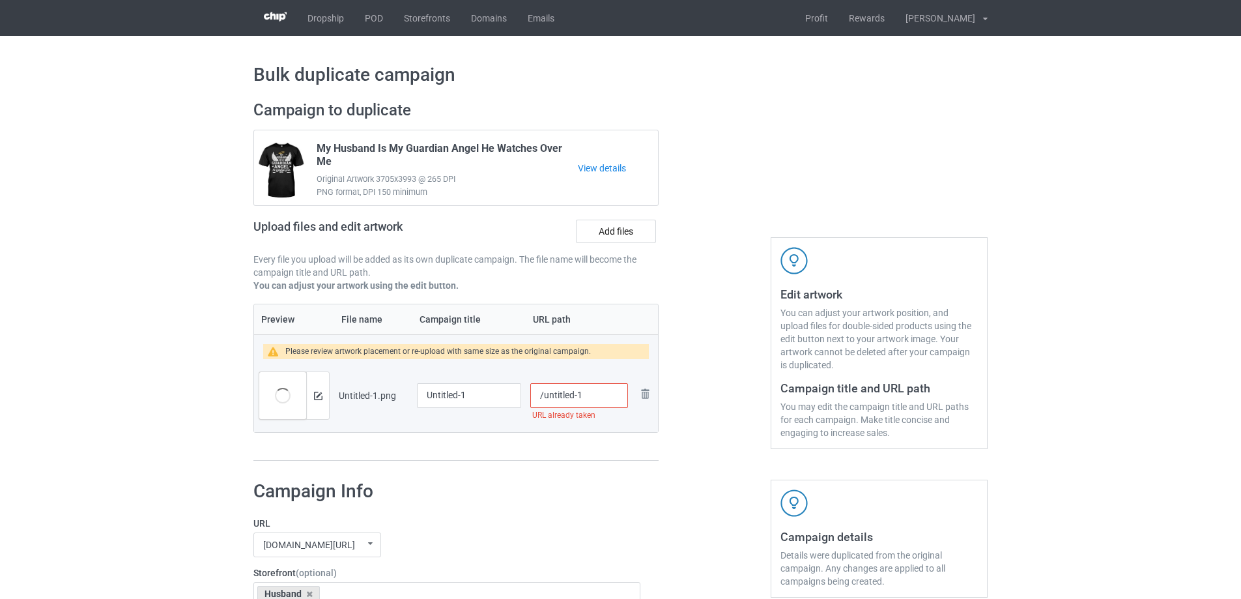
click at [328, 400] on div at bounding box center [317, 395] width 23 height 47
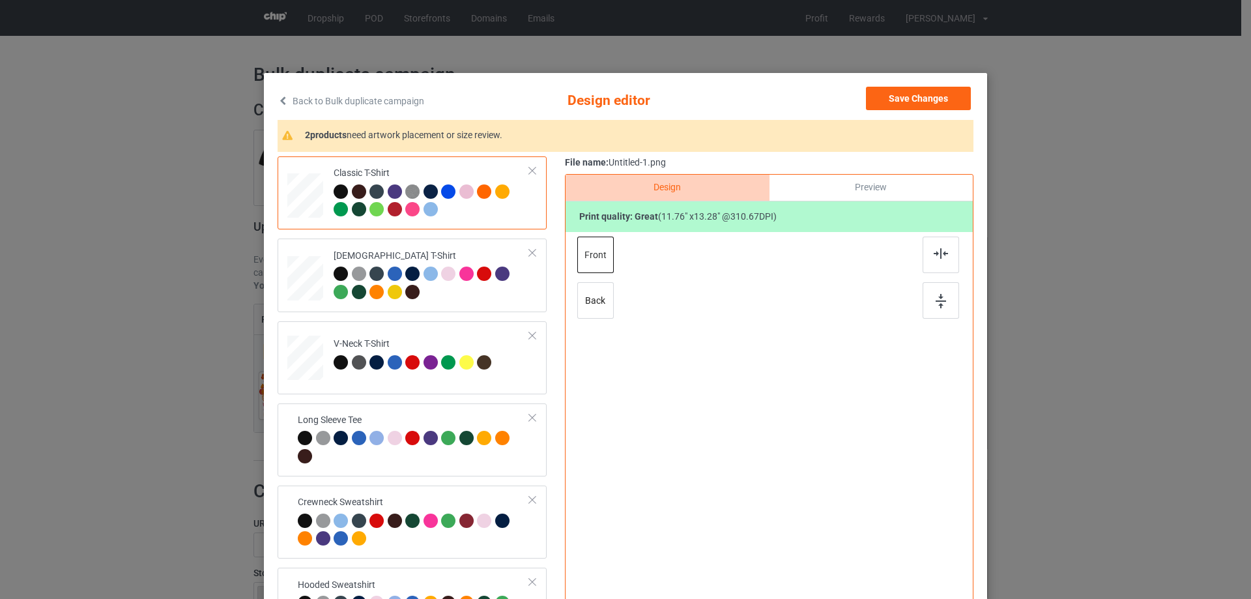
click at [574, 394] on div "Design Preview Print quality: great ( 11.76 " x 13.28 " @ 310.67 DPI) front back" at bounding box center [769, 416] width 408 height 485
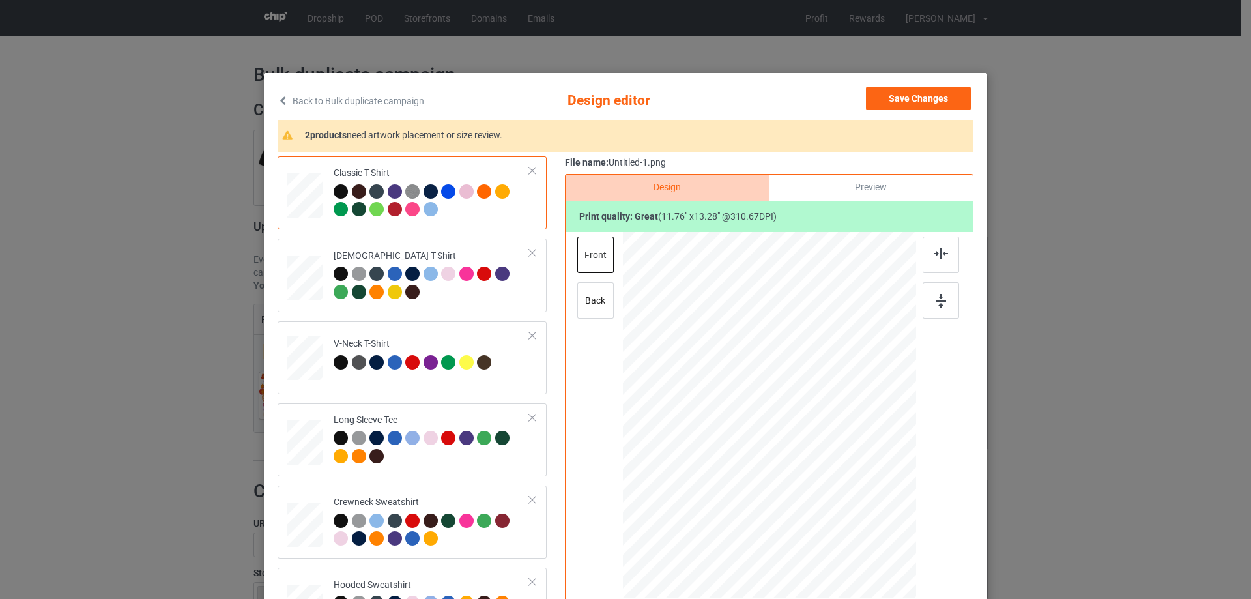
scroll to position [65, 0]
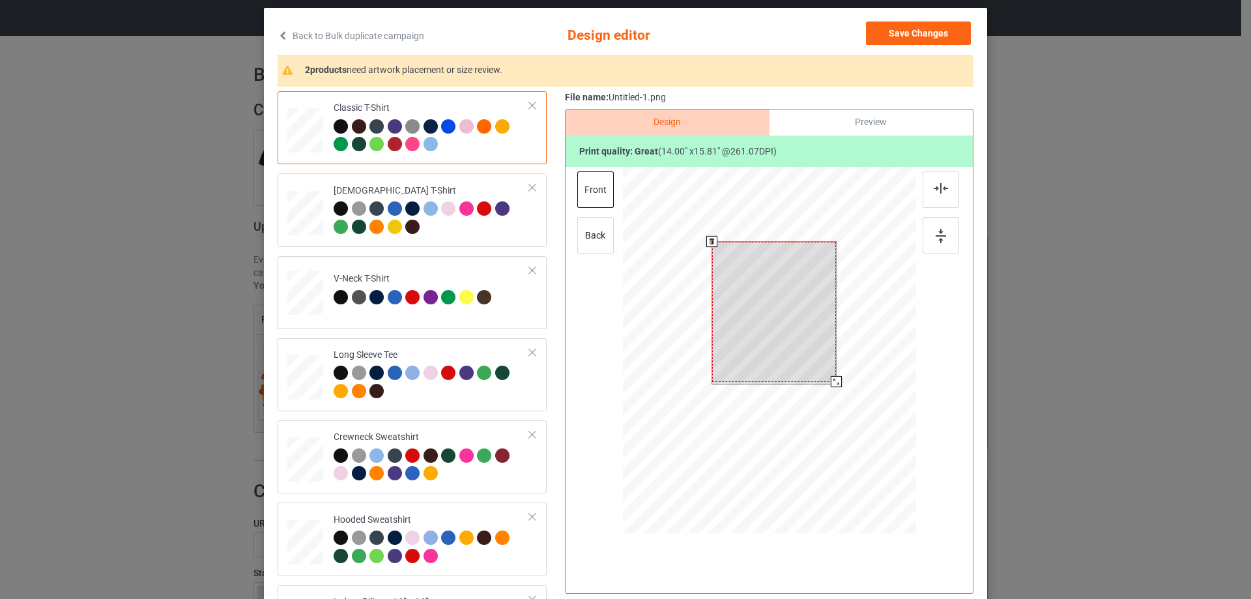
click at [823, 371] on div at bounding box center [774, 312] width 124 height 140
drag, startPoint x: 830, startPoint y: 384, endPoint x: 827, endPoint y: 376, distance: 8.7
click at [827, 376] on div at bounding box center [830, 375] width 11 height 11
click at [797, 345] on div at bounding box center [773, 308] width 113 height 128
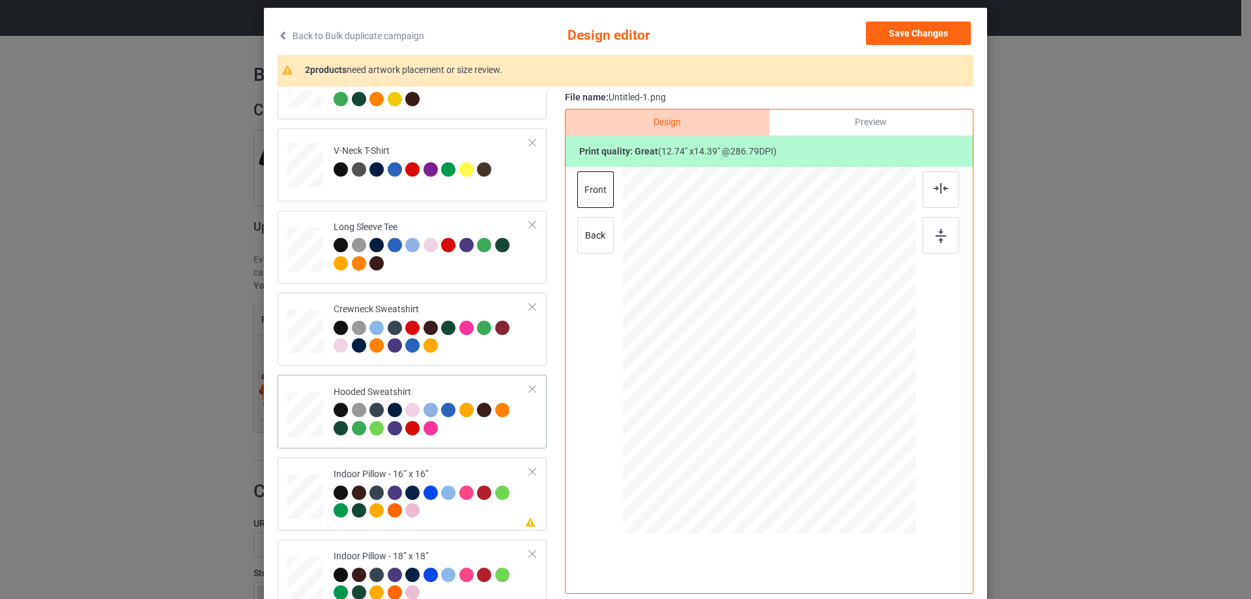
scroll to position [223, 0]
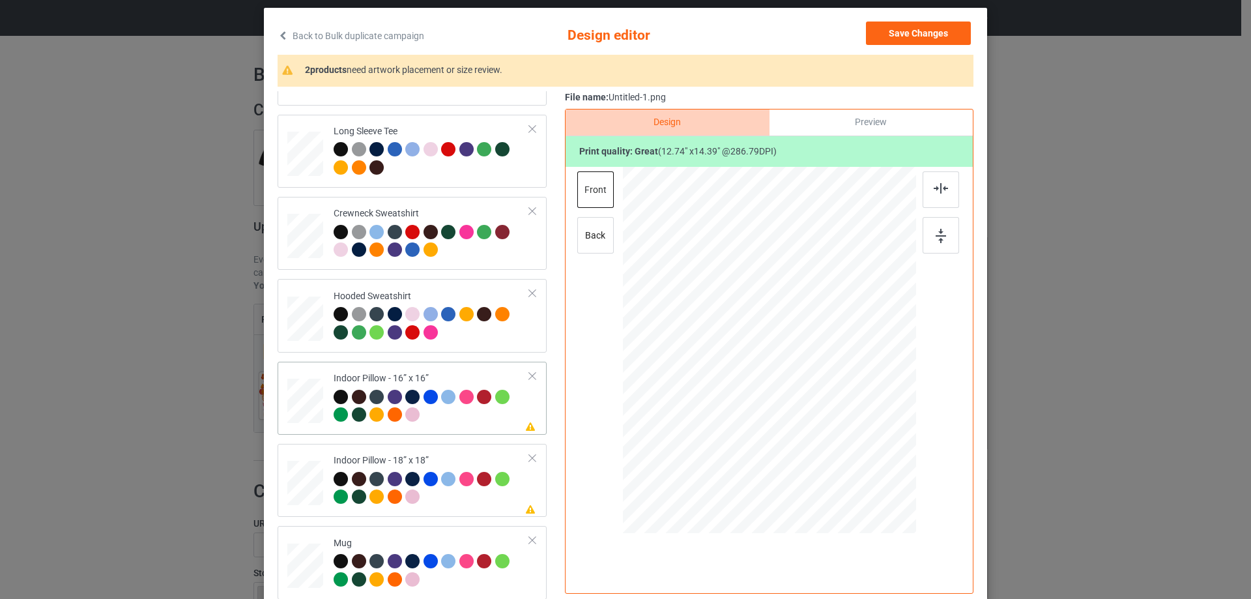
click at [367, 377] on div "Indoor Pillow - 16” x 16”" at bounding box center [431, 396] width 196 height 49
click at [833, 128] on div "Preview" at bounding box center [870, 122] width 203 height 26
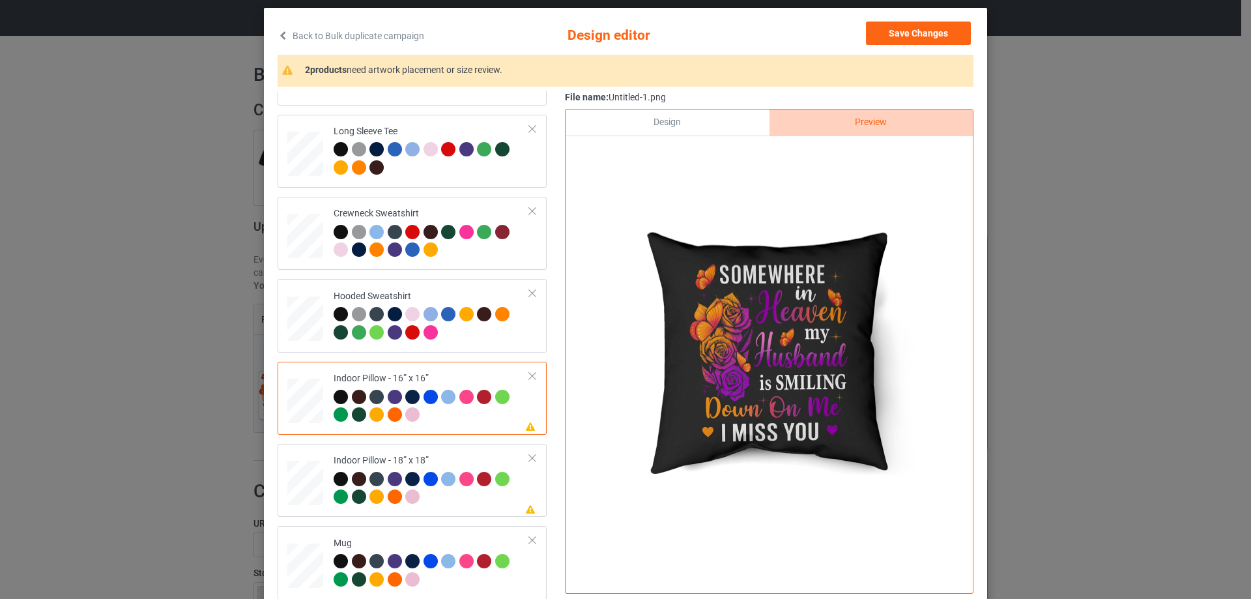
click at [661, 120] on div "Design" at bounding box center [666, 122] width 203 height 26
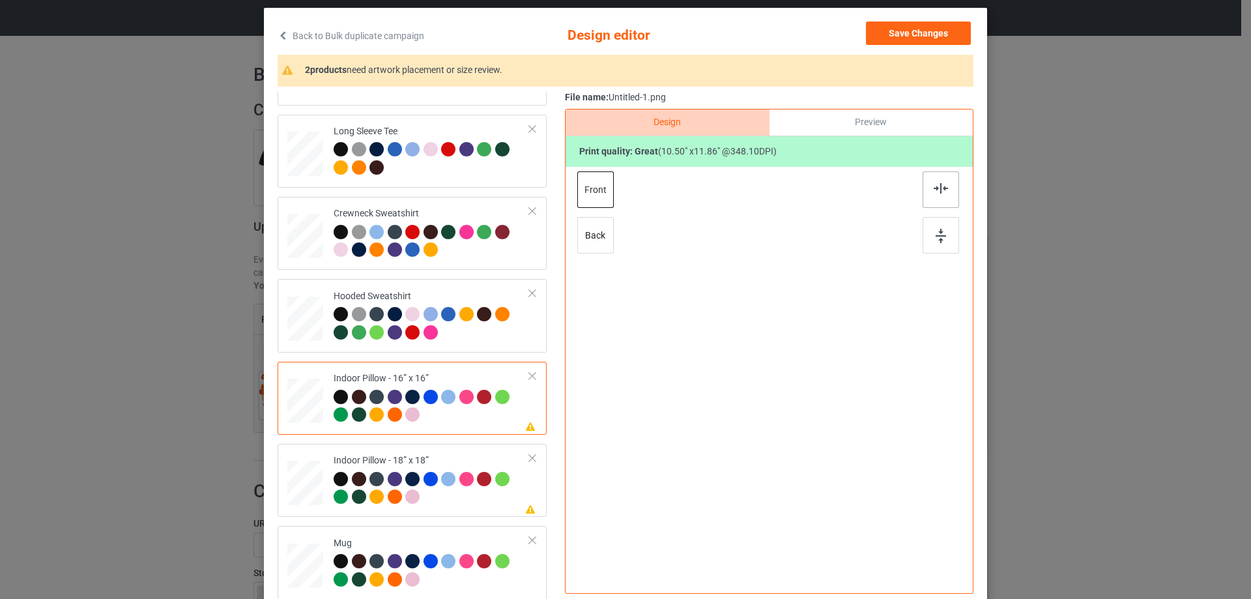
click at [933, 193] on img at bounding box center [940, 188] width 14 height 10
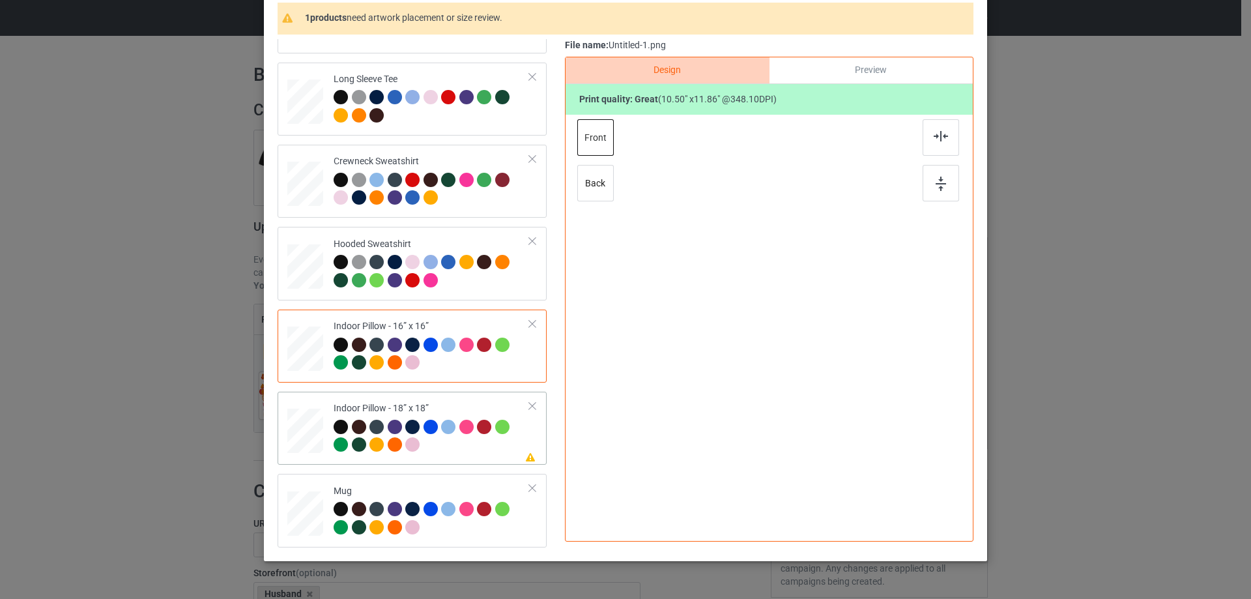
scroll to position [153, 0]
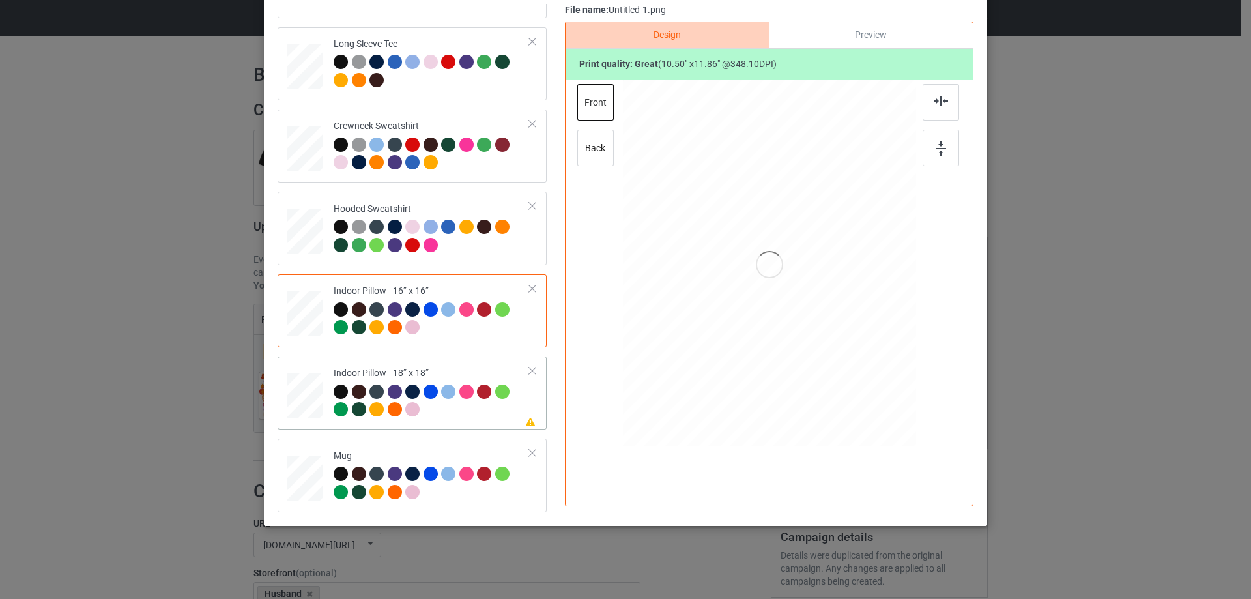
click at [461, 373] on div "Indoor Pillow - 18” x 18”" at bounding box center [431, 391] width 196 height 49
click at [931, 93] on div at bounding box center [940, 102] width 36 height 36
click at [471, 453] on div "Mug" at bounding box center [431, 473] width 196 height 49
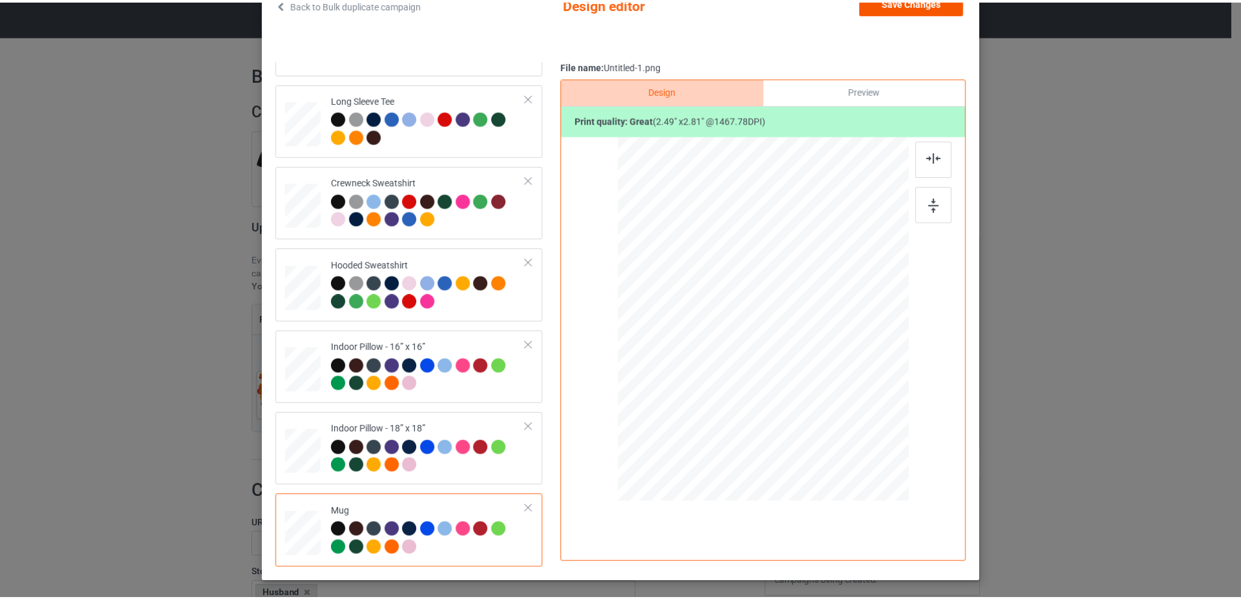
scroll to position [0, 0]
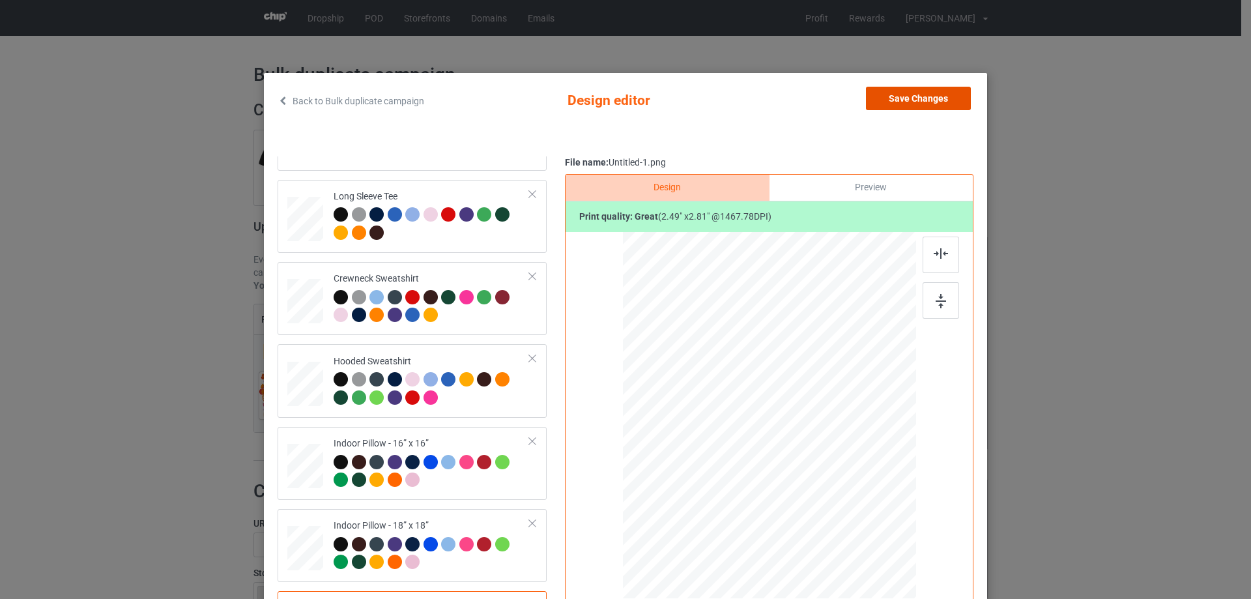
click at [883, 106] on button "Save Changes" at bounding box center [918, 98] width 105 height 23
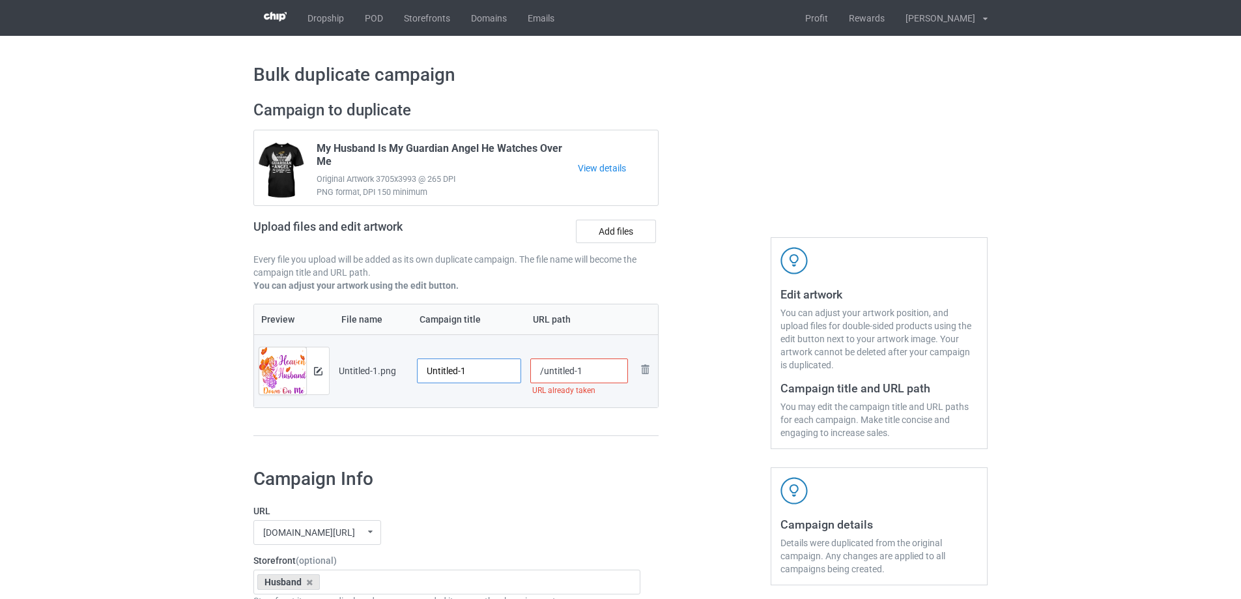
click at [464, 368] on input "Untitled-1" at bounding box center [469, 370] width 104 height 25
paste input "Somewhere In Heaven My Husband Is Smiling Down On Me"
type input "Somewhere In Heaven My Husband Is Smiling Down On Me"
click at [490, 432] on div "Preview File name Campaign title URL path Preview and edit artwork Untitled-1.p…" at bounding box center [455, 370] width 405 height 133
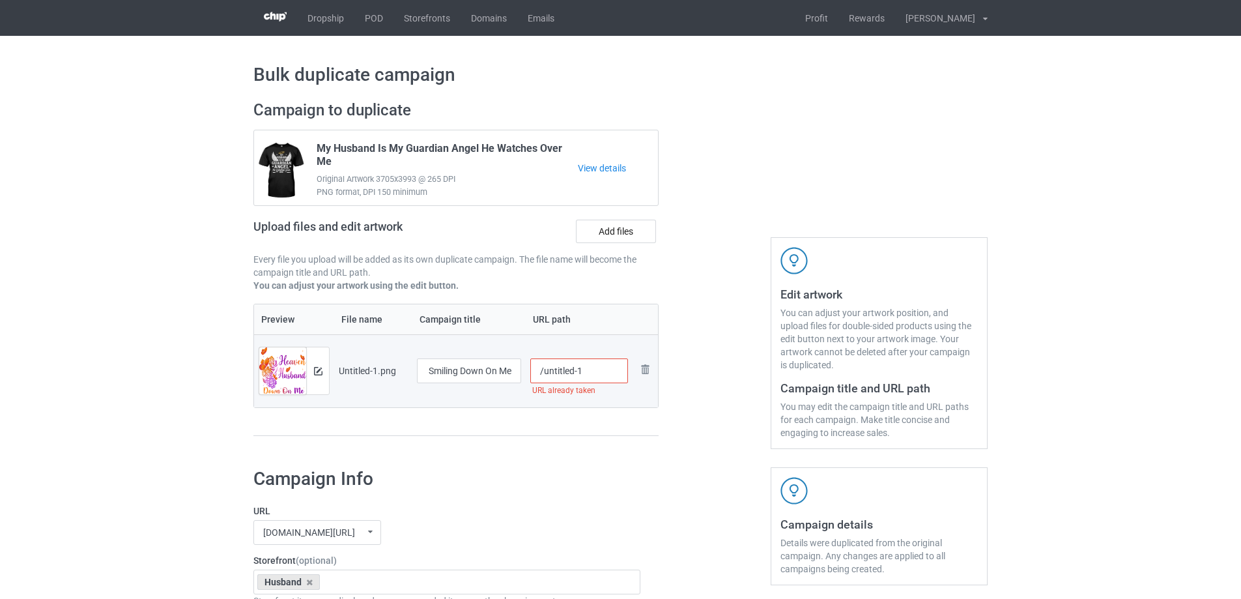
scroll to position [0, 0]
click at [544, 372] on input "/untitled-1" at bounding box center [579, 370] width 98 height 25
click at [472, 378] on input "Somewhere In Heaven My Husband Is Smiling Down On Me" at bounding box center [469, 370] width 104 height 25
click at [527, 414] on div "Preview File name Campaign title URL path Preview and edit artwork Untitled-1.p…" at bounding box center [455, 370] width 405 height 133
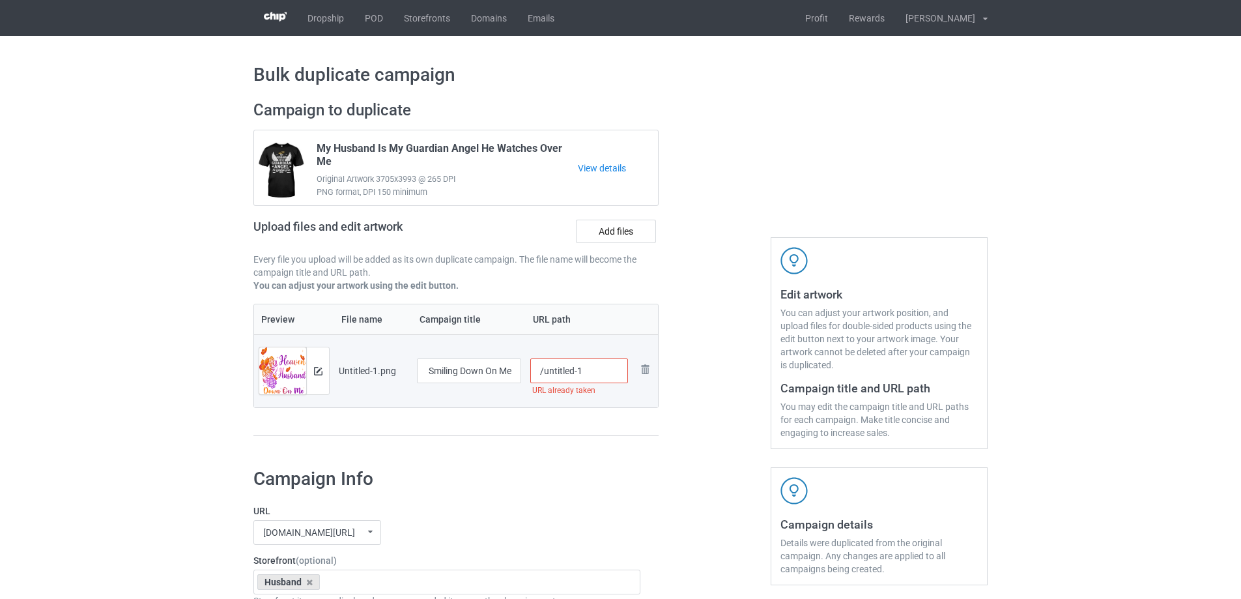
scroll to position [0, 0]
drag, startPoint x: 543, startPoint y: 374, endPoint x: 621, endPoint y: 368, distance: 77.7
click at [621, 368] on input "/untitled-1" at bounding box center [579, 370] width 98 height 25
drag, startPoint x: 561, startPoint y: 374, endPoint x: 569, endPoint y: 374, distance: 8.5
click at [569, 374] on input "/hsih2" at bounding box center [579, 370] width 98 height 25
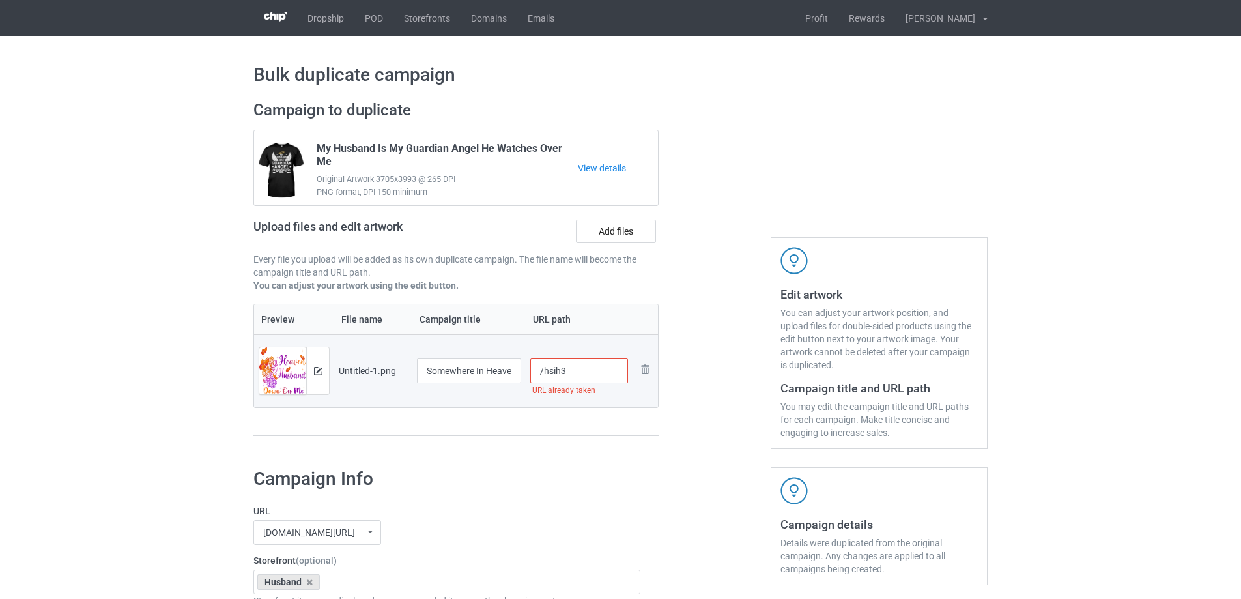
drag, startPoint x: 560, startPoint y: 370, endPoint x: 598, endPoint y: 365, distance: 38.1
click at [589, 367] on input "/hsih3" at bounding box center [579, 370] width 98 height 25
drag, startPoint x: 561, startPoint y: 375, endPoint x: 573, endPoint y: 375, distance: 11.7
click at [573, 375] on input "/hsih5" at bounding box center [579, 370] width 98 height 25
drag, startPoint x: 558, startPoint y: 373, endPoint x: 567, endPoint y: 373, distance: 8.5
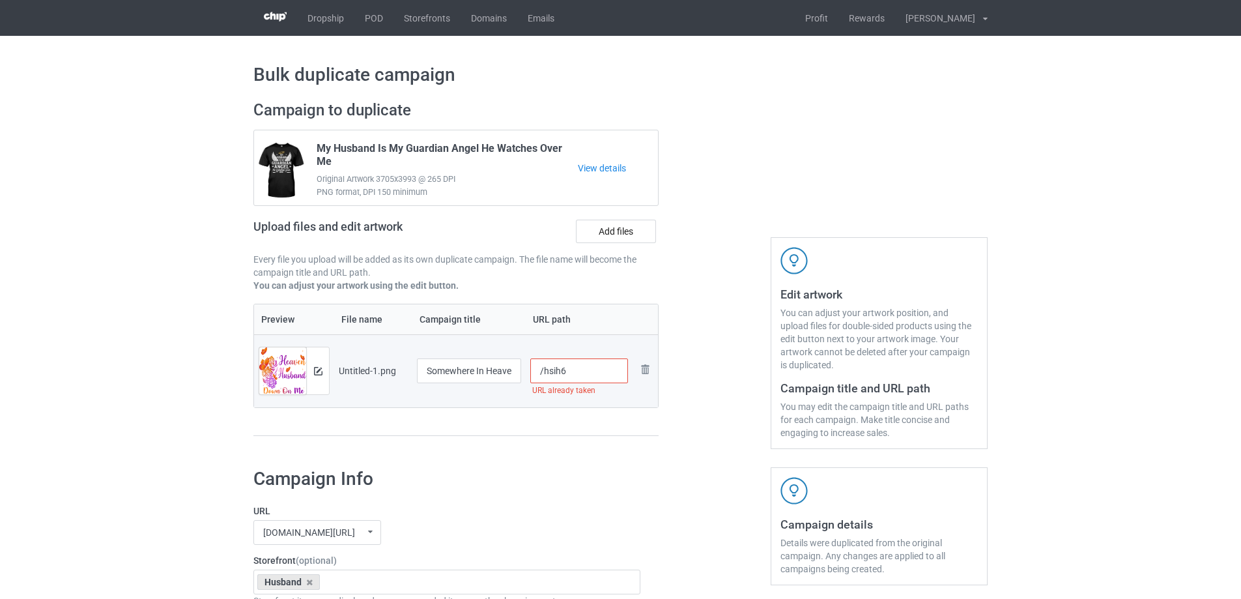
click at [567, 373] on input "/hsih6" at bounding box center [579, 370] width 98 height 25
type input "/hsih6"
click at [569, 403] on td "/hsih6" at bounding box center [579, 370] width 107 height 73
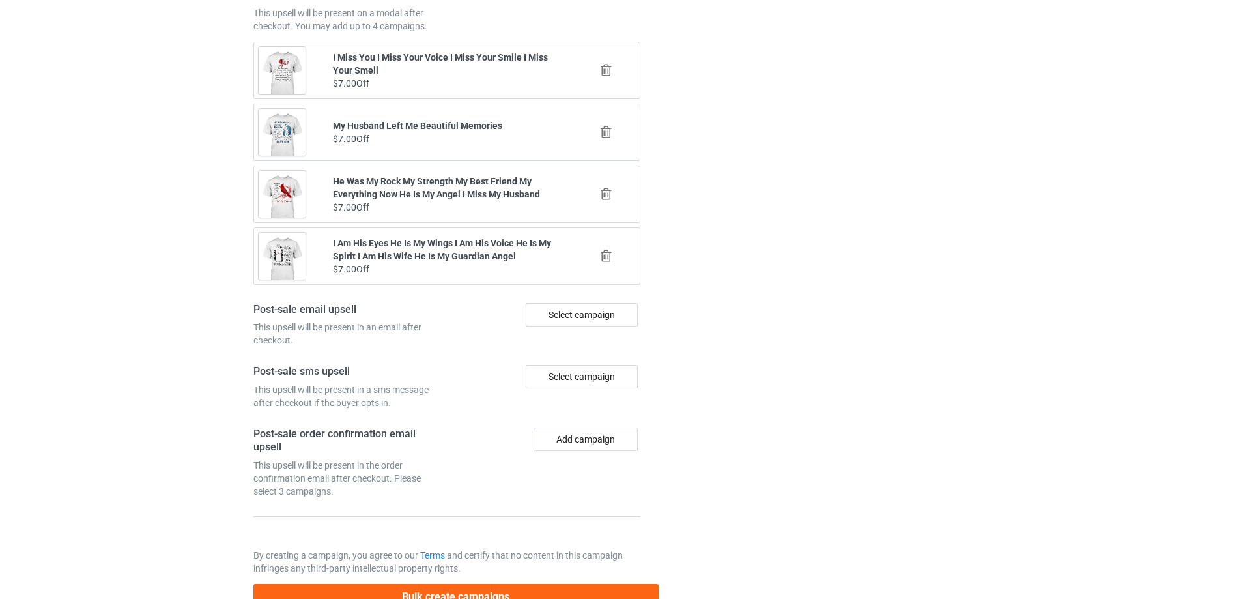
scroll to position [1516, 0]
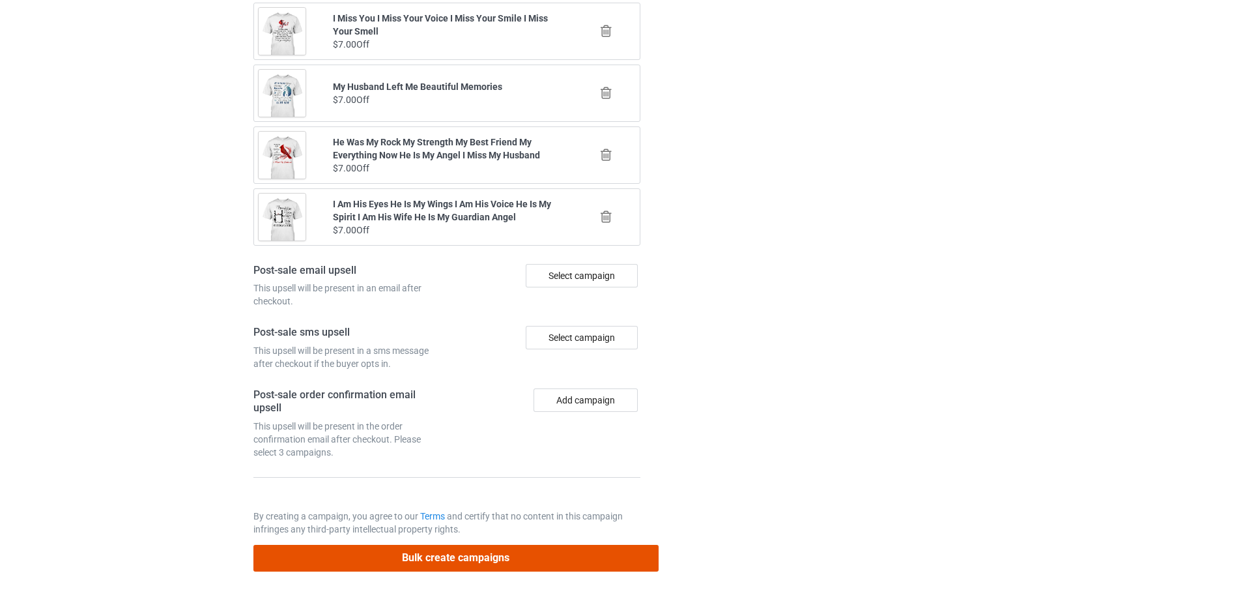
click at [519, 566] on button "Bulk create campaigns" at bounding box center [455, 558] width 405 height 27
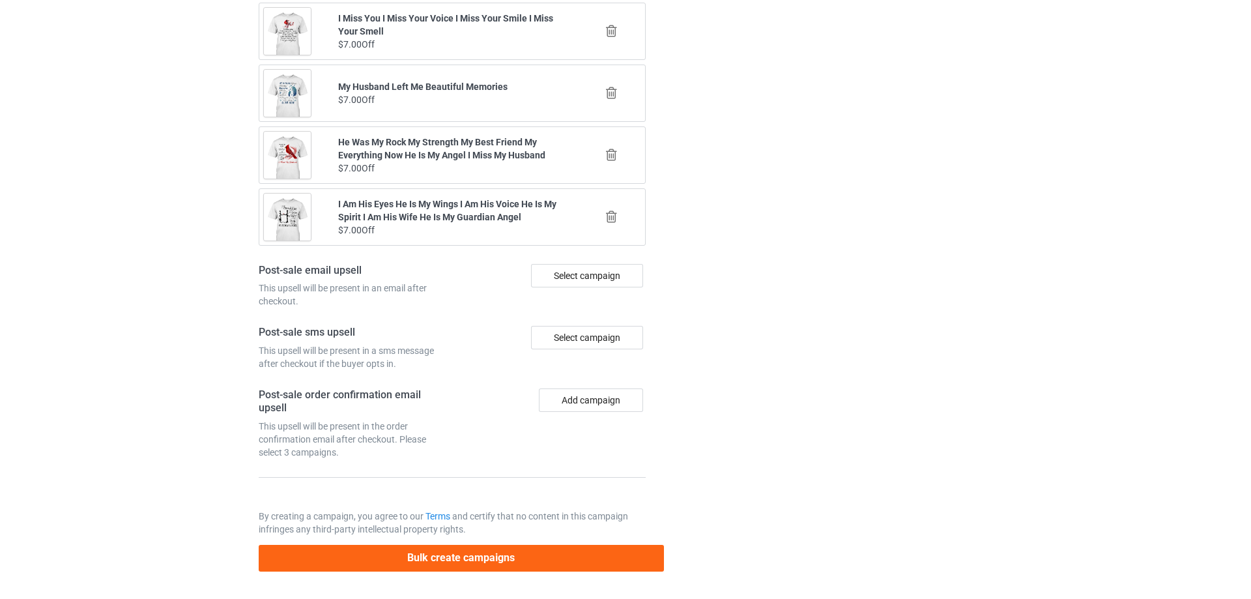
scroll to position [0, 0]
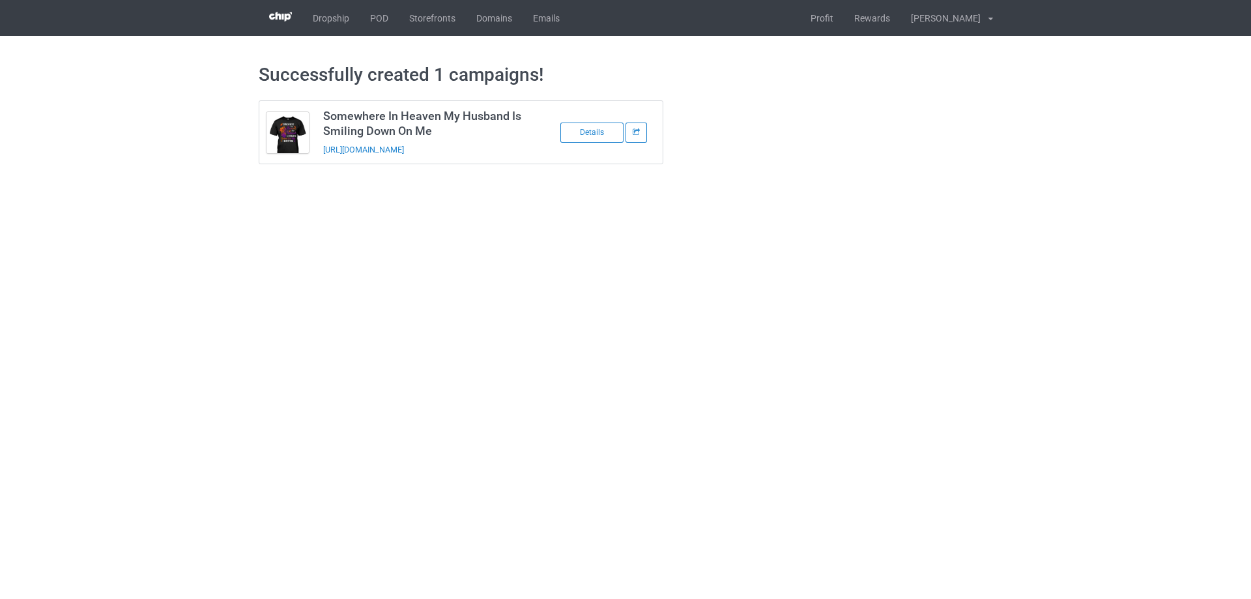
drag, startPoint x: 502, startPoint y: 156, endPoint x: 319, endPoint y: 157, distance: 182.4
click at [319, 157] on td "Somewhere In Heaven My Husband Is Smiling Down On Me https://www.sendinglovetoh…" at bounding box center [426, 132] width 220 height 63
copy link "https://www.sendinglovetoheaven.com/hsih6"
drag, startPoint x: 1021, startPoint y: 223, endPoint x: 951, endPoint y: 171, distance: 87.4
click at [1021, 223] on body "Dropship POD Storefronts Domains Emails Profit Rewards Đỗ Cao Thái Settings Log…" at bounding box center [625, 299] width 1251 height 599
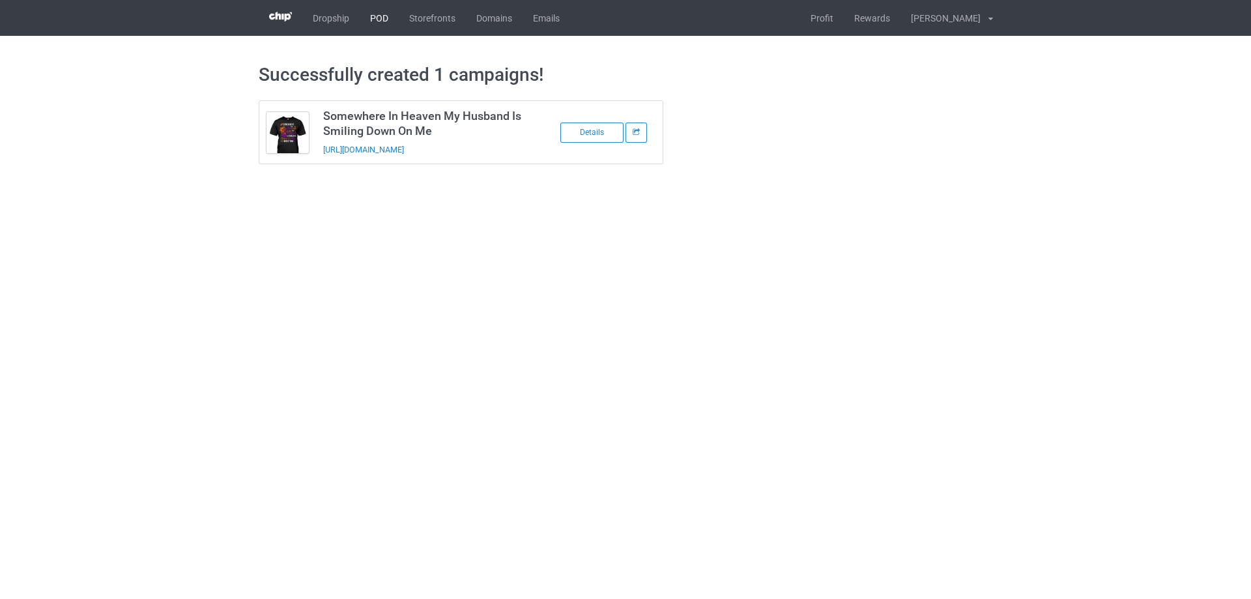
click at [387, 29] on link "POD" at bounding box center [379, 18] width 39 height 36
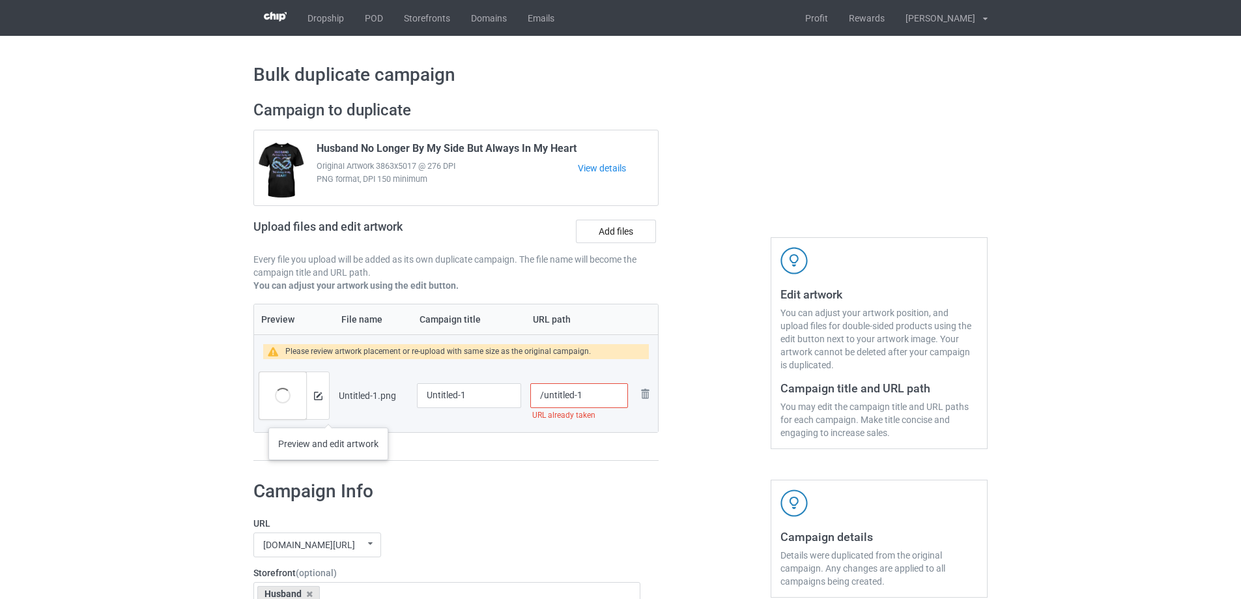
click at [328, 410] on div at bounding box center [317, 395] width 23 height 47
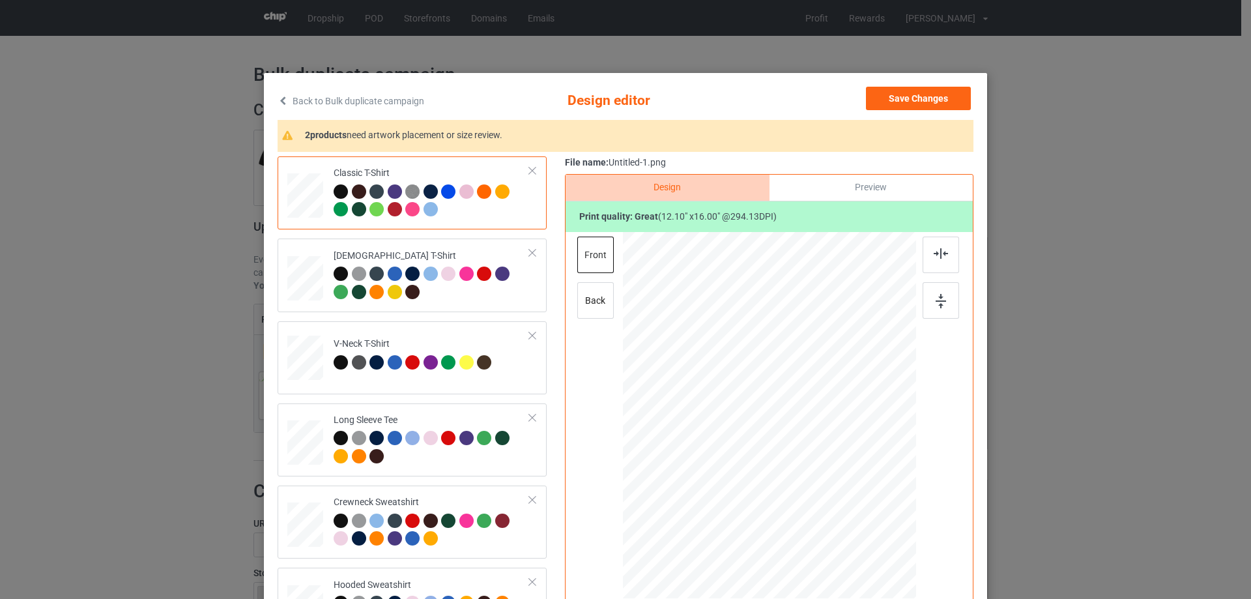
click at [565, 382] on div "Design Preview Print quality: great ( 12.10 " x 16.00 " @ 294.13 DPI) front back" at bounding box center [769, 416] width 408 height 485
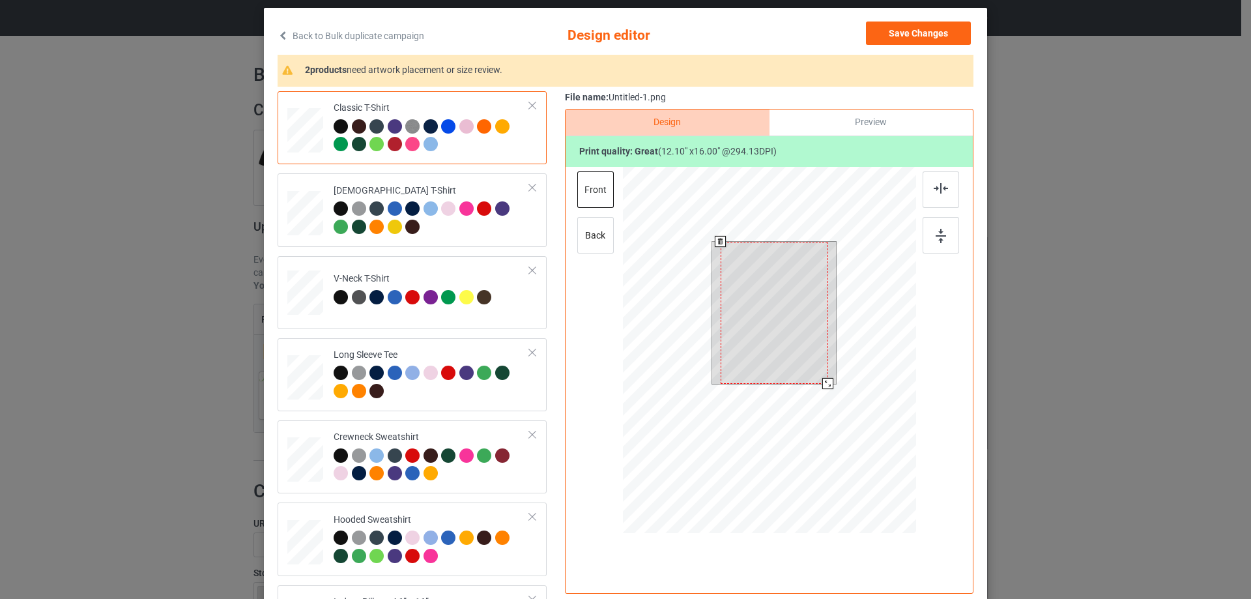
click at [778, 335] on div at bounding box center [773, 313] width 107 height 142
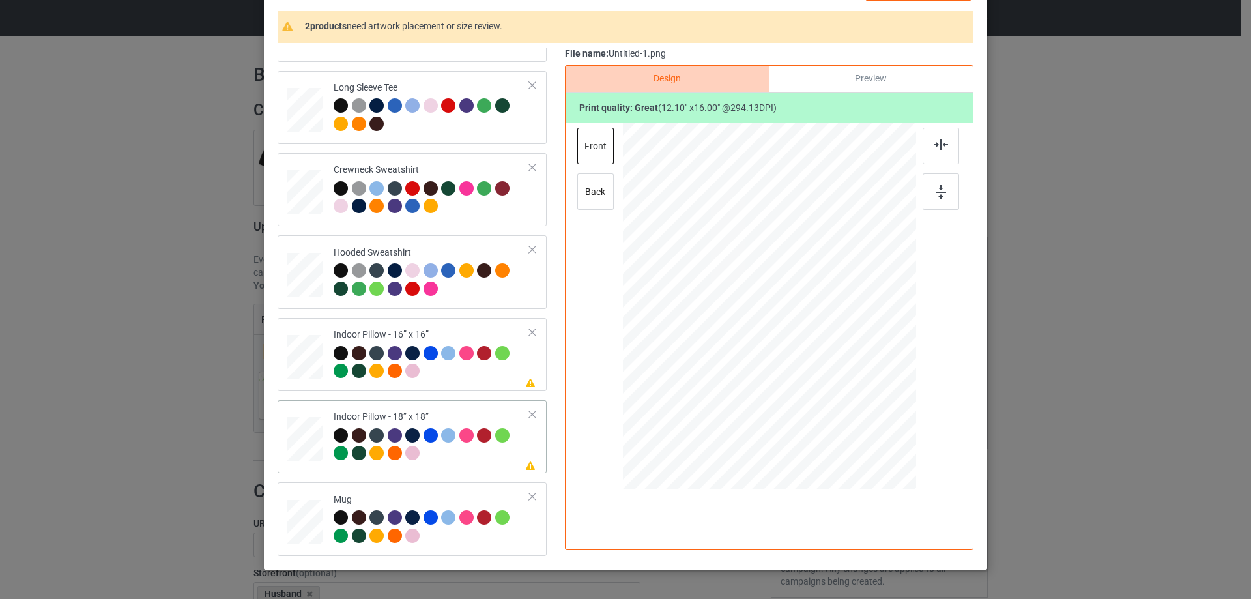
scroll to position [153, 0]
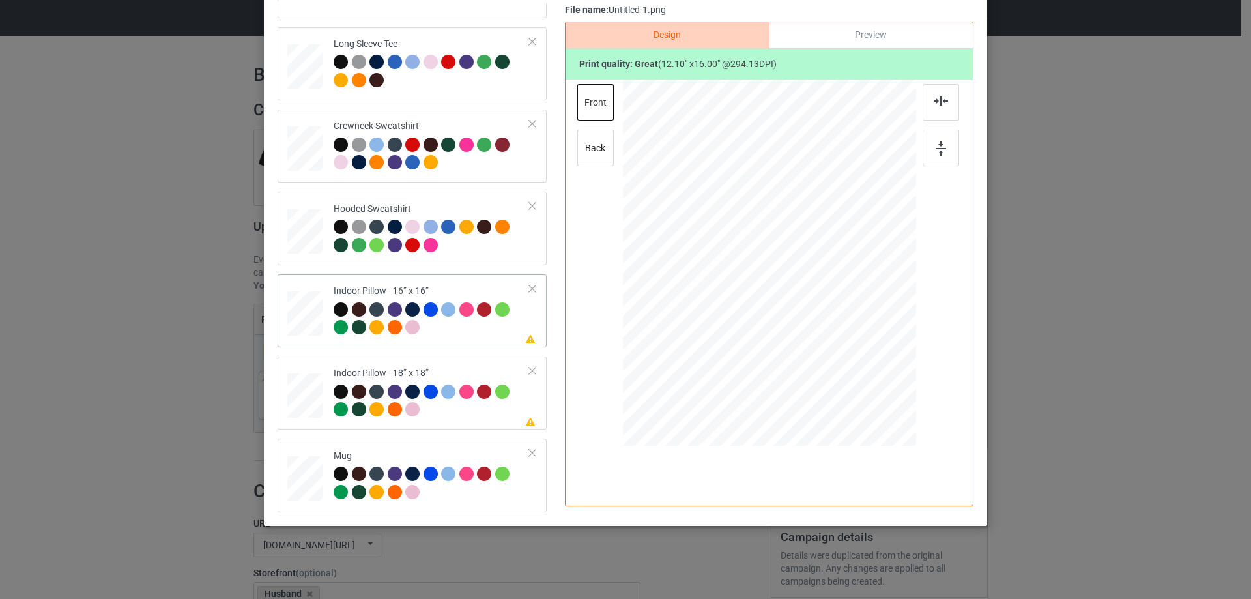
click at [457, 334] on div at bounding box center [431, 320] width 196 height 36
click at [820, 182] on div at bounding box center [769, 263] width 176 height 233
drag, startPoint x: 848, startPoint y: 378, endPoint x: 837, endPoint y: 365, distance: 16.6
click at [841, 365] on div at bounding box center [846, 365] width 11 height 11
click at [862, 38] on div "Preview" at bounding box center [870, 35] width 203 height 26
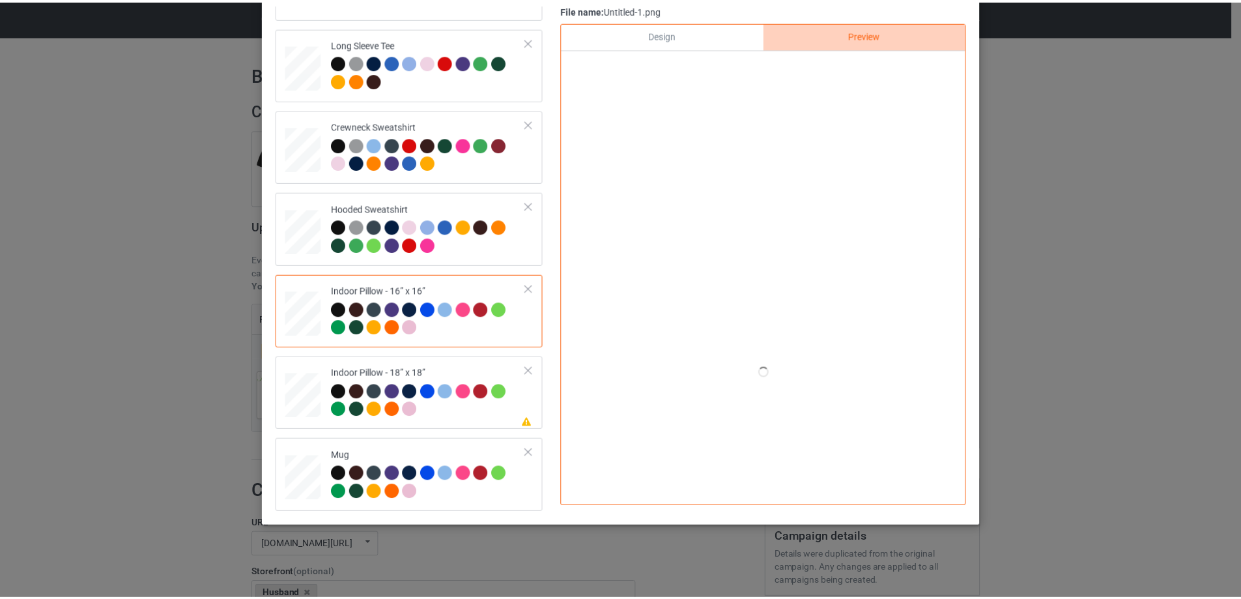
scroll to position [88, 0]
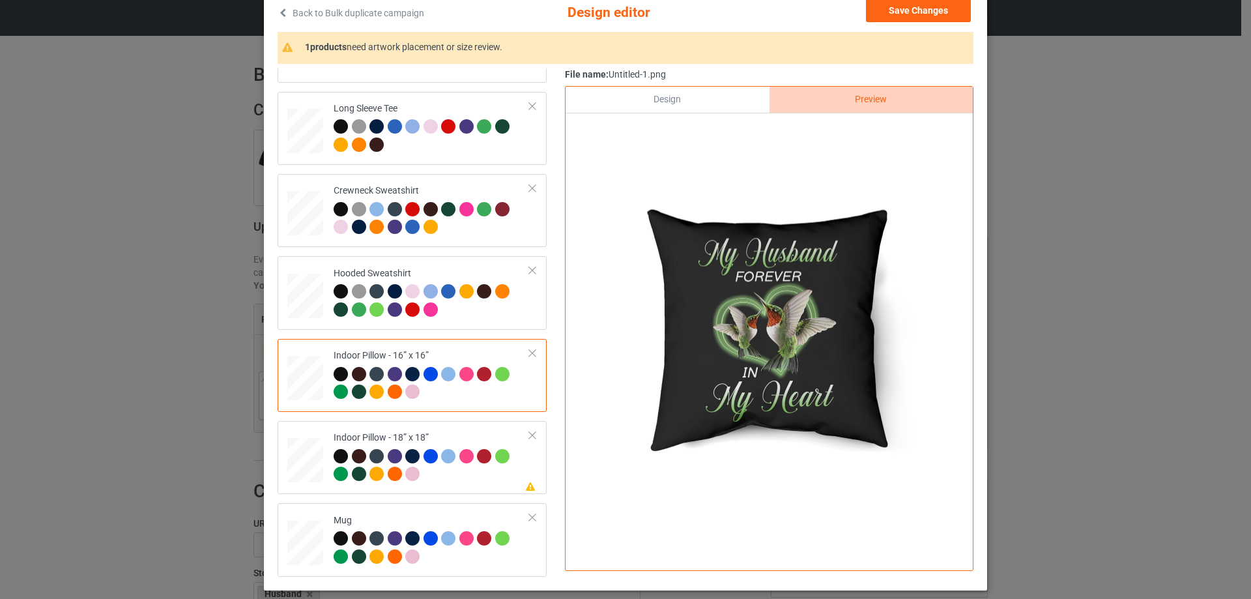
click at [701, 99] on div "Design" at bounding box center [666, 100] width 203 height 26
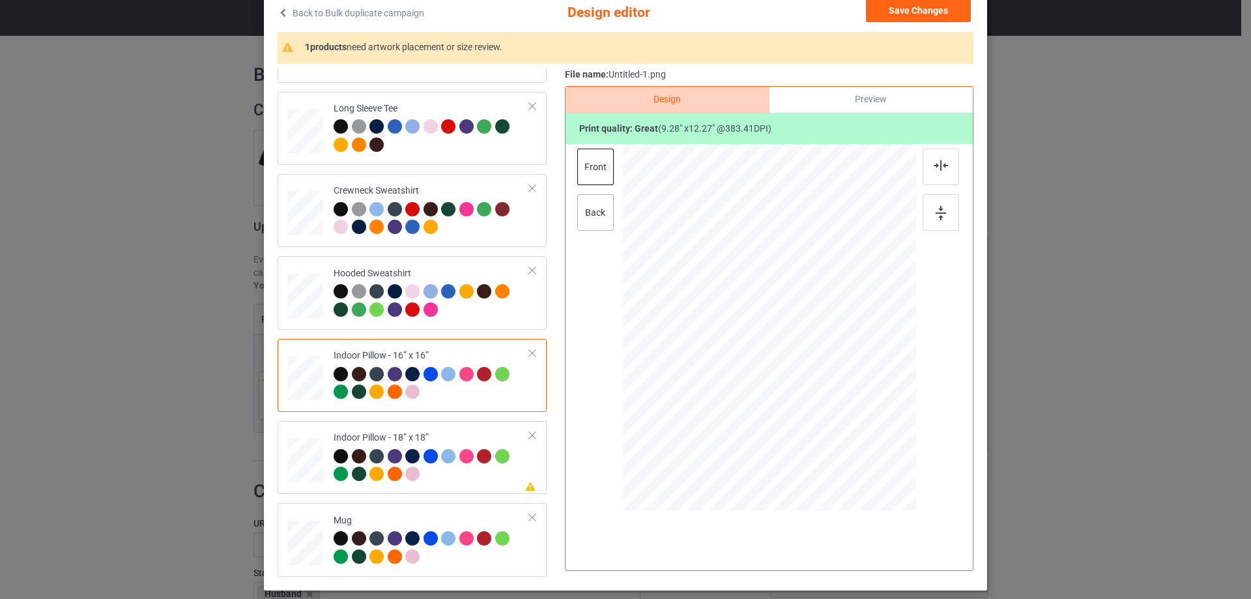
click at [593, 221] on div "back" at bounding box center [595, 212] width 36 height 36
drag, startPoint x: 850, startPoint y: 444, endPoint x: 843, endPoint y: 429, distance: 16.6
click at [843, 429] on div at bounding box center [847, 430] width 11 height 11
click at [448, 476] on div at bounding box center [431, 467] width 196 height 36
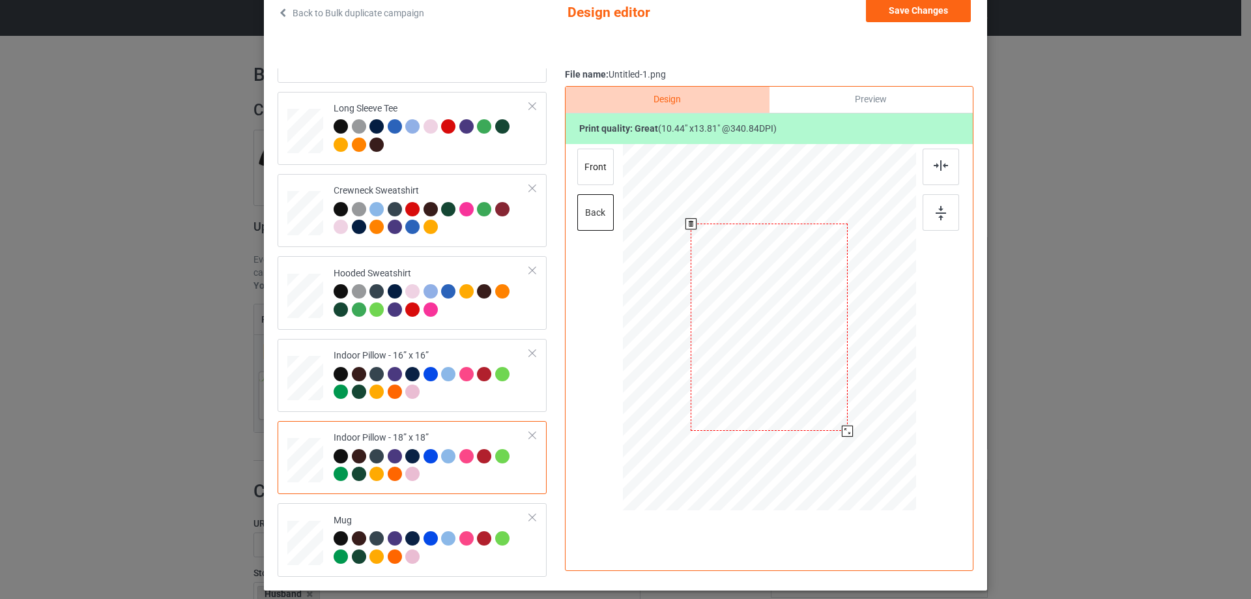
drag, startPoint x: 853, startPoint y: 442, endPoint x: 845, endPoint y: 428, distance: 15.8
click at [845, 428] on div at bounding box center [847, 430] width 11 height 11
click at [591, 175] on div "front" at bounding box center [595, 167] width 36 height 36
drag, startPoint x: 848, startPoint y: 446, endPoint x: 841, endPoint y: 432, distance: 16.0
click at [842, 432] on div at bounding box center [847, 430] width 11 height 11
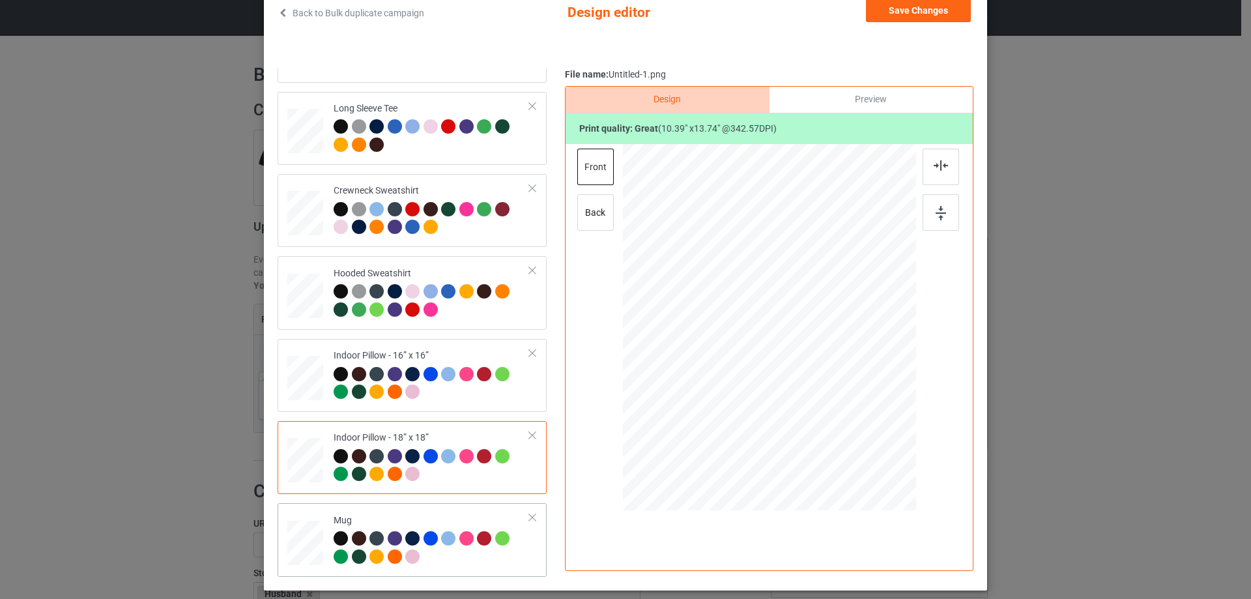
click at [424, 513] on td "Mug" at bounding box center [431, 539] width 210 height 63
click at [919, 18] on button "Save Changes" at bounding box center [918, 10] width 105 height 23
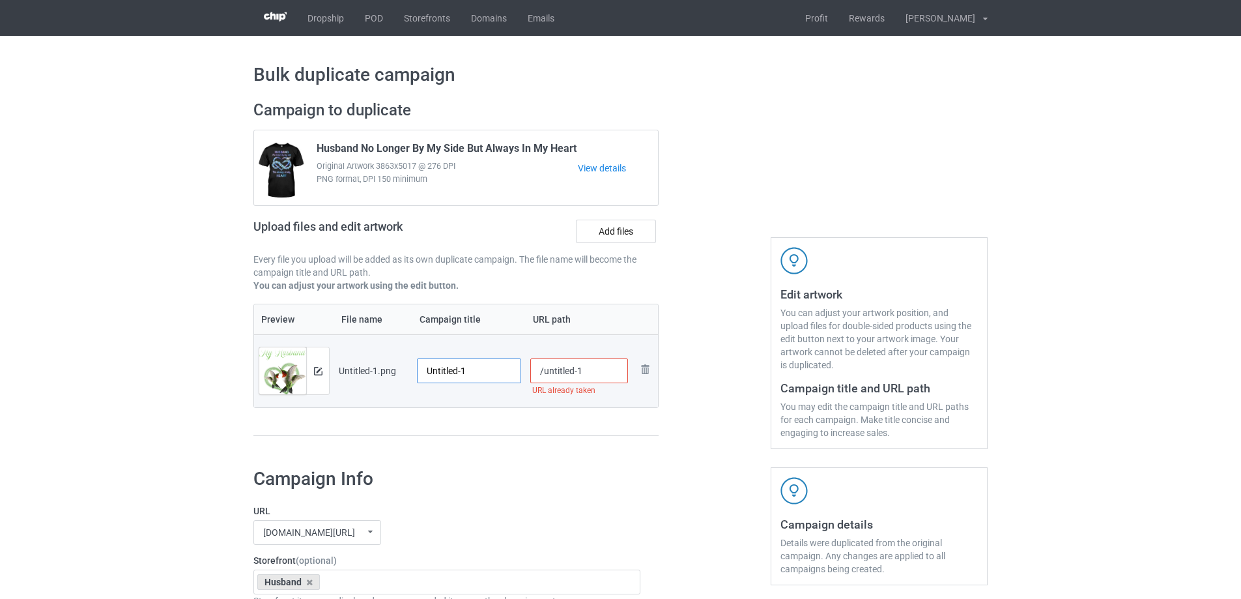
click at [474, 372] on input "Untitled-1" at bounding box center [469, 370] width 104 height 25
paste input "My Husband Forever In My Heart"
type input "My Husband Forever In My Heart"
click at [487, 426] on div "Preview File name Campaign title URL path Preview and edit artwork Untitled-1.p…" at bounding box center [455, 370] width 405 height 133
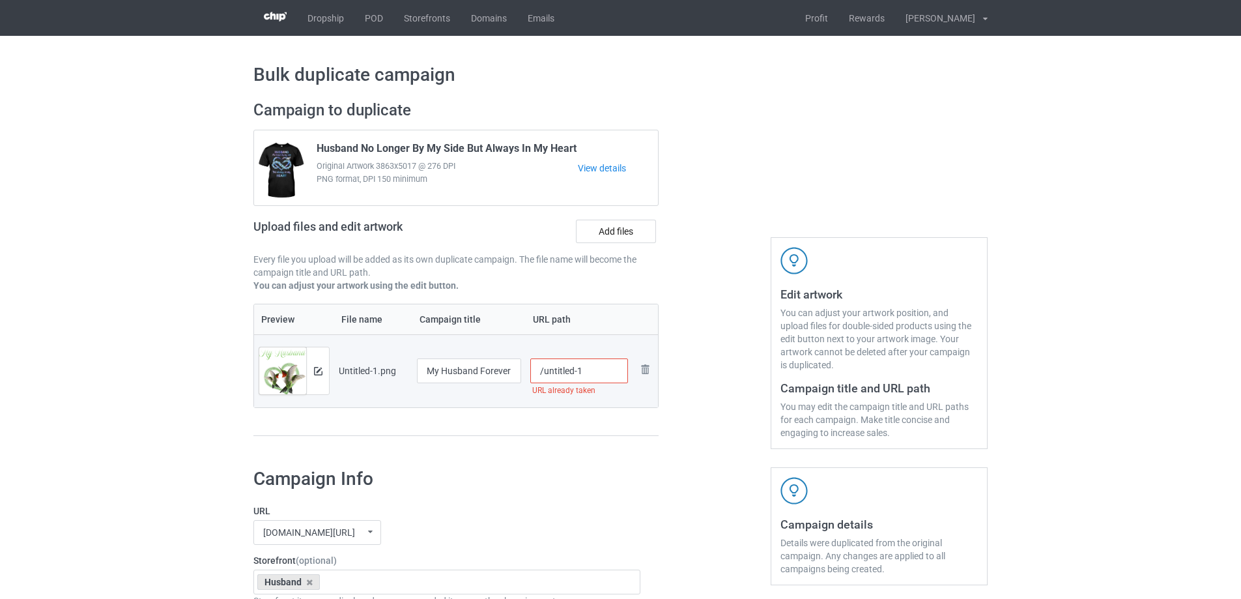
drag, startPoint x: 543, startPoint y: 375, endPoint x: 620, endPoint y: 358, distance: 78.7
click at [620, 358] on td "/untitled-1 URL already taken" at bounding box center [579, 370] width 107 height 73
type input "/hmhf"
click at [697, 302] on div at bounding box center [715, 274] width 94 height 367
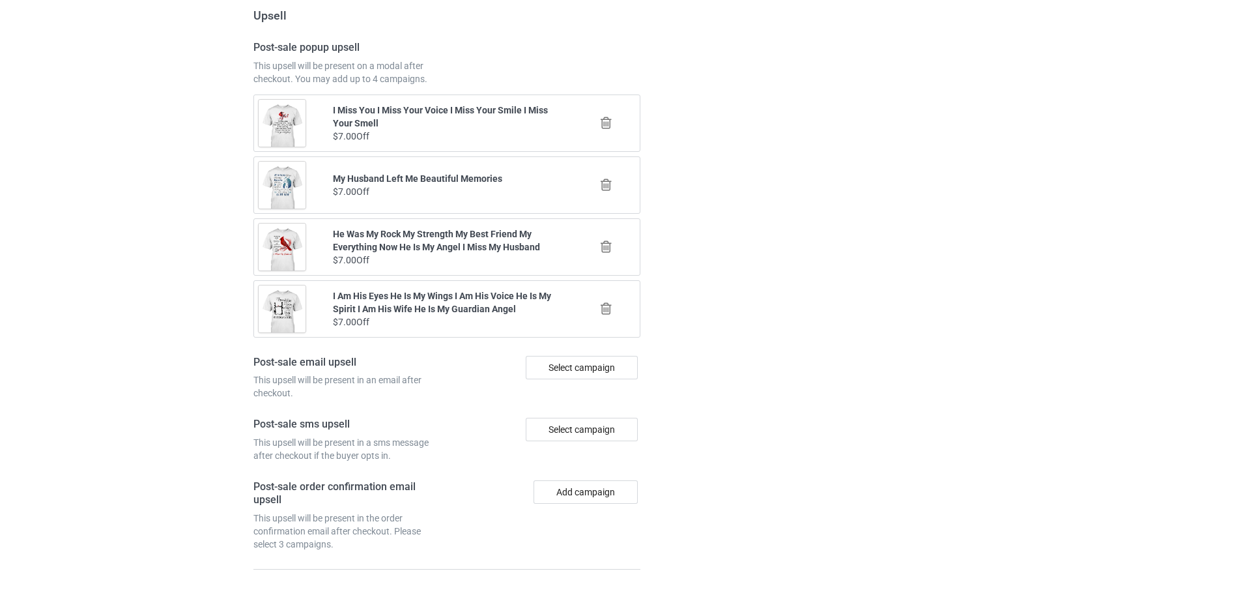
scroll to position [1516, 0]
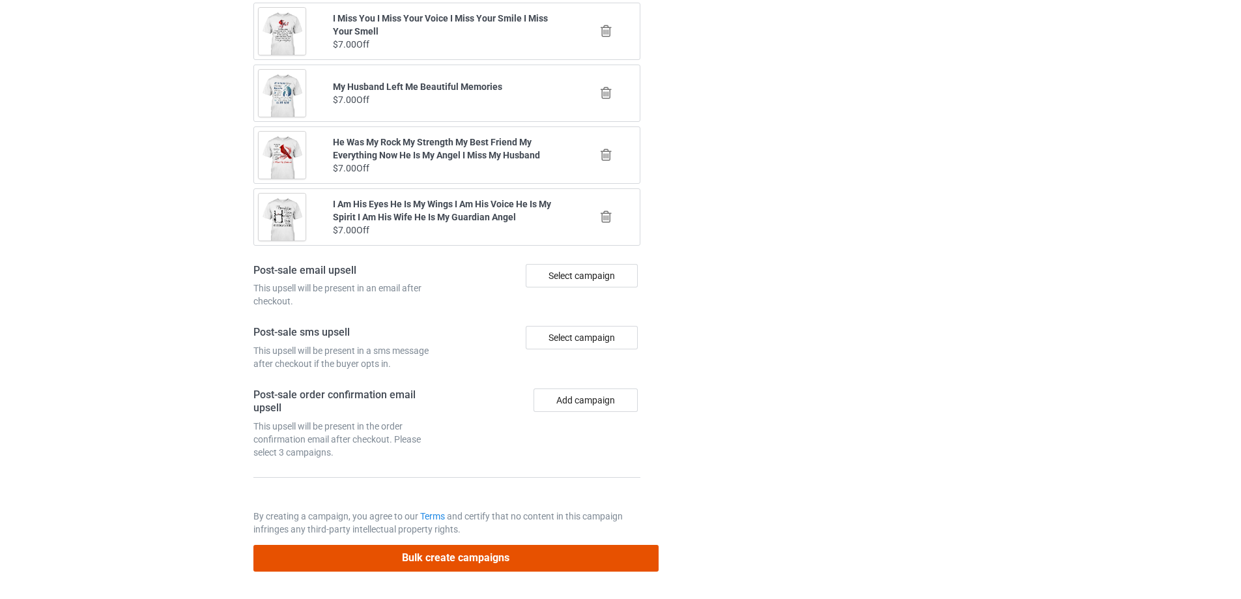
click at [567, 557] on button "Bulk create campaigns" at bounding box center [455, 558] width 405 height 27
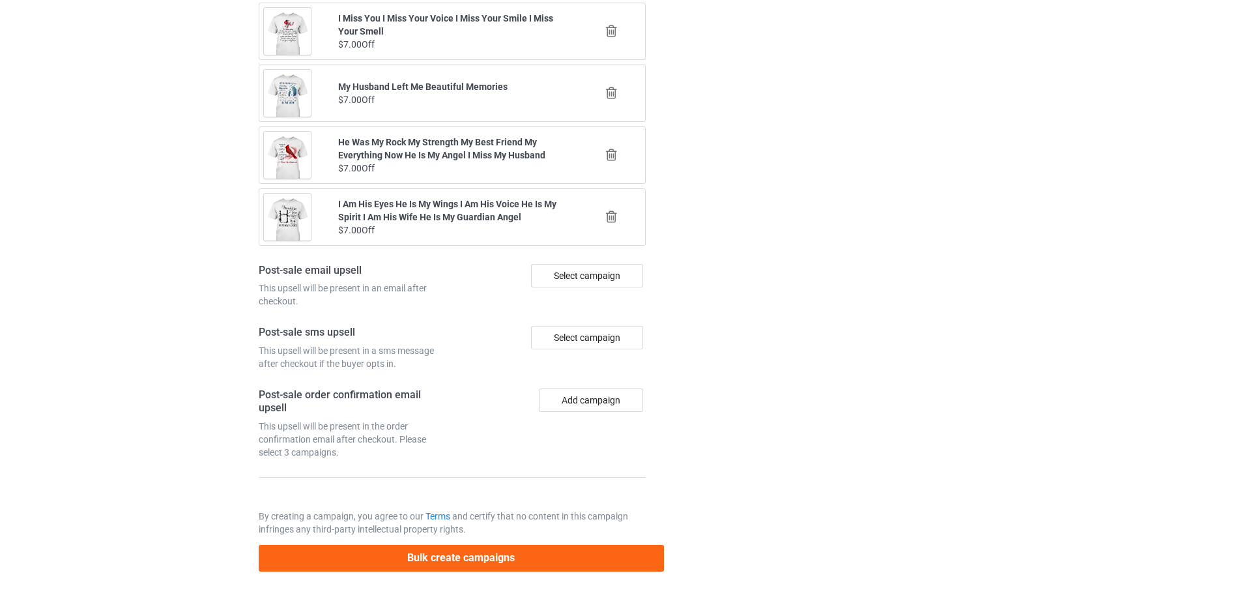
scroll to position [0, 0]
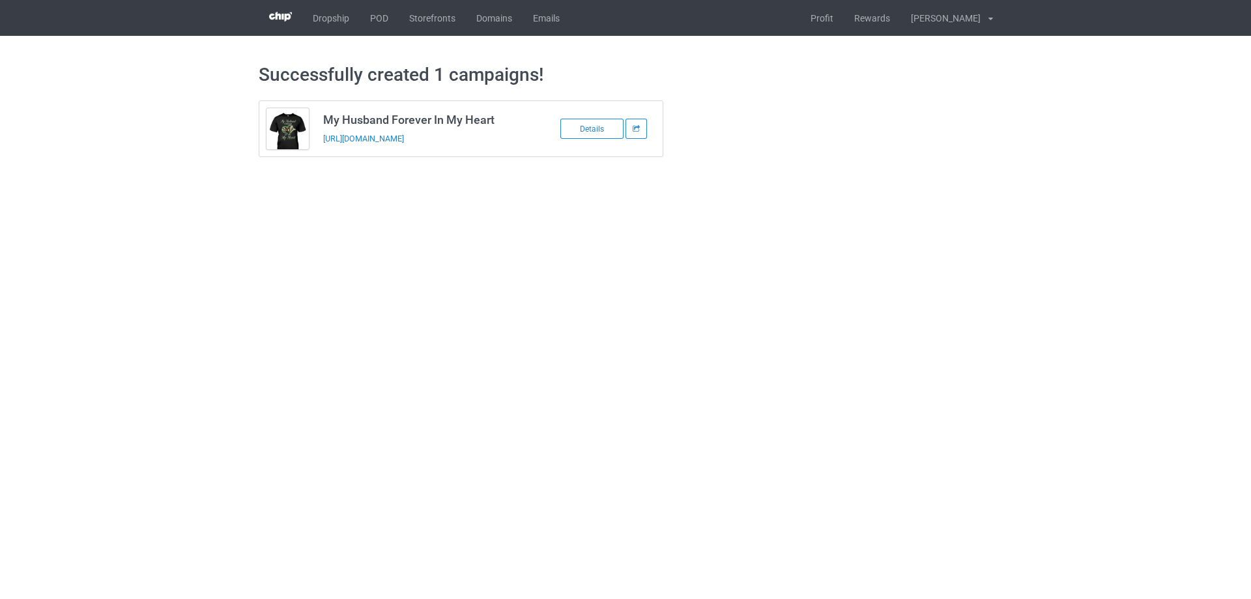
drag, startPoint x: 490, startPoint y: 142, endPoint x: 322, endPoint y: 152, distance: 168.4
click at [322, 152] on td "My Husband Forever In My Heart [URL][DOMAIN_NAME]" at bounding box center [426, 128] width 220 height 55
copy link "[URL][DOMAIN_NAME]"
